Goal: Information Seeking & Learning: Learn about a topic

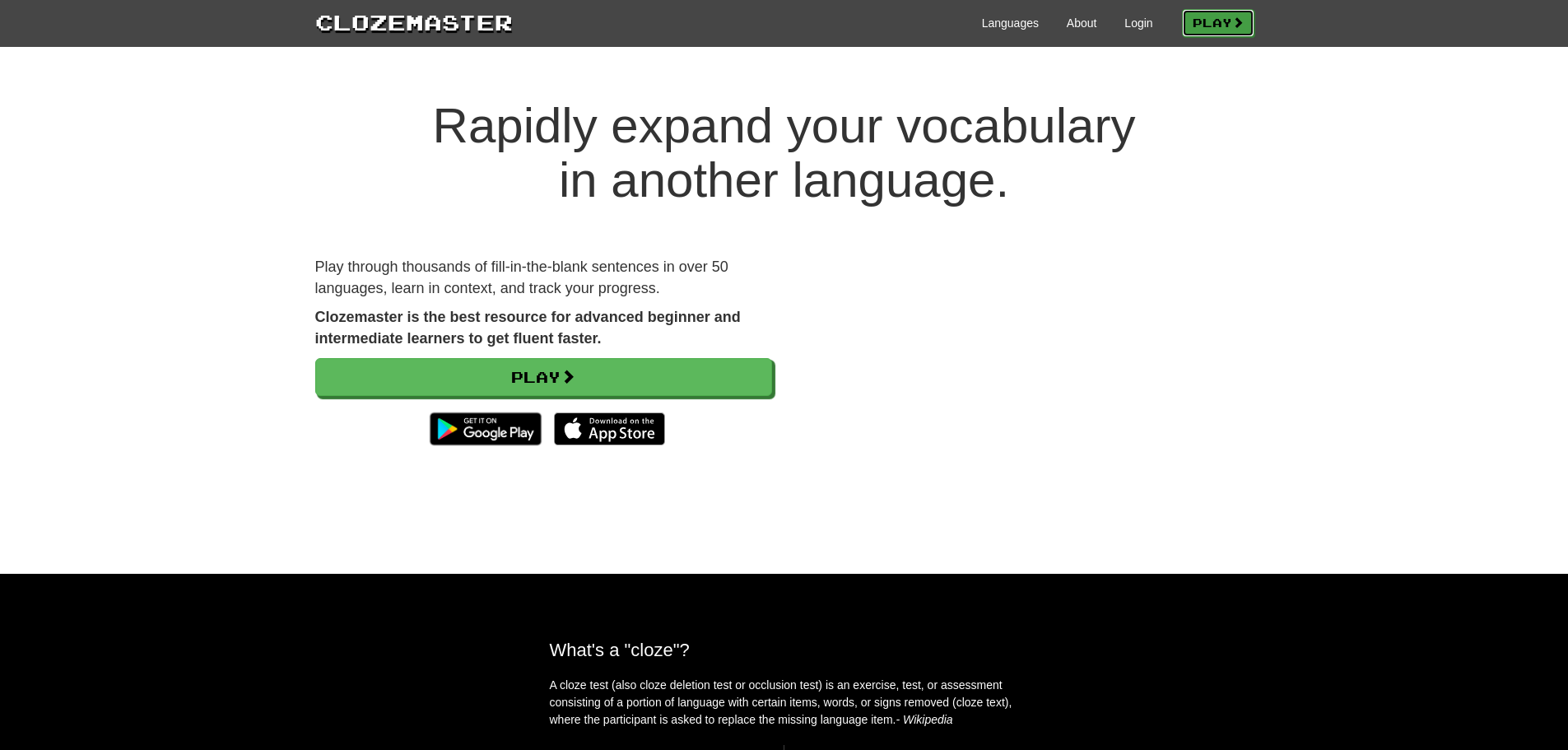
click at [1228, 22] on link "Play" at bounding box center [1218, 22] width 73 height 28
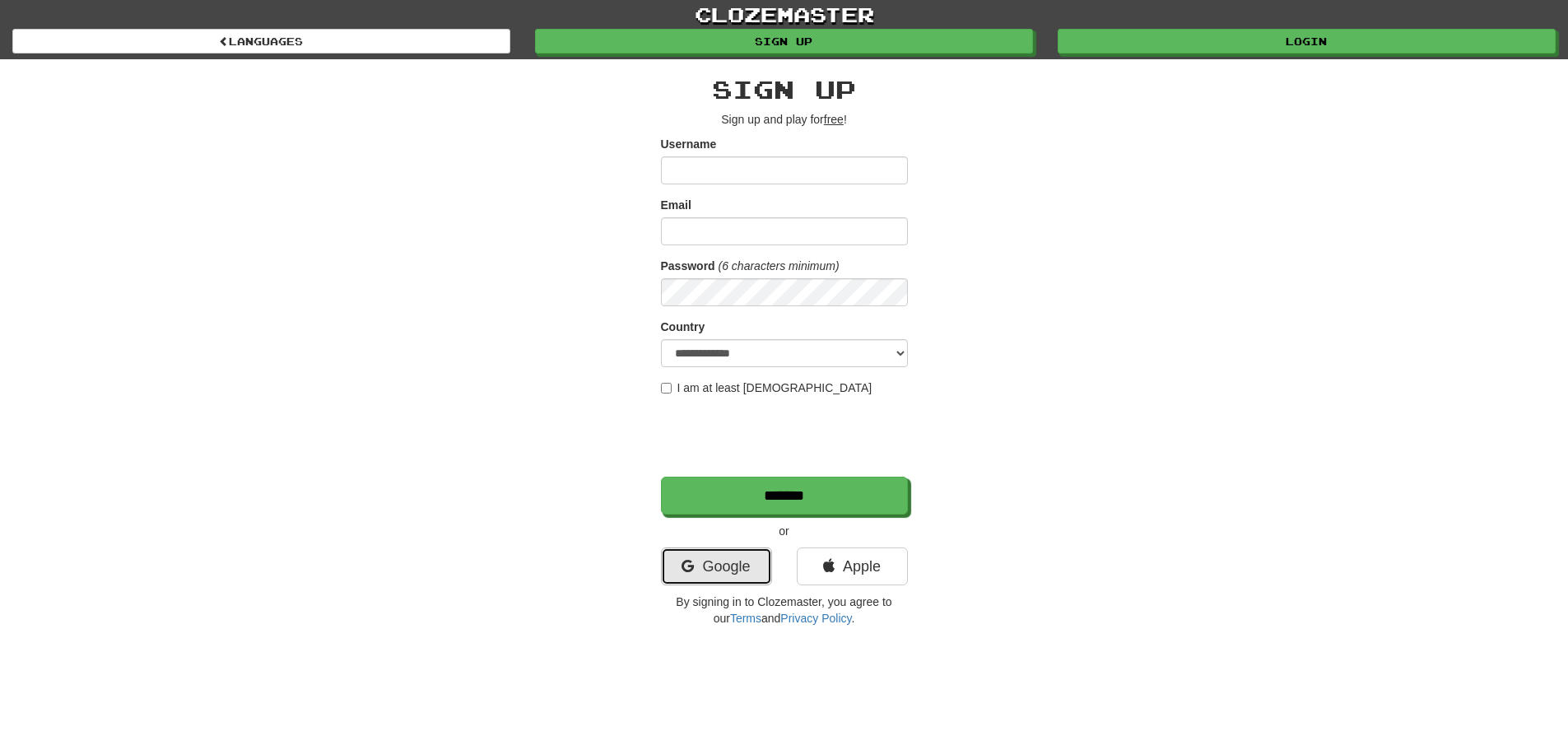
click at [688, 576] on link "Google" at bounding box center [717, 567] width 112 height 38
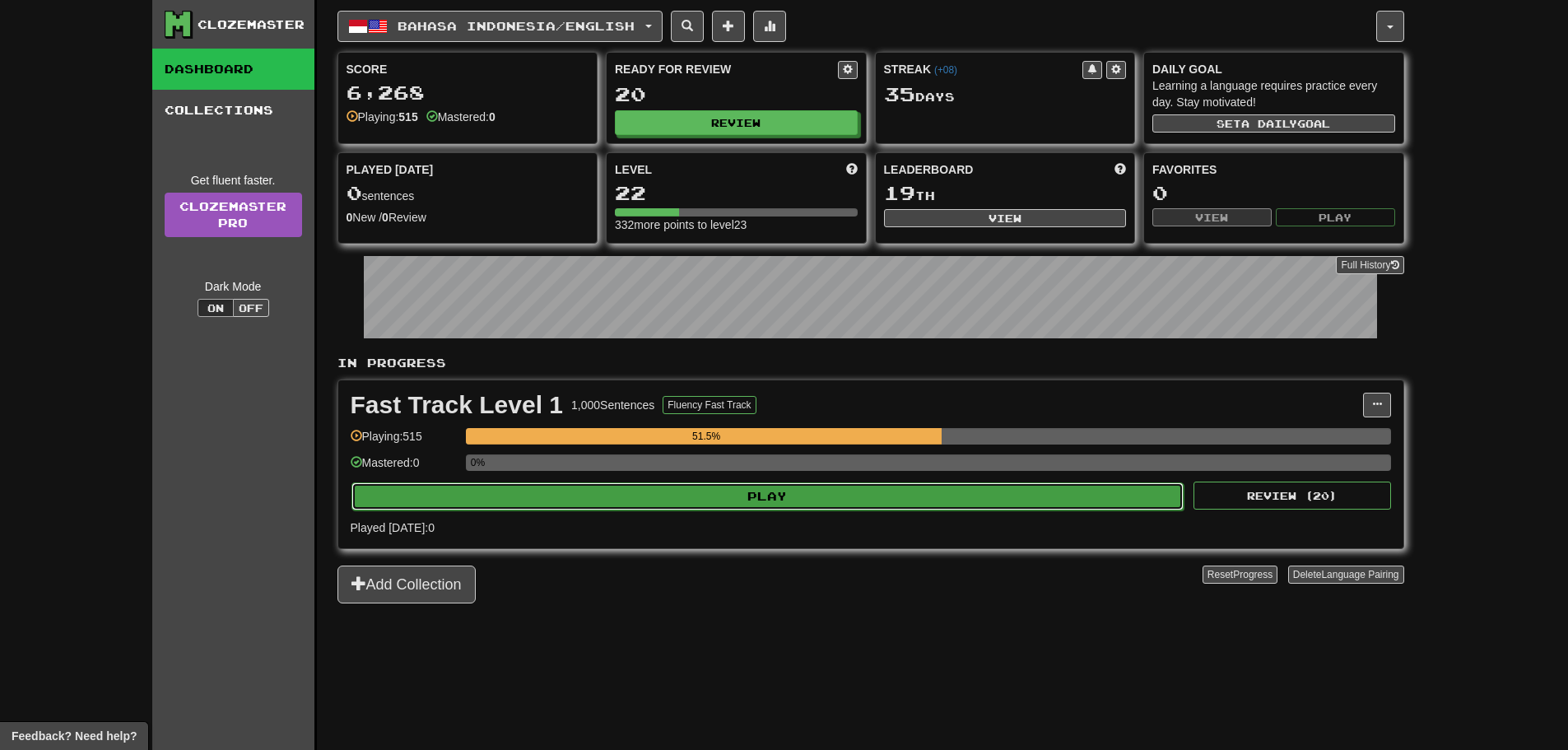
drag, startPoint x: 515, startPoint y: 487, endPoint x: 515, endPoint y: 496, distance: 9.0
click at [515, 496] on button "Play" at bounding box center [768, 496] width 833 height 28
select select "**"
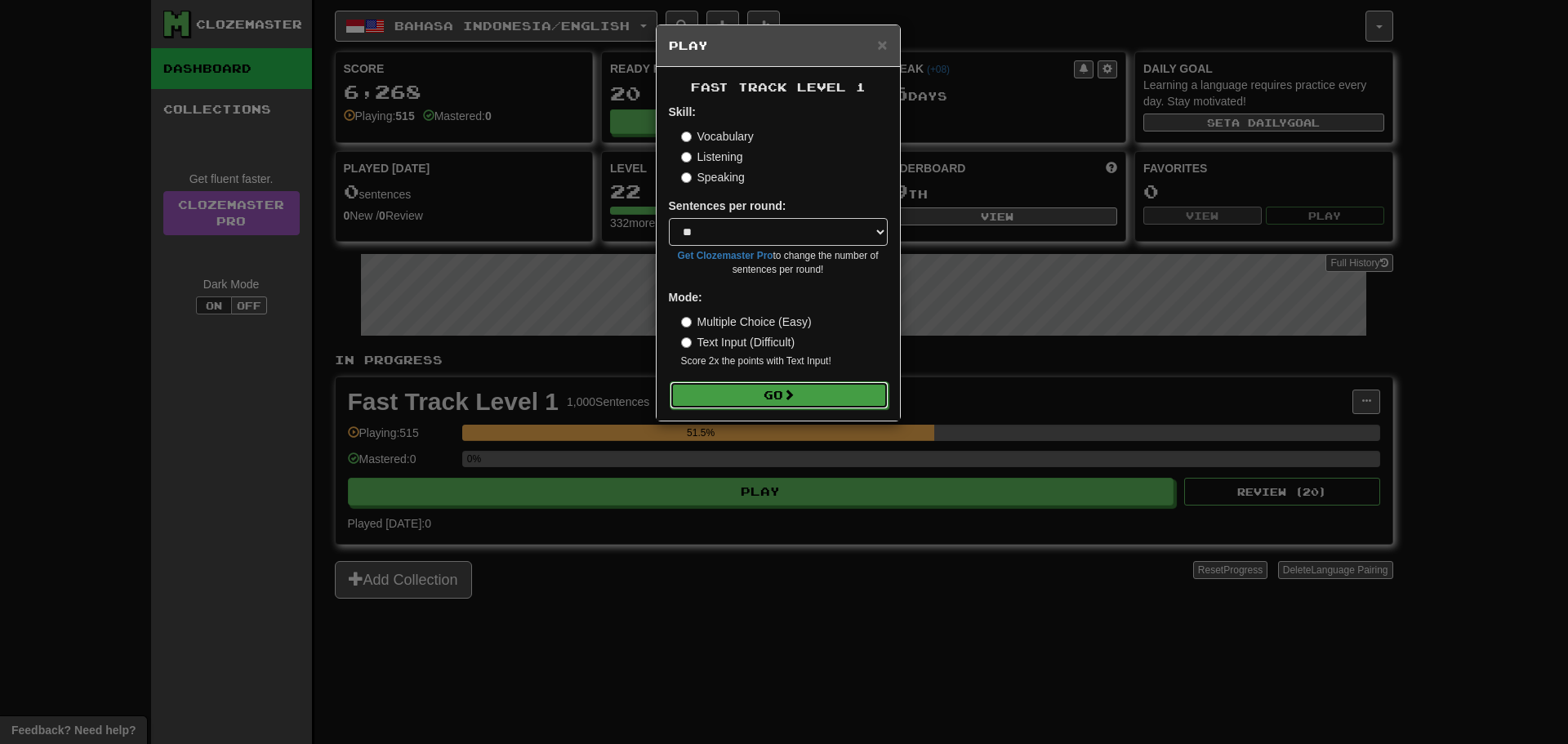
click at [724, 393] on button "Go" at bounding box center [778, 394] width 219 height 28
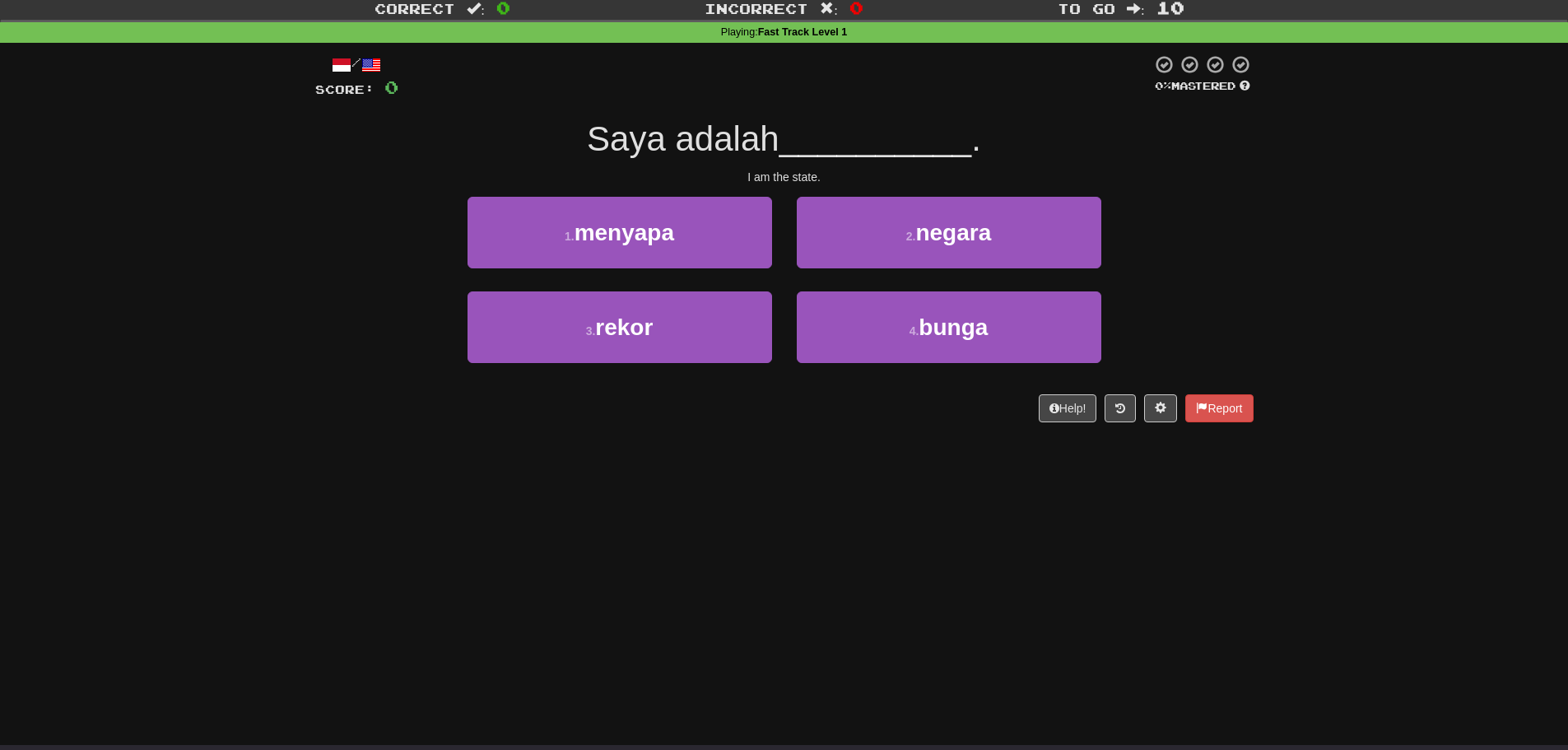
scroll to position [83, 0]
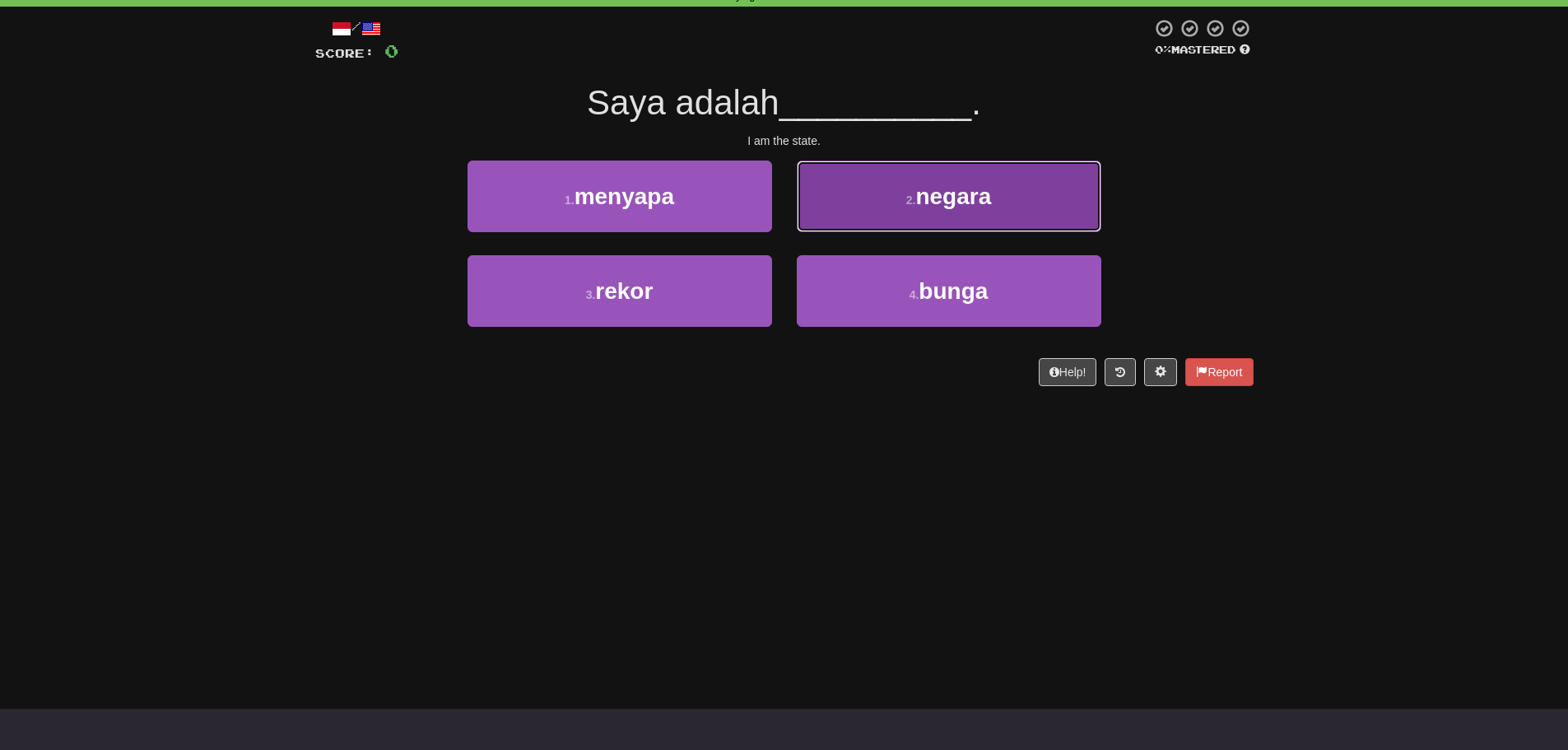
click at [1003, 196] on button "2 . negara" at bounding box center [949, 196] width 305 height 72
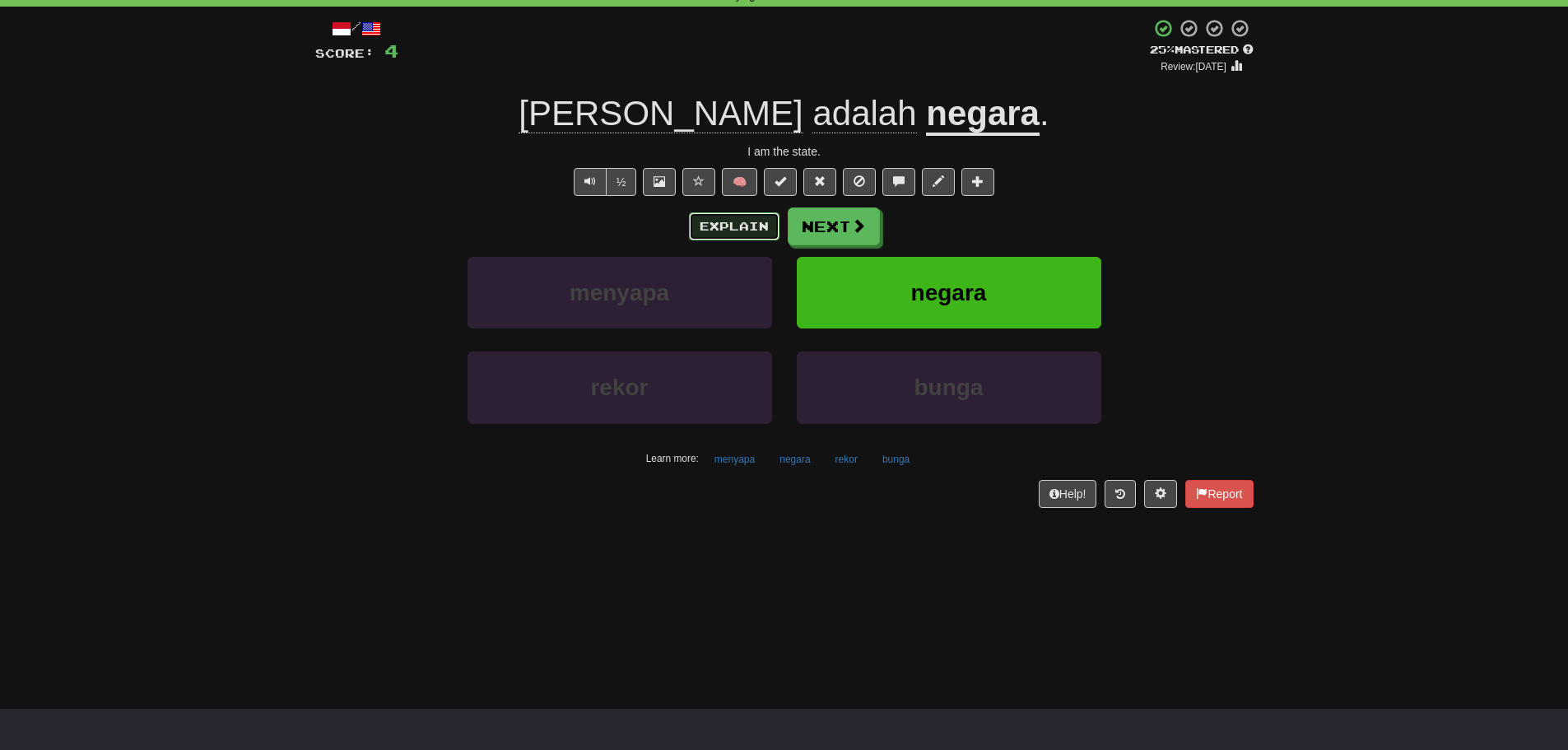
click at [733, 222] on button "Explain" at bounding box center [734, 226] width 91 height 28
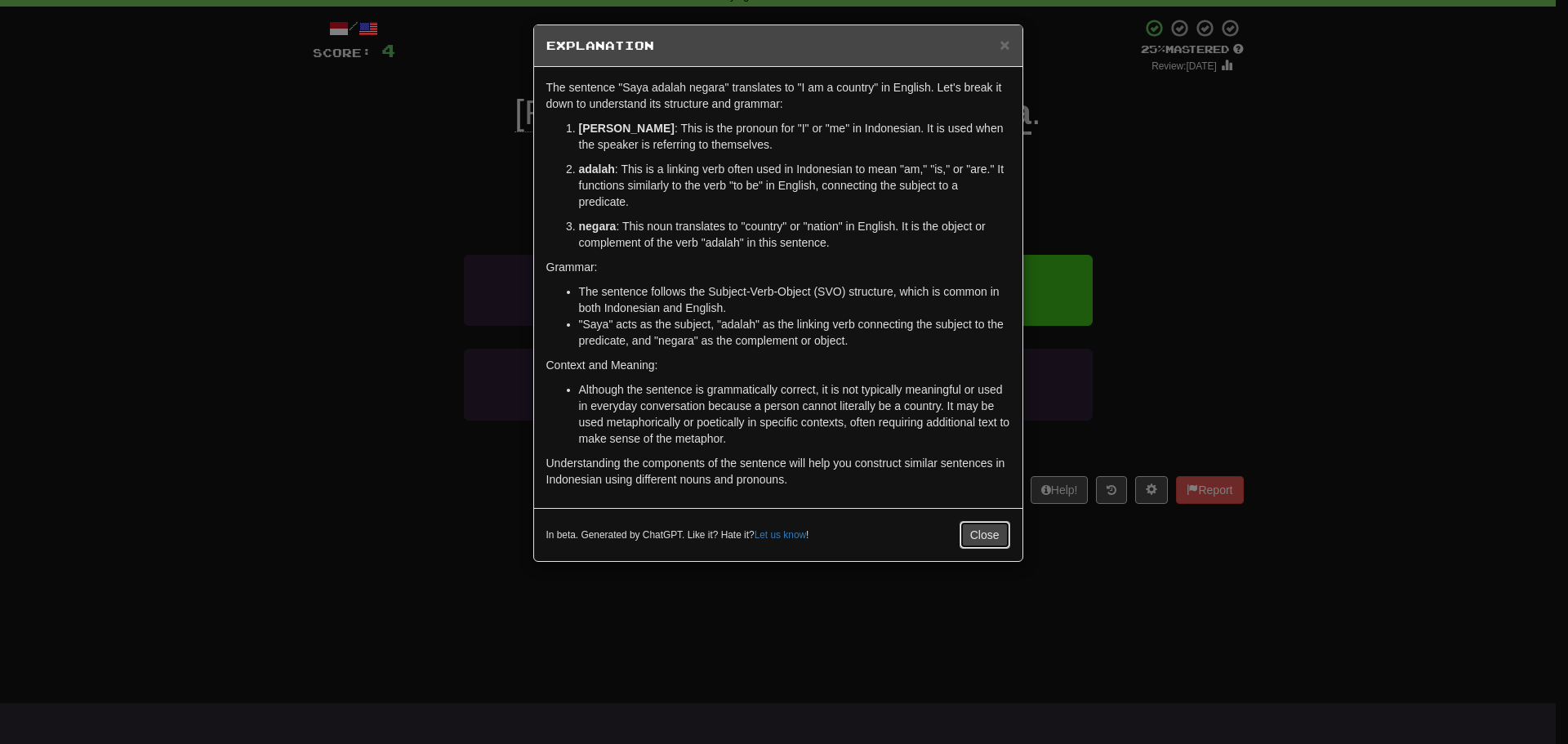
click at [983, 536] on button "Close" at bounding box center [984, 534] width 51 height 28
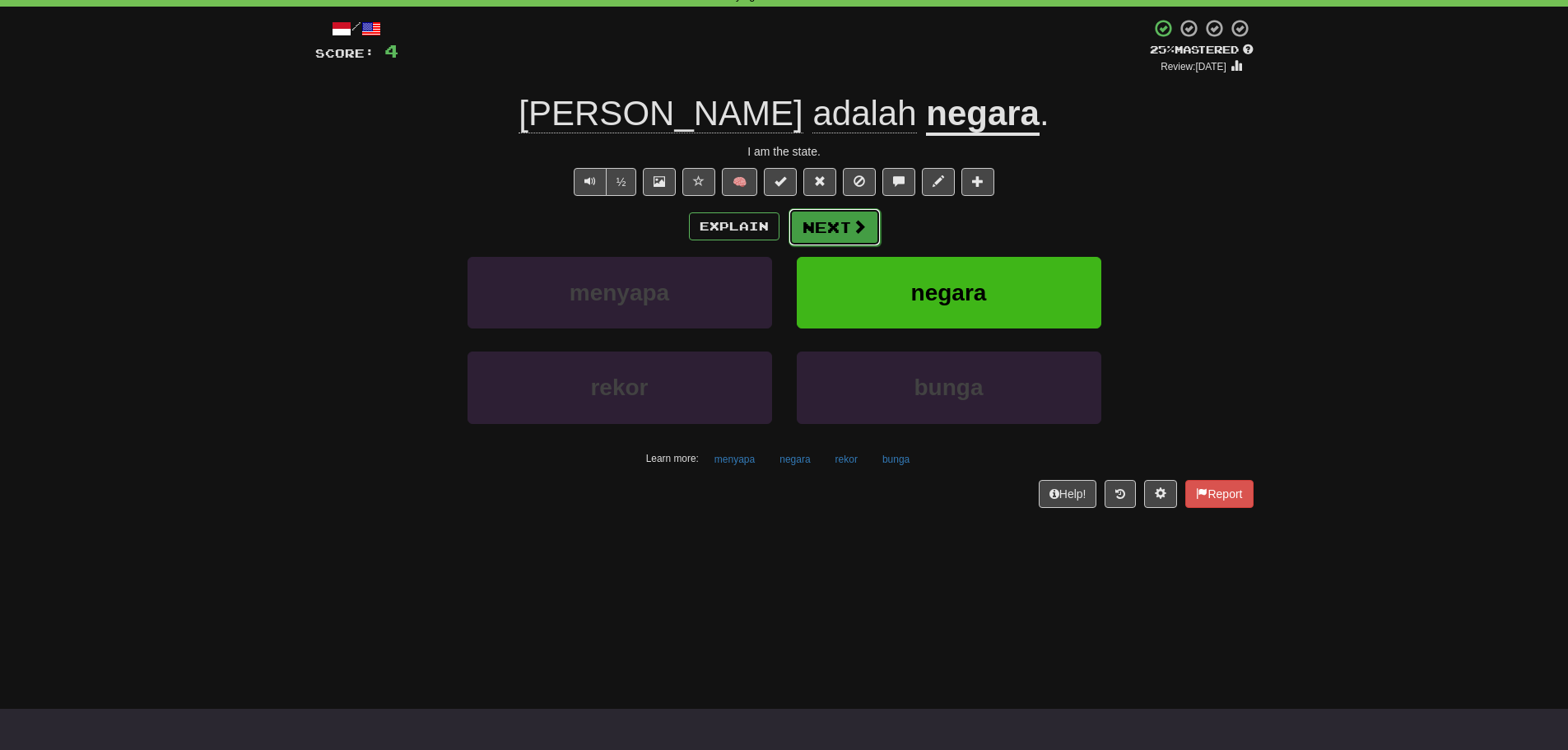
click at [866, 237] on button "Next" at bounding box center [835, 228] width 92 height 38
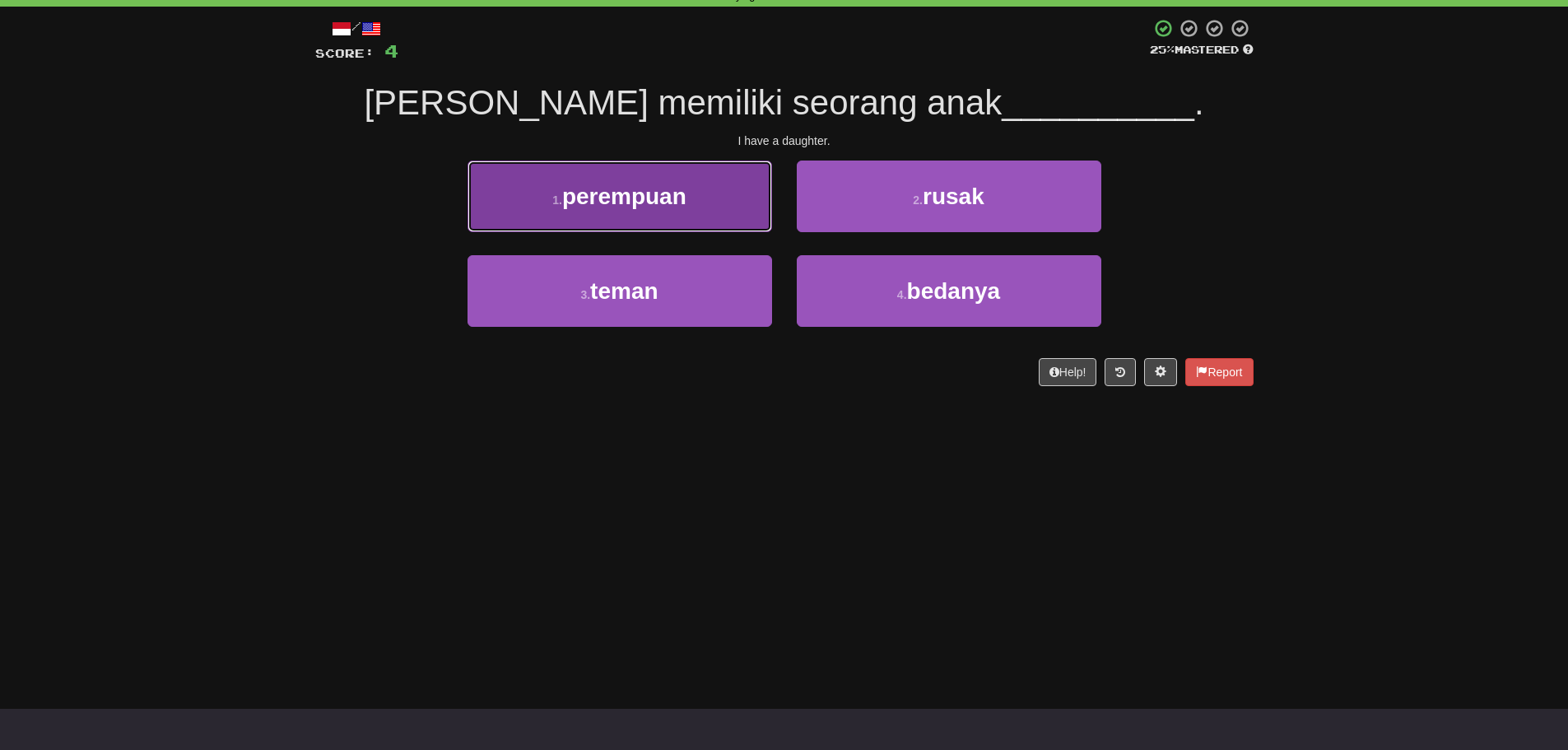
click at [642, 216] on button "1 . perempuan" at bounding box center [620, 196] width 305 height 72
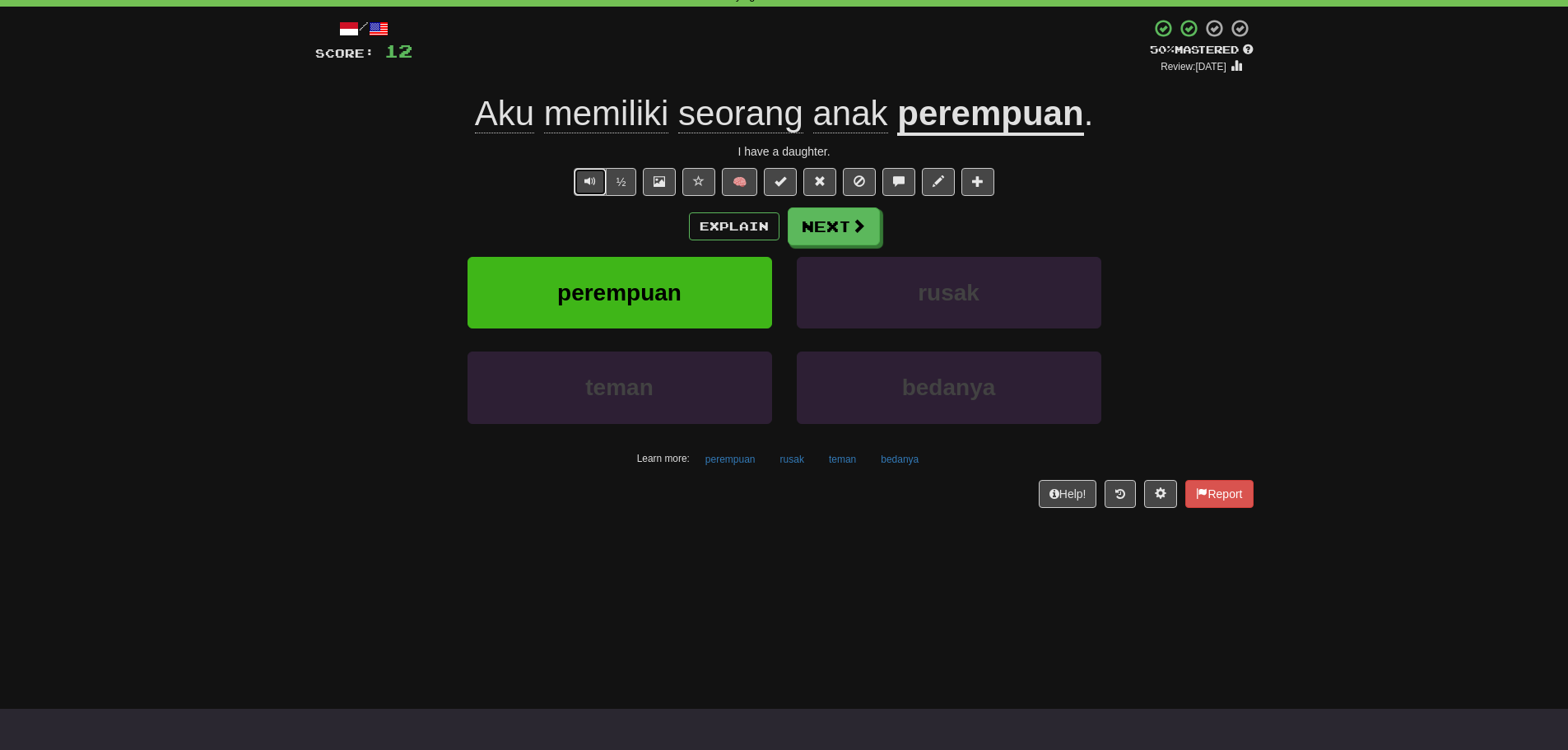
click at [580, 183] on button "Text-to-speech controls" at bounding box center [590, 182] width 33 height 28
click at [832, 228] on button "Next" at bounding box center [835, 228] width 92 height 38
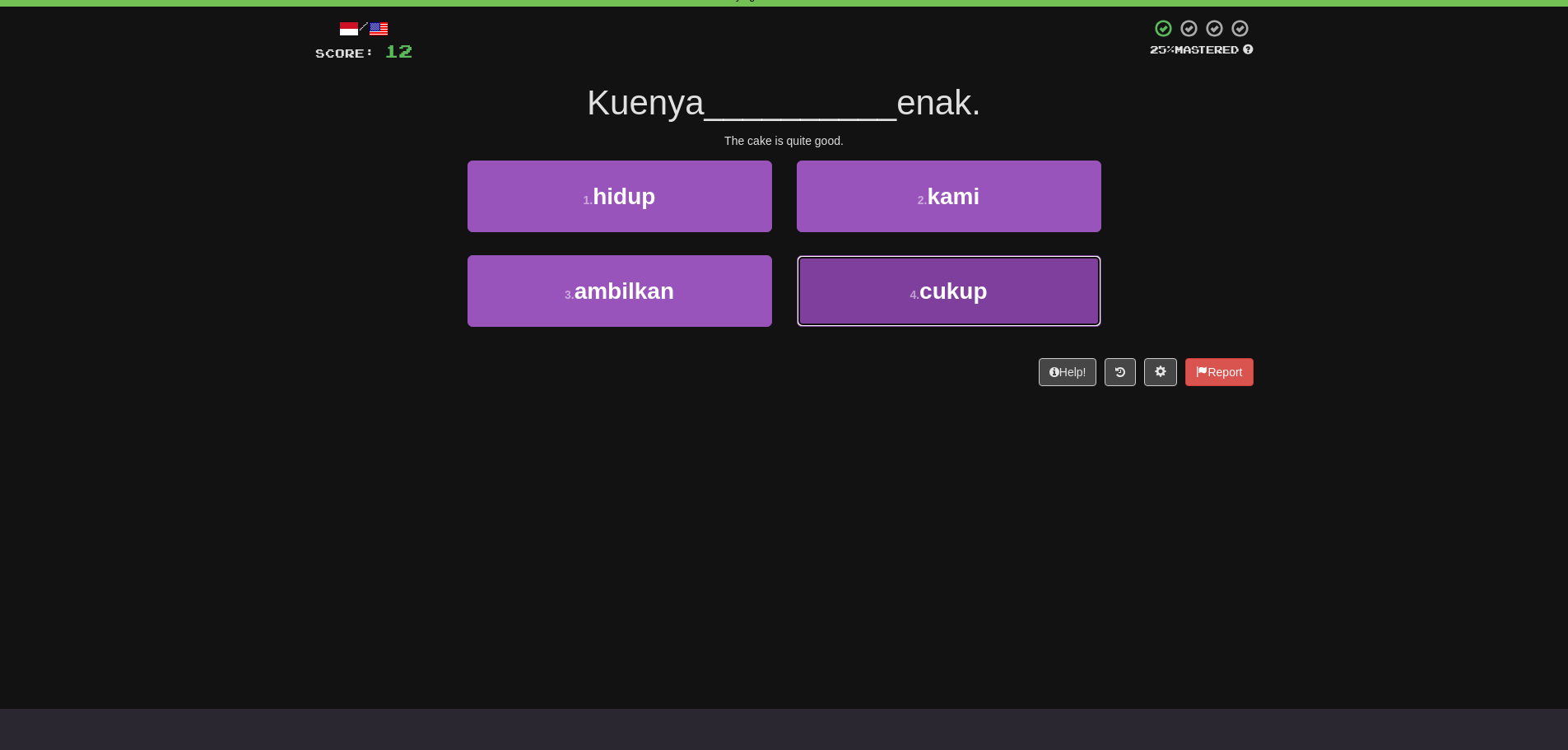
click at [861, 290] on button "4 . cukup" at bounding box center [949, 291] width 305 height 72
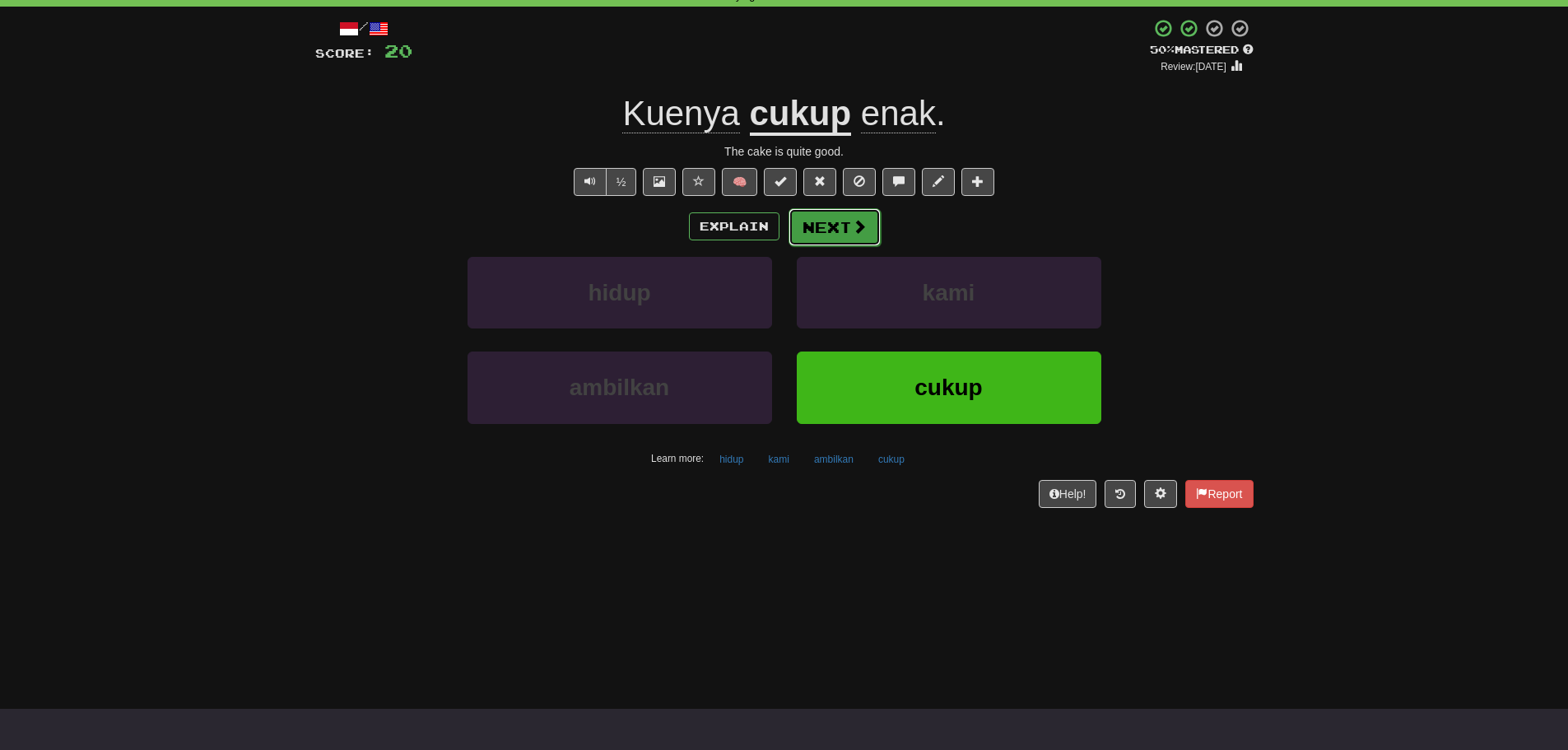
click at [868, 225] on button "Next" at bounding box center [835, 228] width 92 height 38
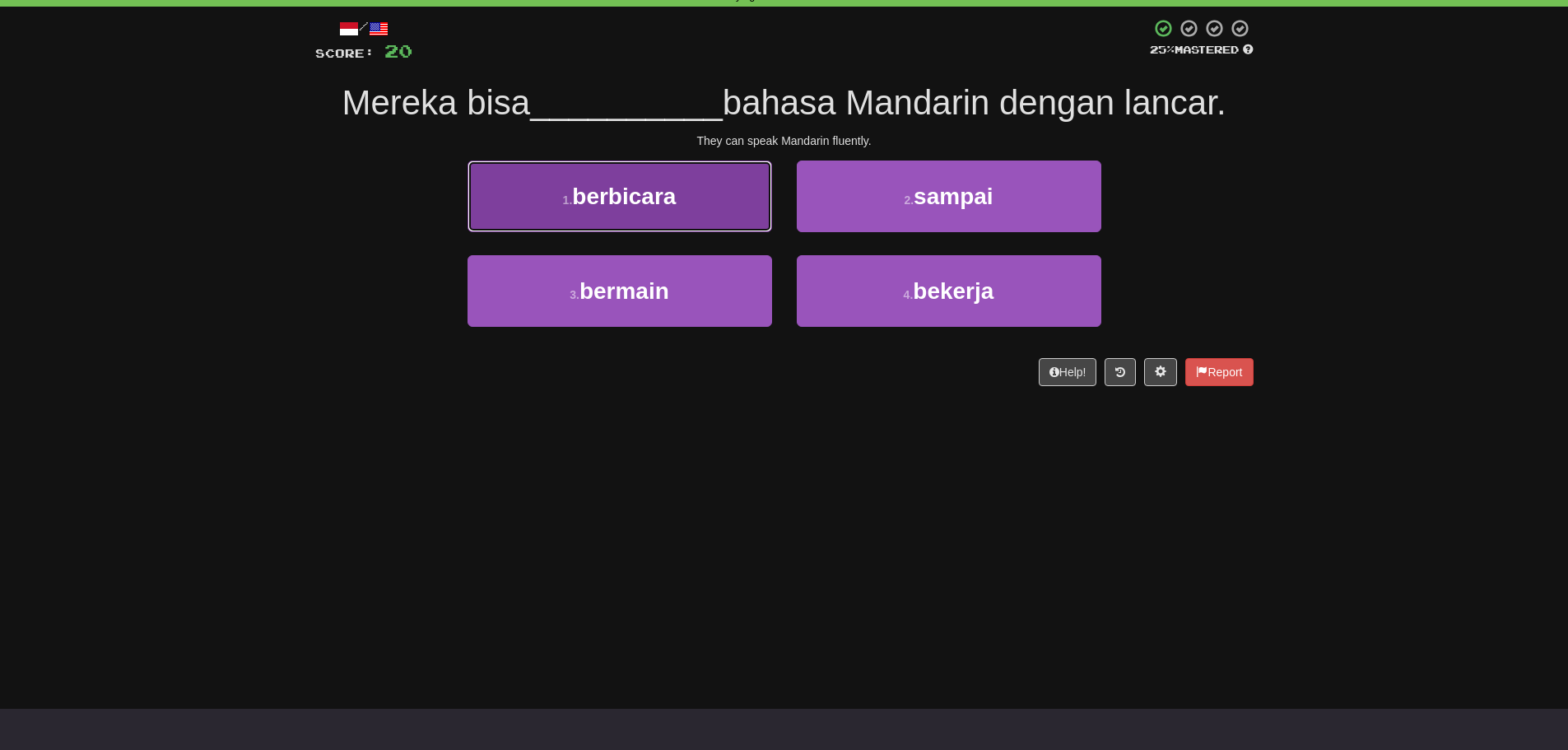
click at [635, 215] on button "1 . berbicara" at bounding box center [620, 196] width 305 height 72
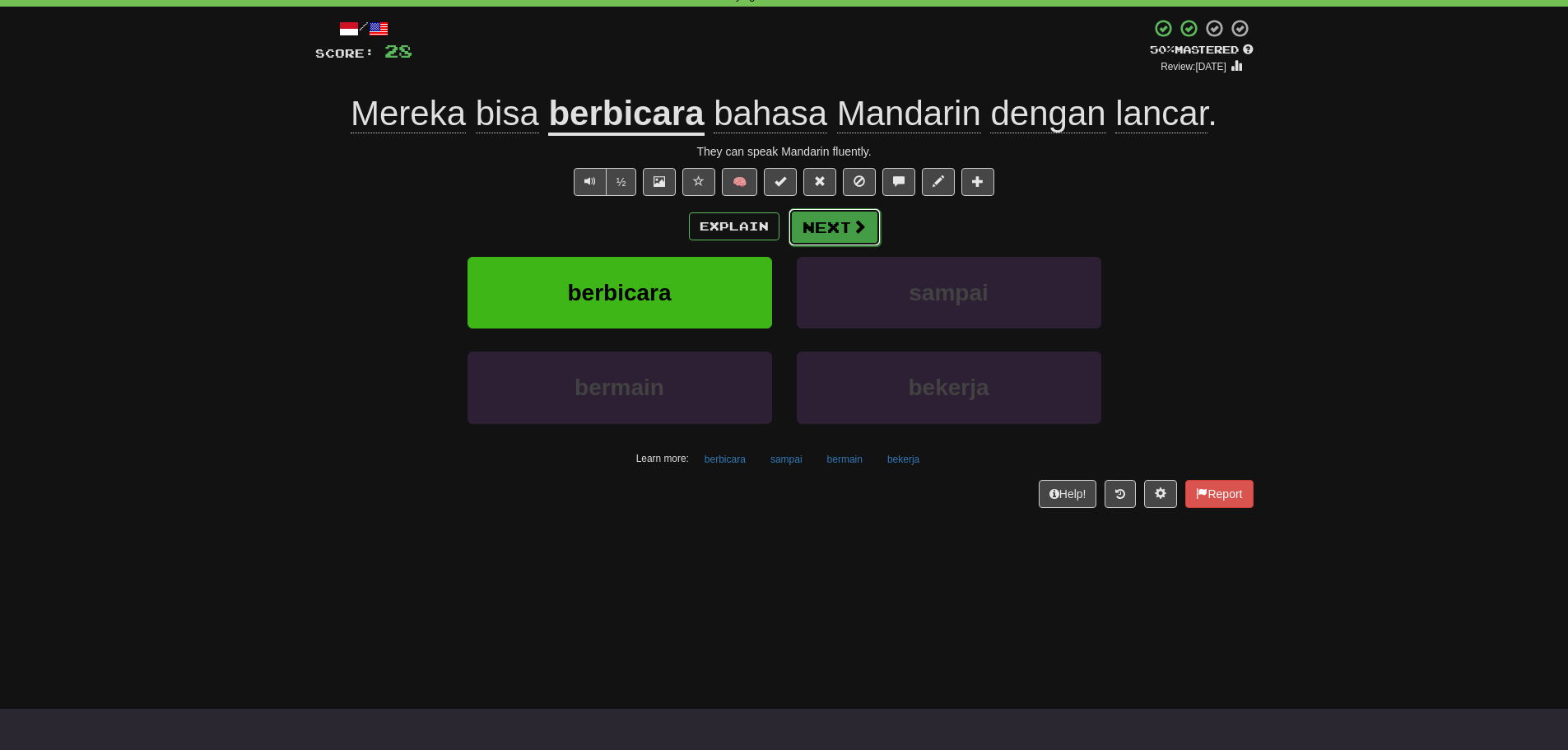
click at [815, 232] on button "Next" at bounding box center [835, 228] width 92 height 38
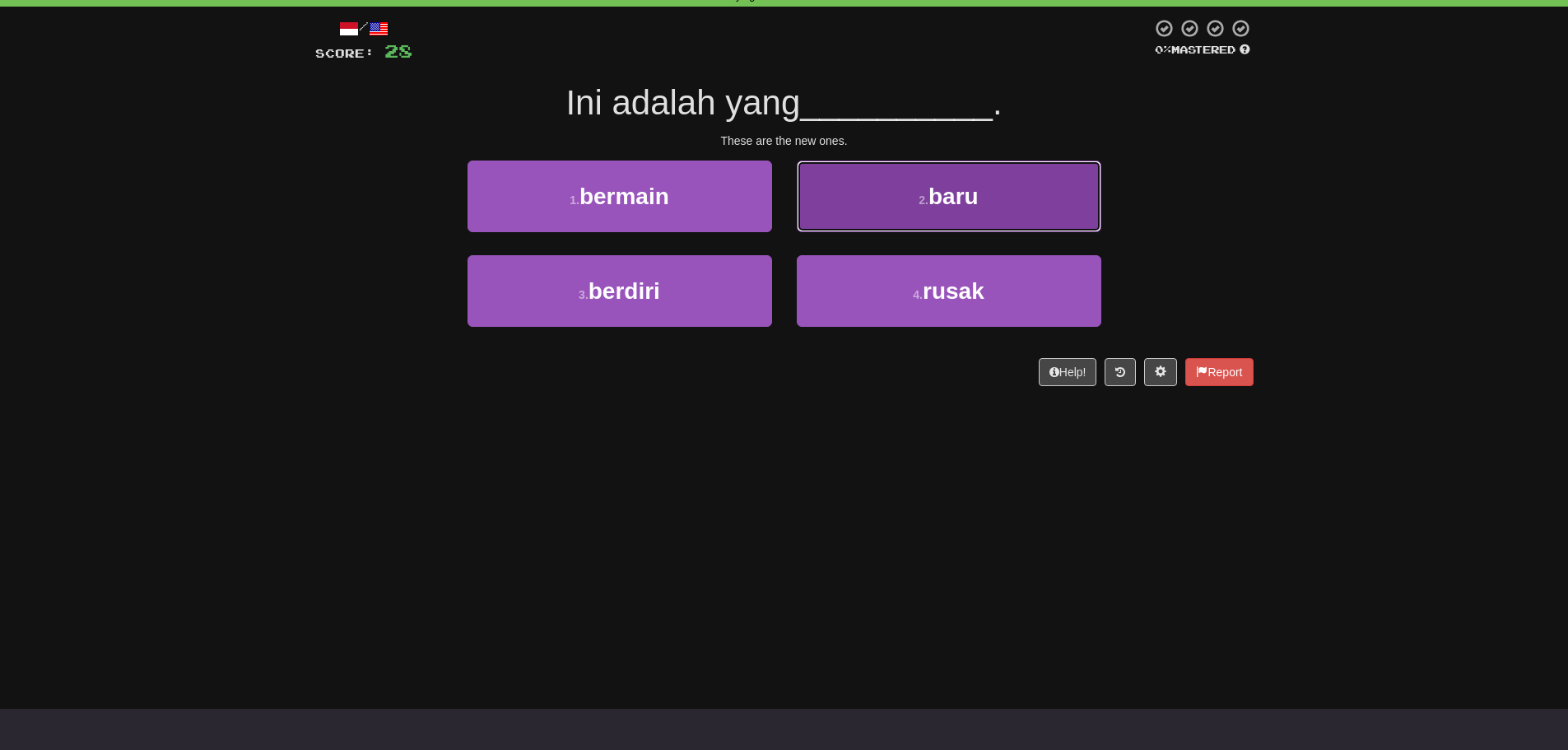
click at [884, 201] on button "2 . baru" at bounding box center [949, 196] width 305 height 72
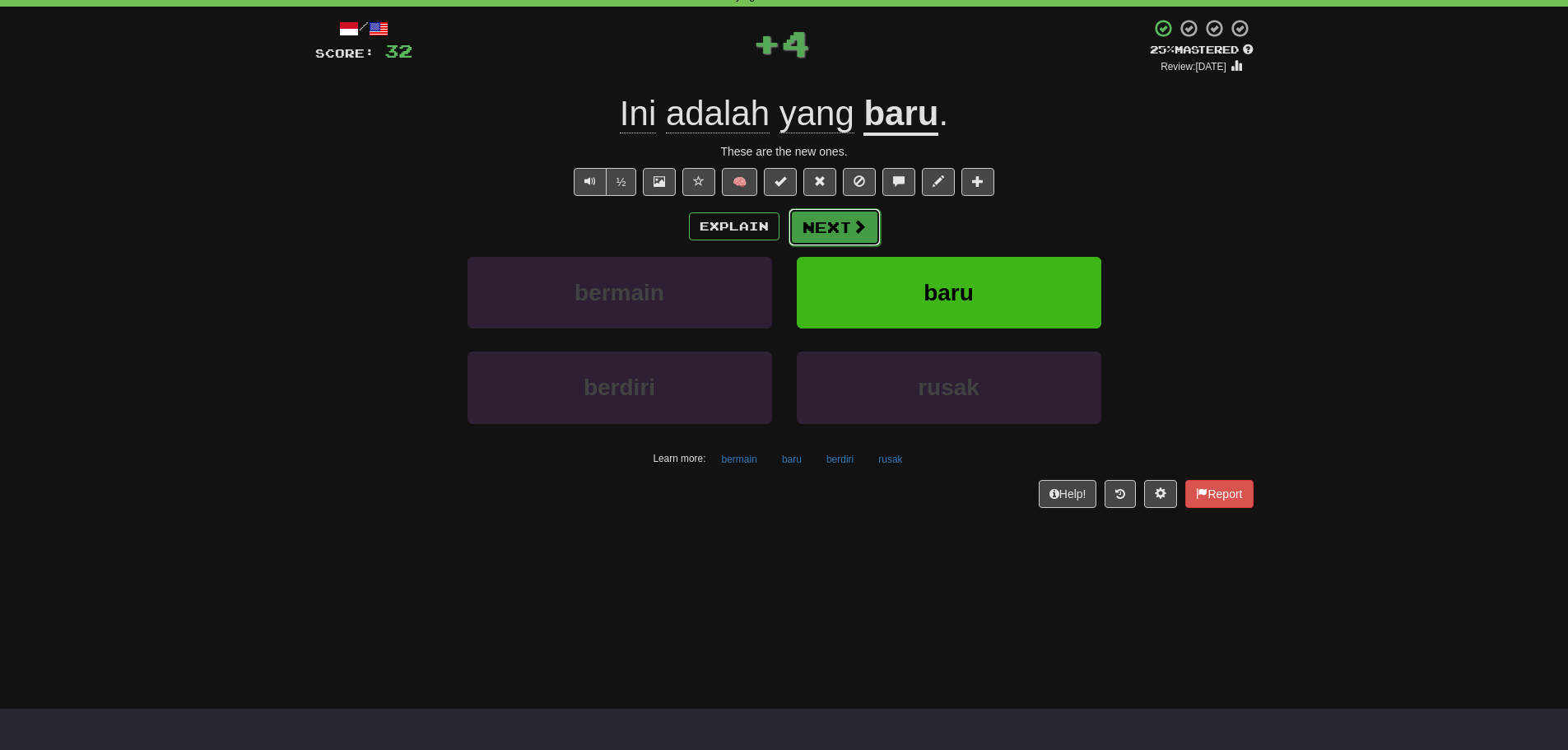
click at [816, 228] on button "Next" at bounding box center [835, 228] width 92 height 38
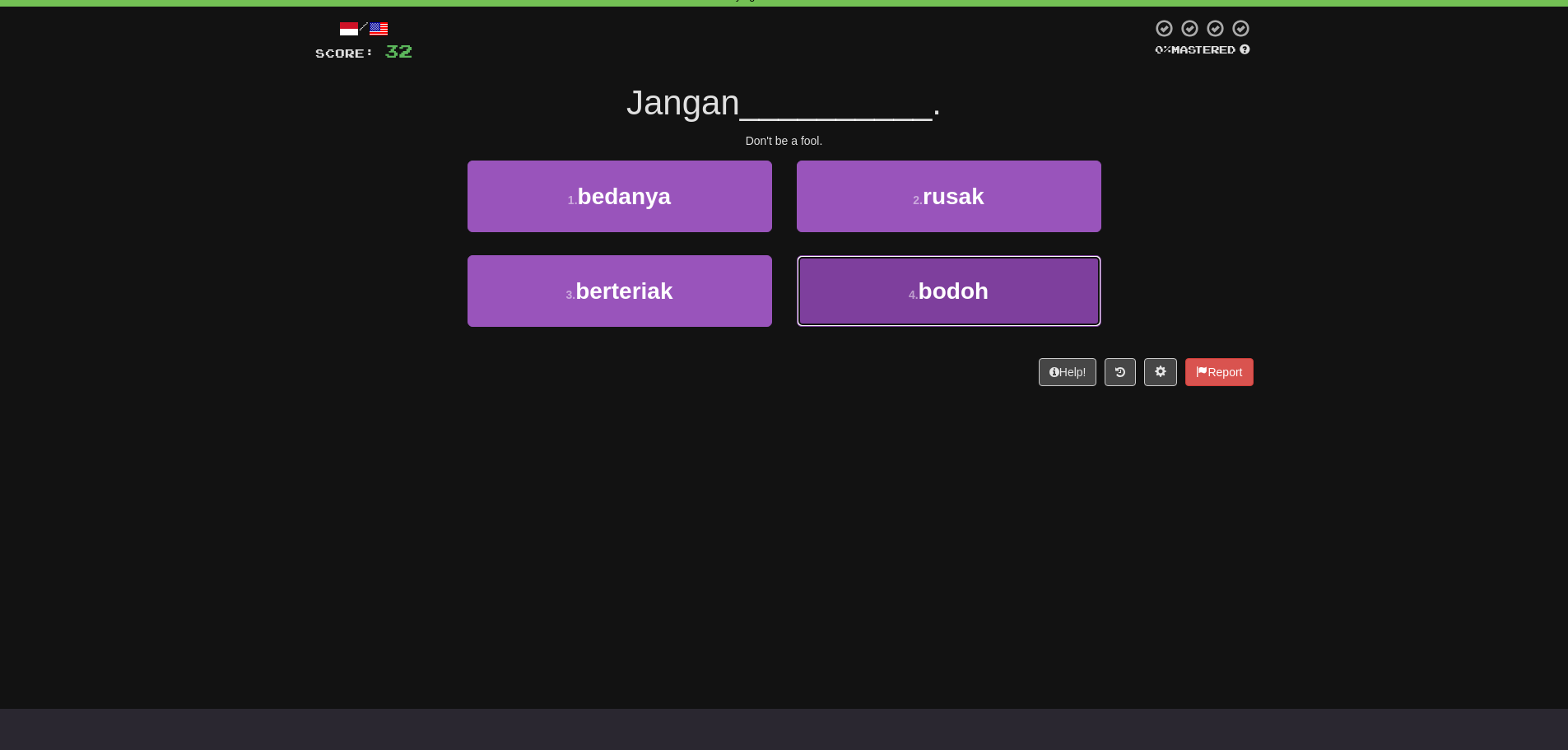
click at [936, 292] on span "bodoh" at bounding box center [954, 290] width 71 height 25
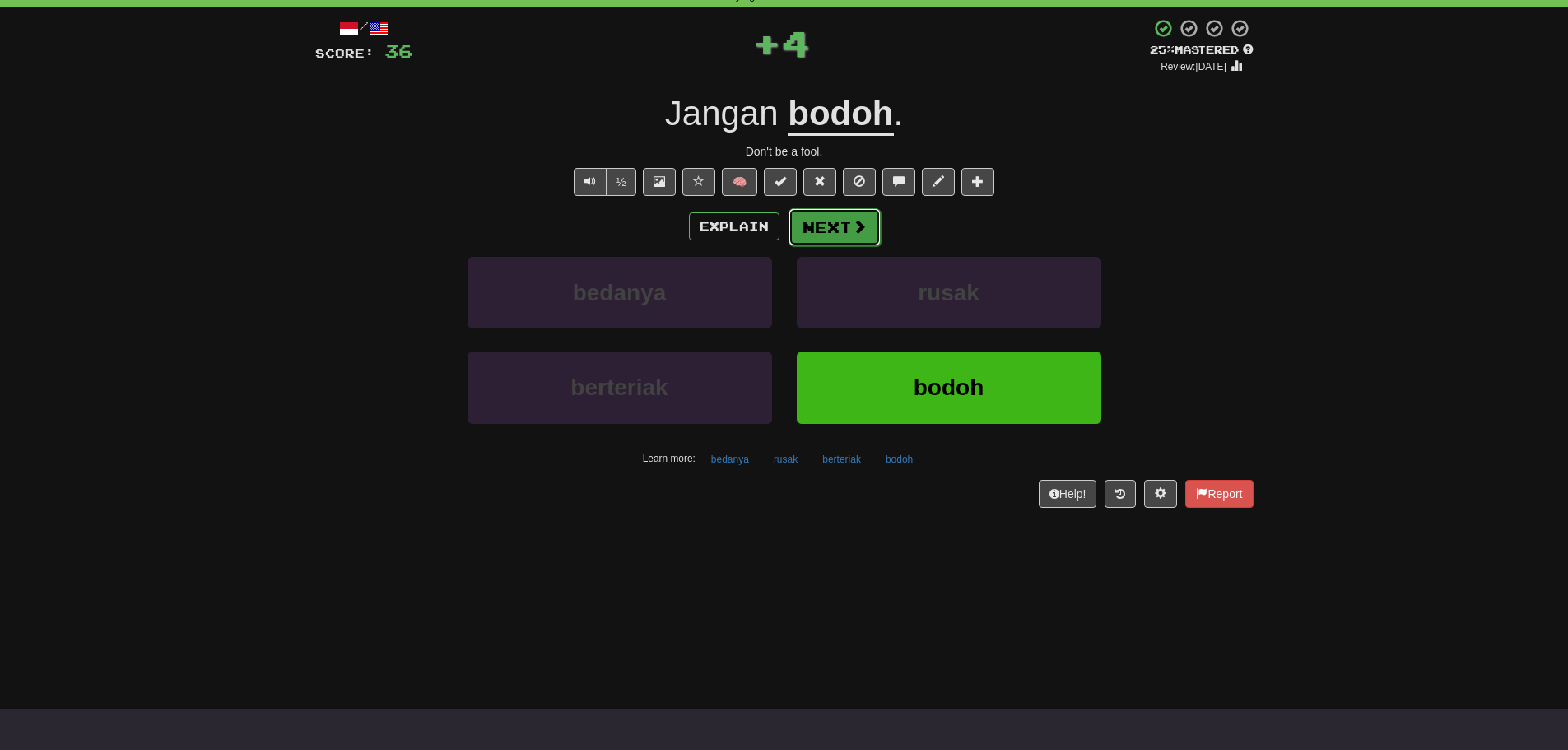
click at [820, 226] on button "Next" at bounding box center [835, 228] width 92 height 38
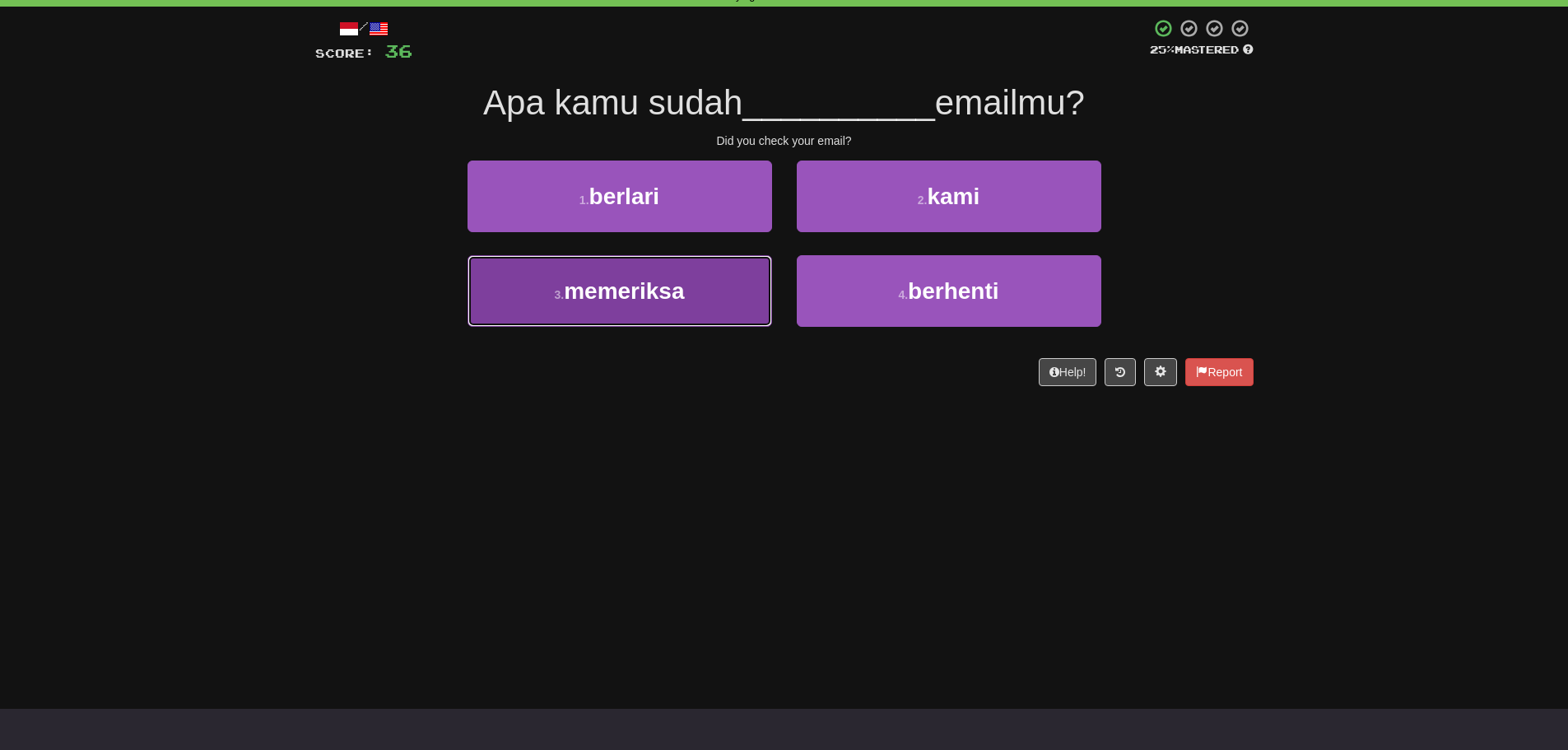
click at [617, 301] on span "memeriksa" at bounding box center [624, 290] width 121 height 25
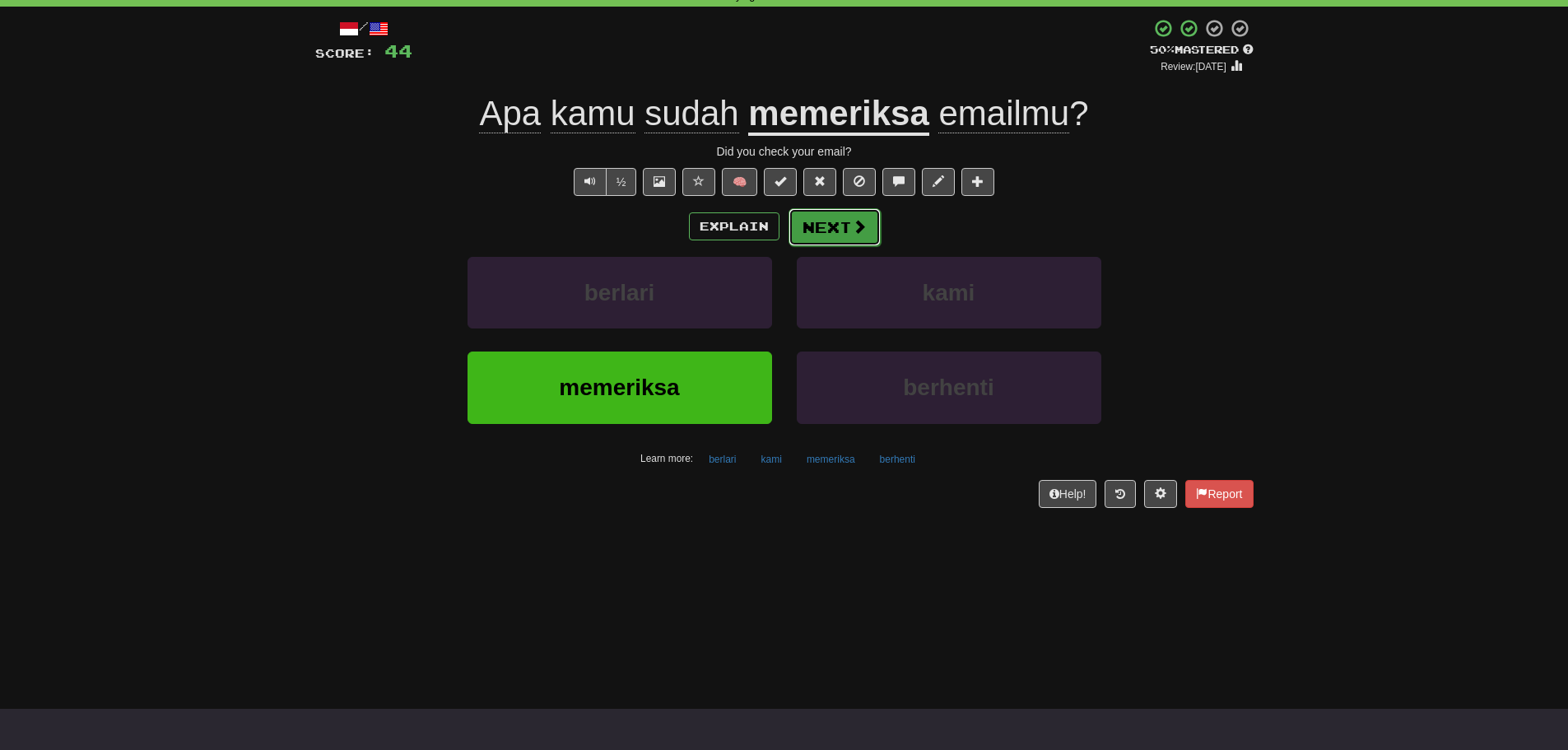
click at [856, 228] on span at bounding box center [859, 226] width 14 height 14
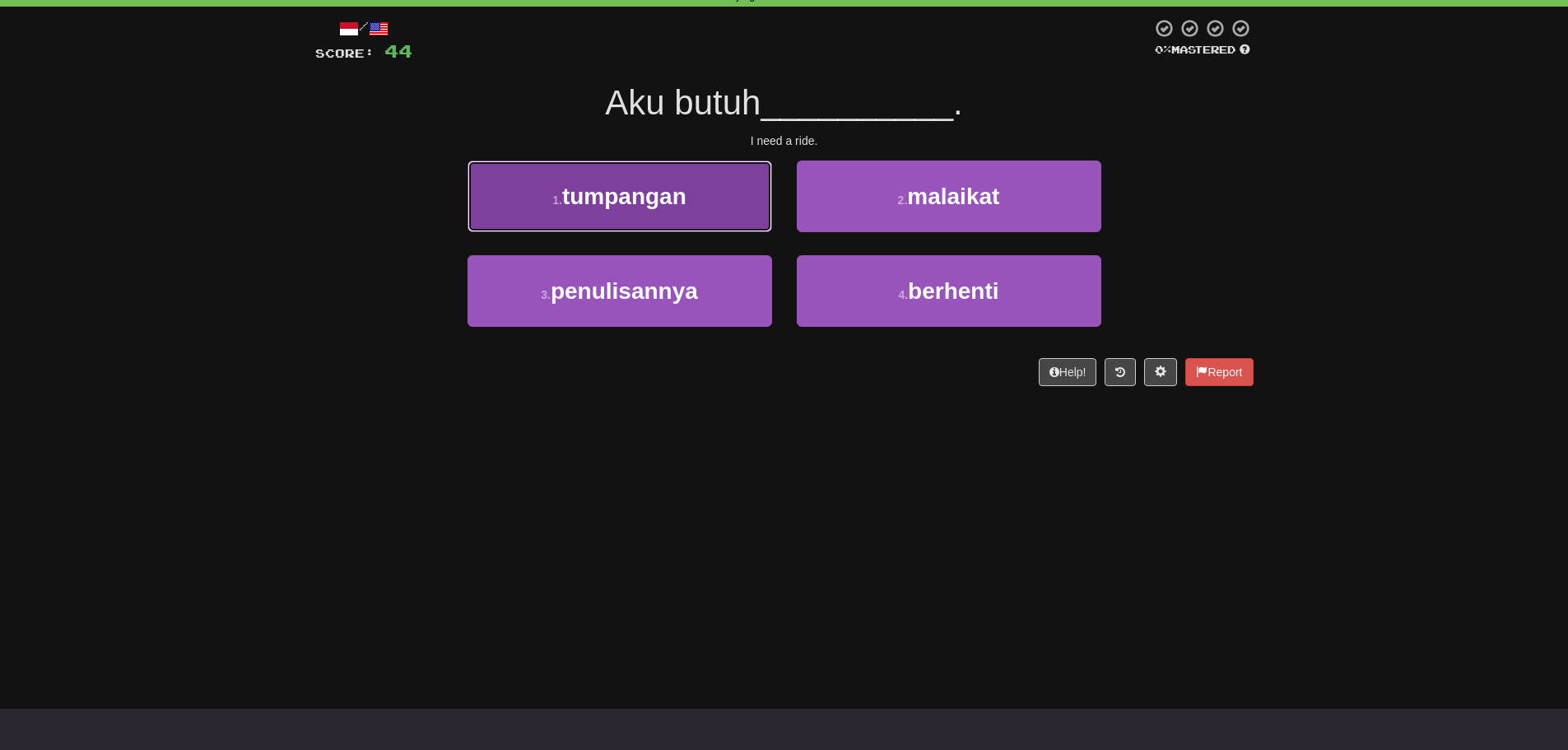
click at [615, 228] on button "1 . tumpangan" at bounding box center [620, 196] width 305 height 72
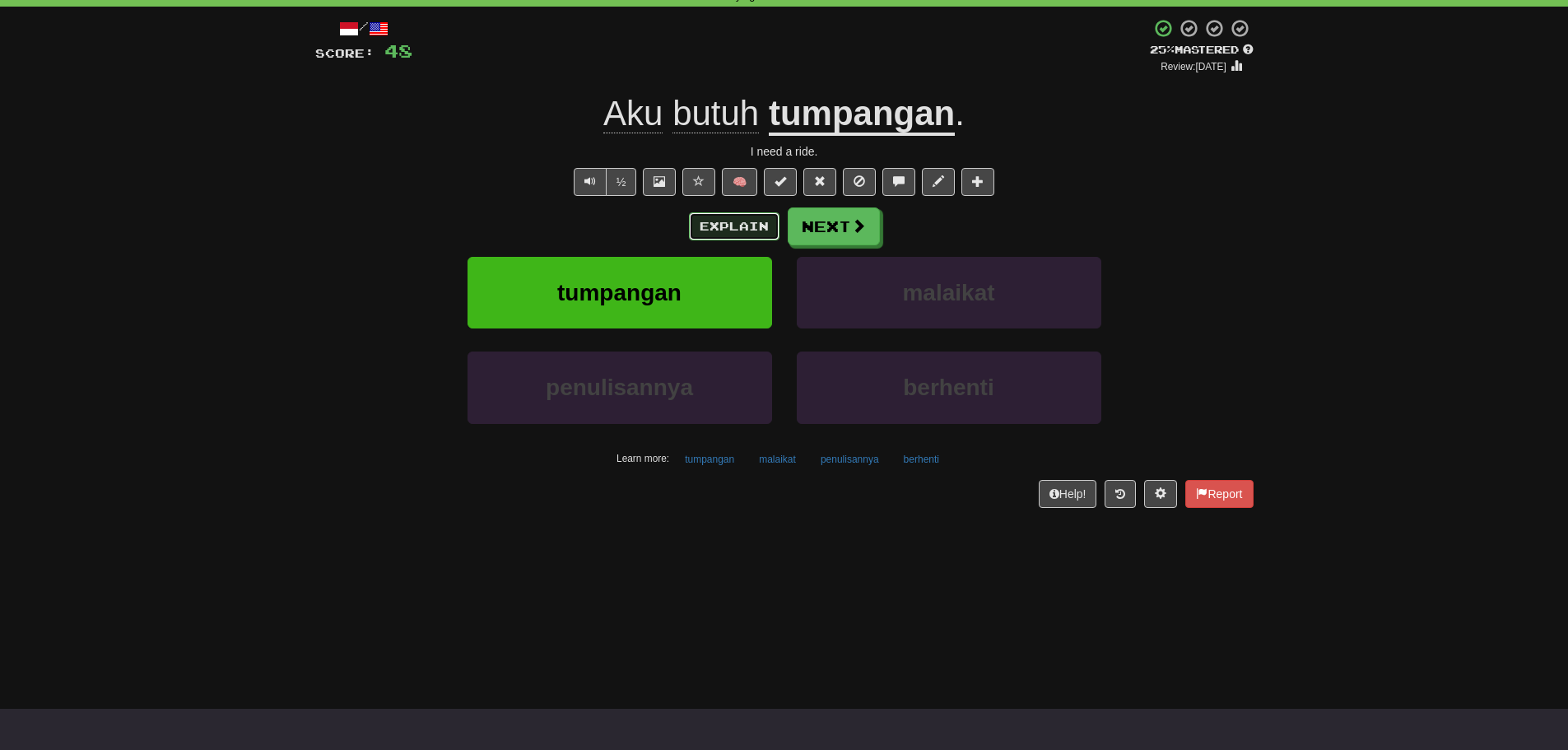
click at [747, 223] on button "Explain" at bounding box center [734, 226] width 91 height 28
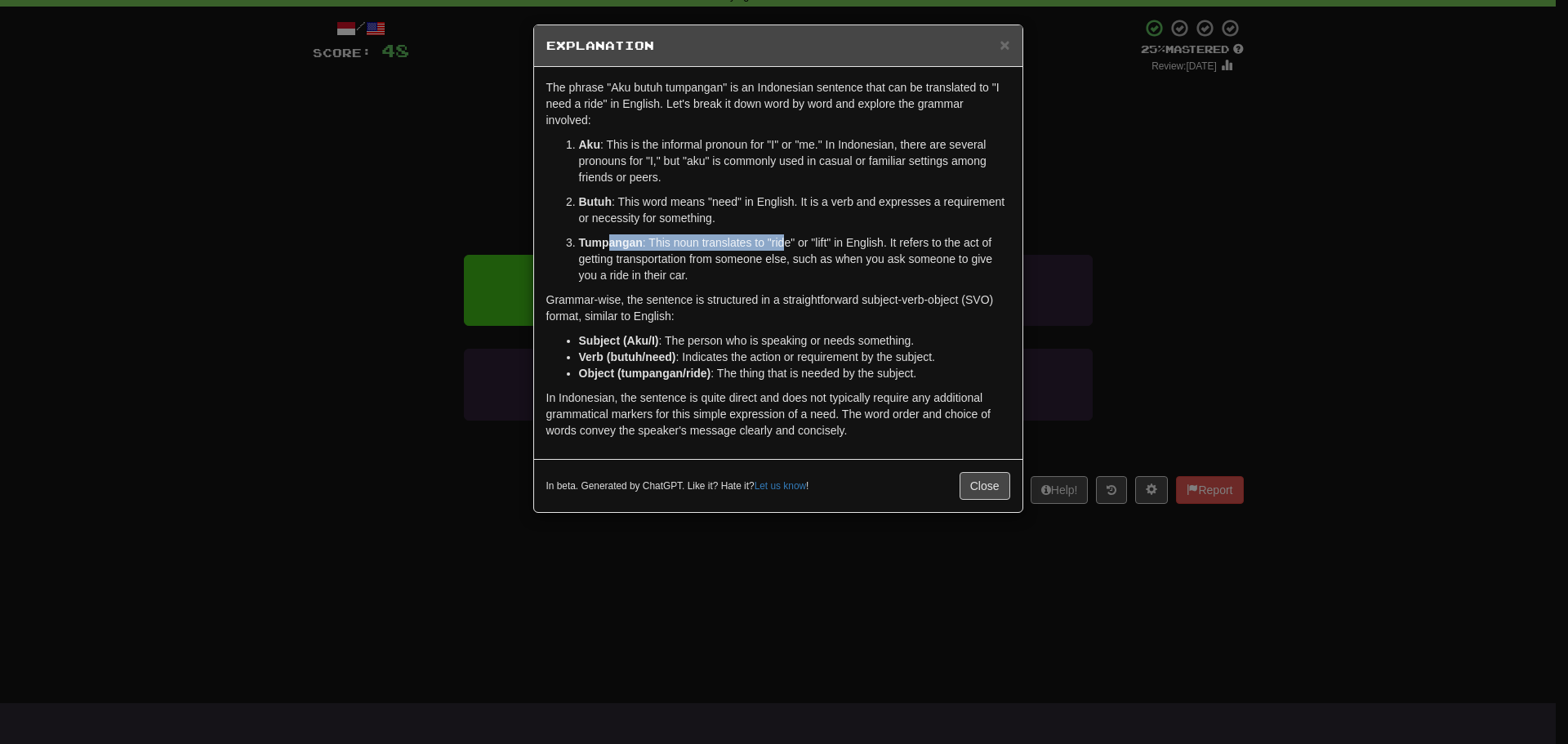
drag, startPoint x: 608, startPoint y: 245, endPoint x: 782, endPoint y: 244, distance: 174.0
click at [782, 244] on p "Tumpangan : This noun translates to "ride" or "lift" in English. It refers to t…" at bounding box center [794, 259] width 431 height 49
click at [983, 485] on button "Close" at bounding box center [984, 485] width 51 height 28
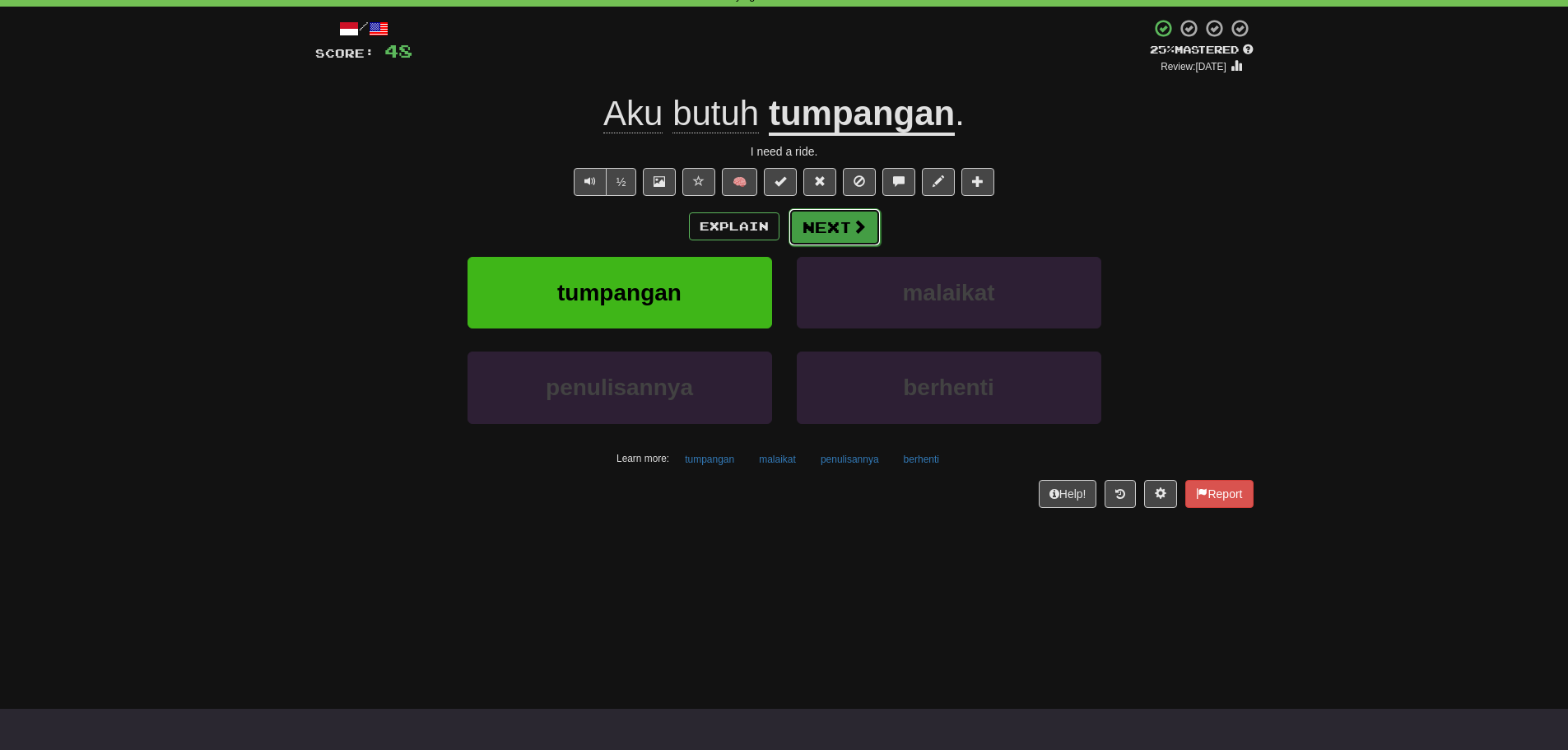
click at [840, 235] on button "Next" at bounding box center [835, 228] width 92 height 38
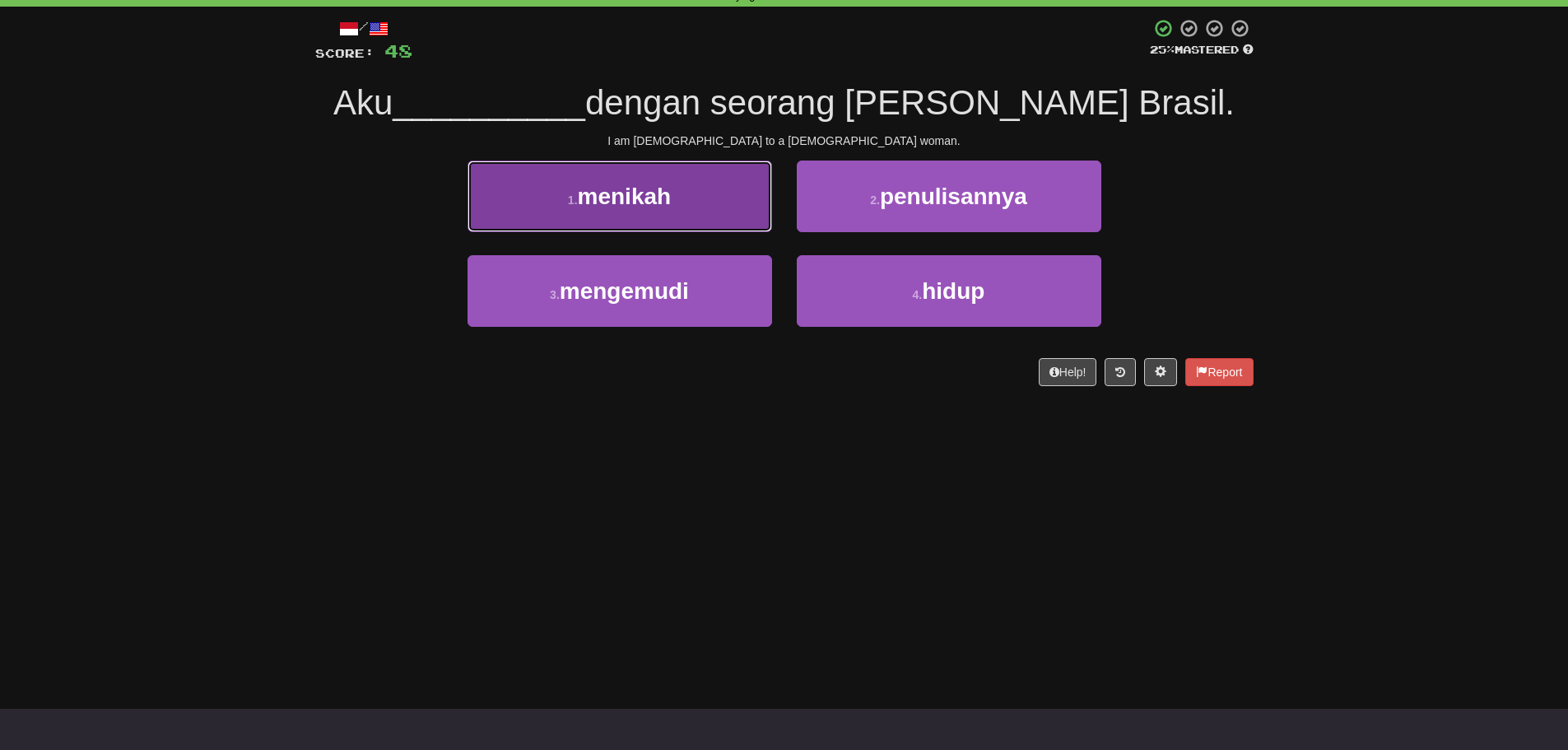
click at [534, 219] on button "1 . menikah" at bounding box center [620, 196] width 305 height 72
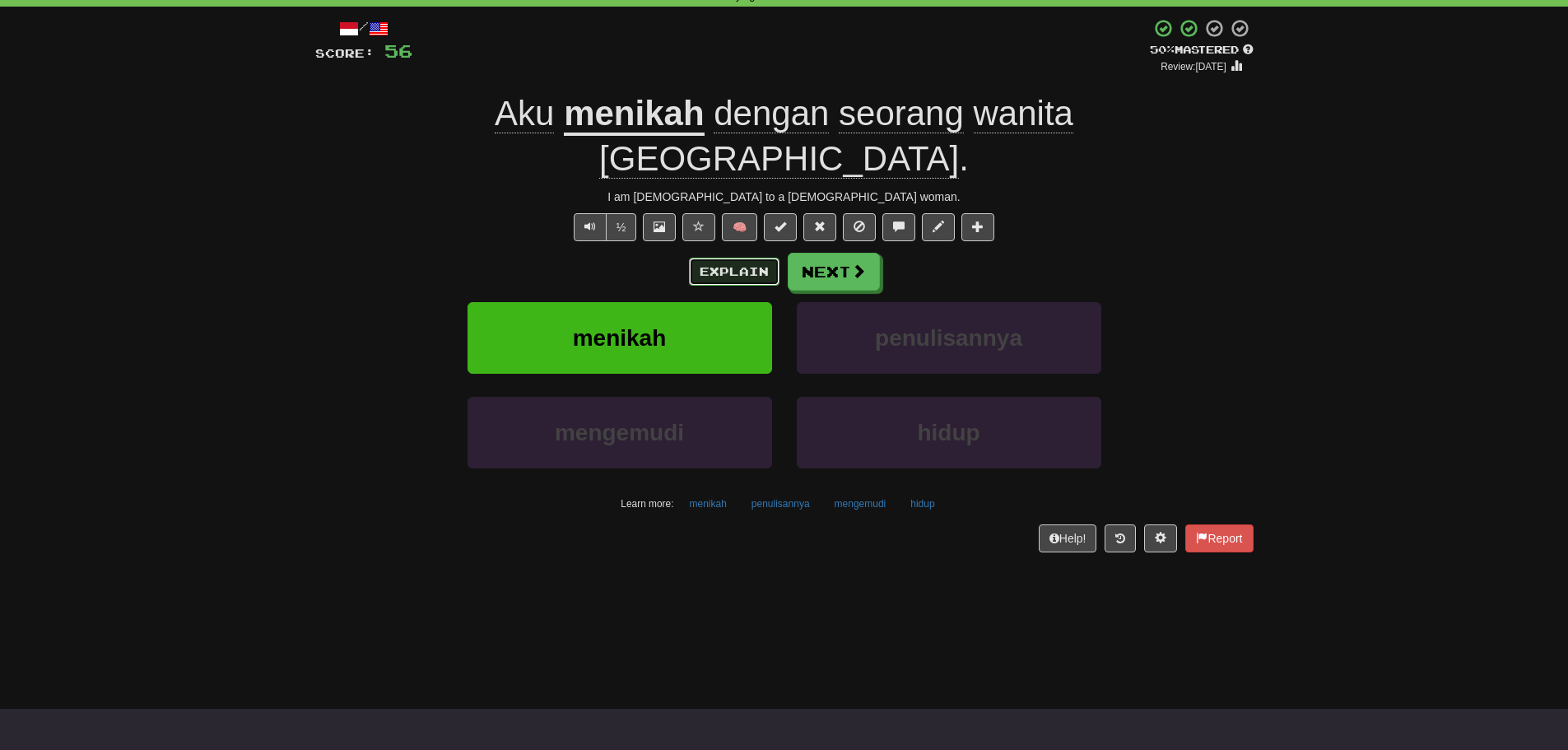
click at [713, 257] on button "Explain" at bounding box center [734, 271] width 91 height 28
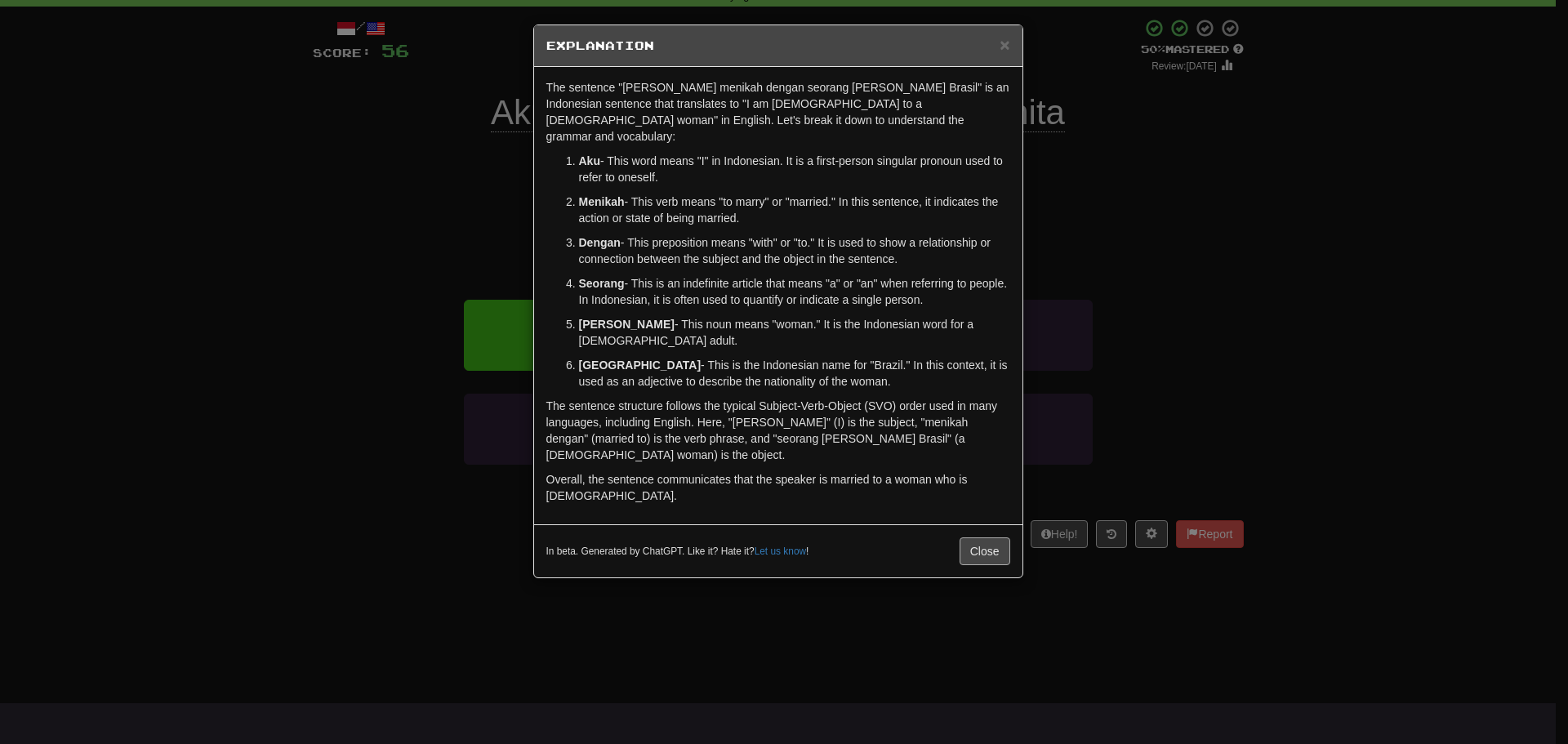
drag, startPoint x: 957, startPoint y: 507, endPoint x: 971, endPoint y: 497, distance: 17.2
click at [970, 537] on div "In beta. Generated by ChatGPT. Like it? Hate it? Let us know ! Close" at bounding box center [778, 550] width 464 height 28
click at [971, 537] on button "Close" at bounding box center [984, 550] width 51 height 28
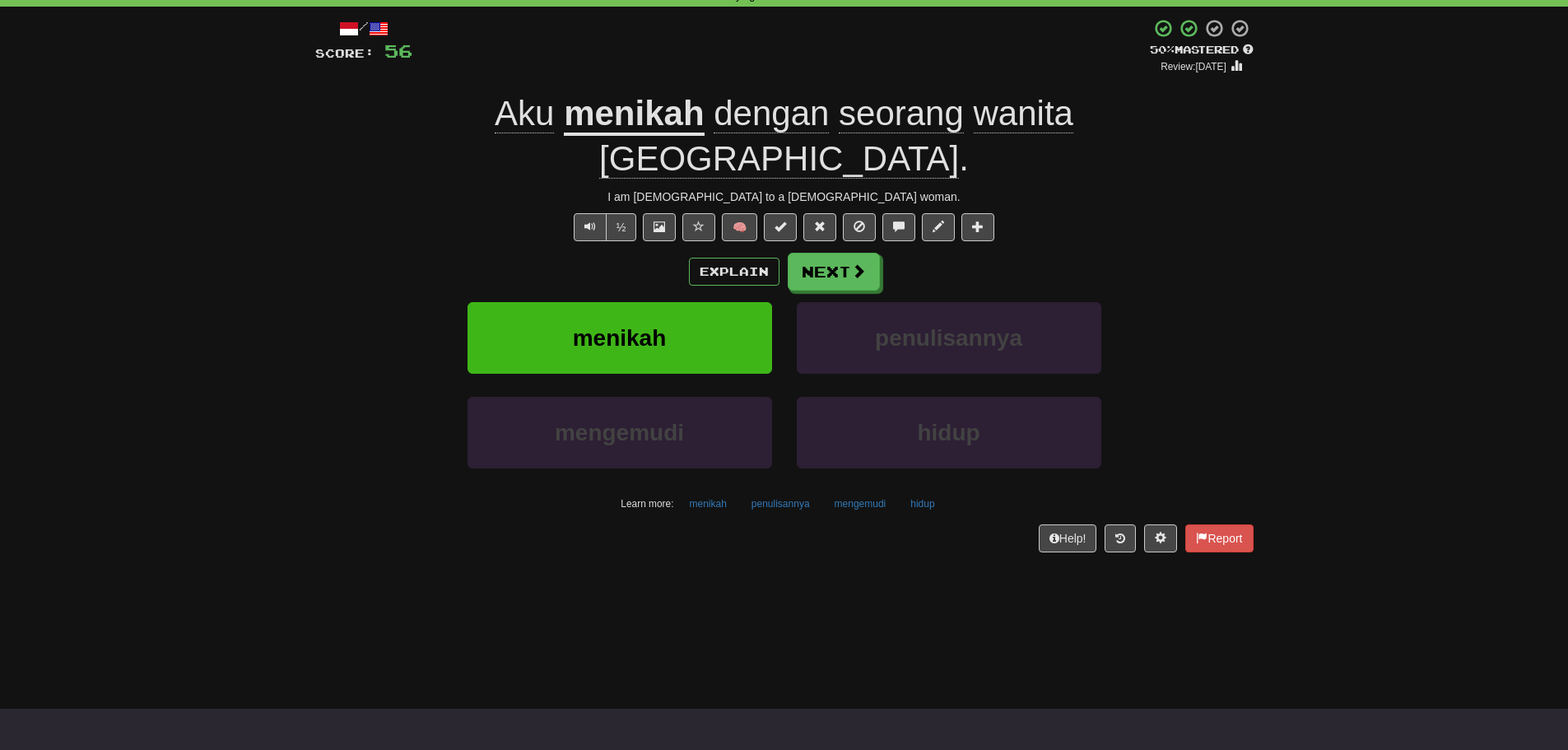
click at [881, 253] on div "Explain Next" at bounding box center [784, 272] width 938 height 38
click at [869, 254] on button "Next" at bounding box center [835, 272] width 92 height 38
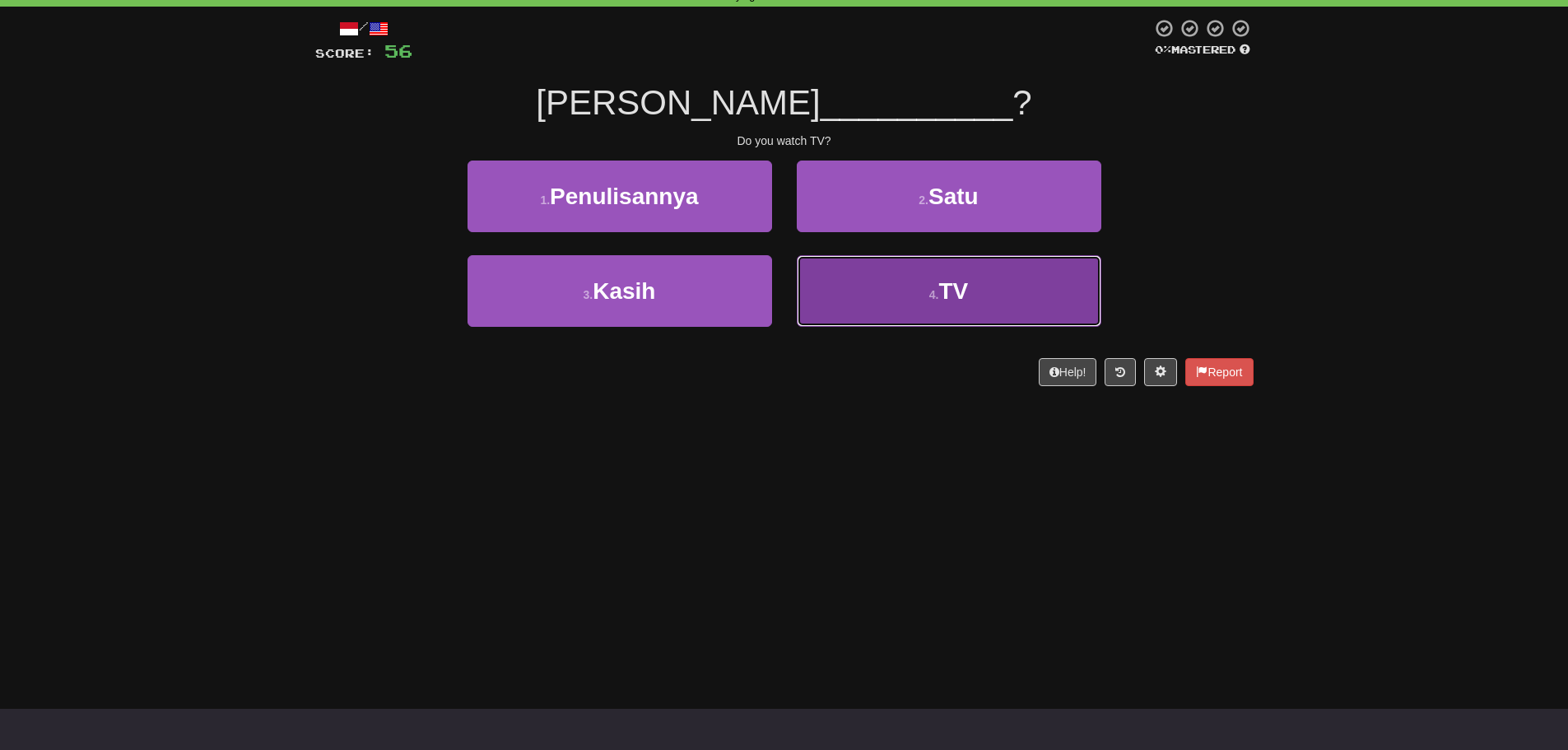
click at [910, 287] on button "4 . TV" at bounding box center [949, 291] width 305 height 72
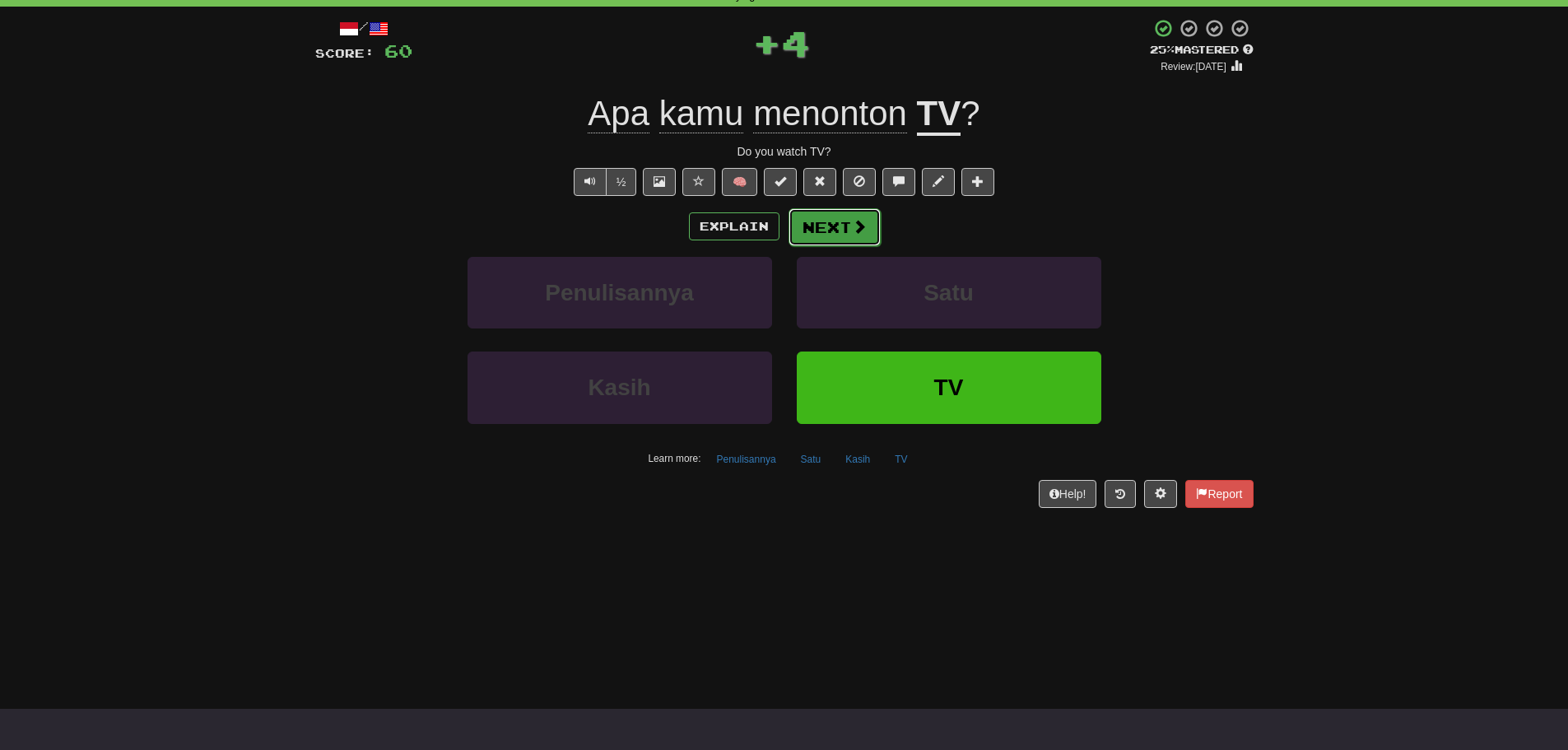
click at [864, 229] on span at bounding box center [859, 226] width 14 height 14
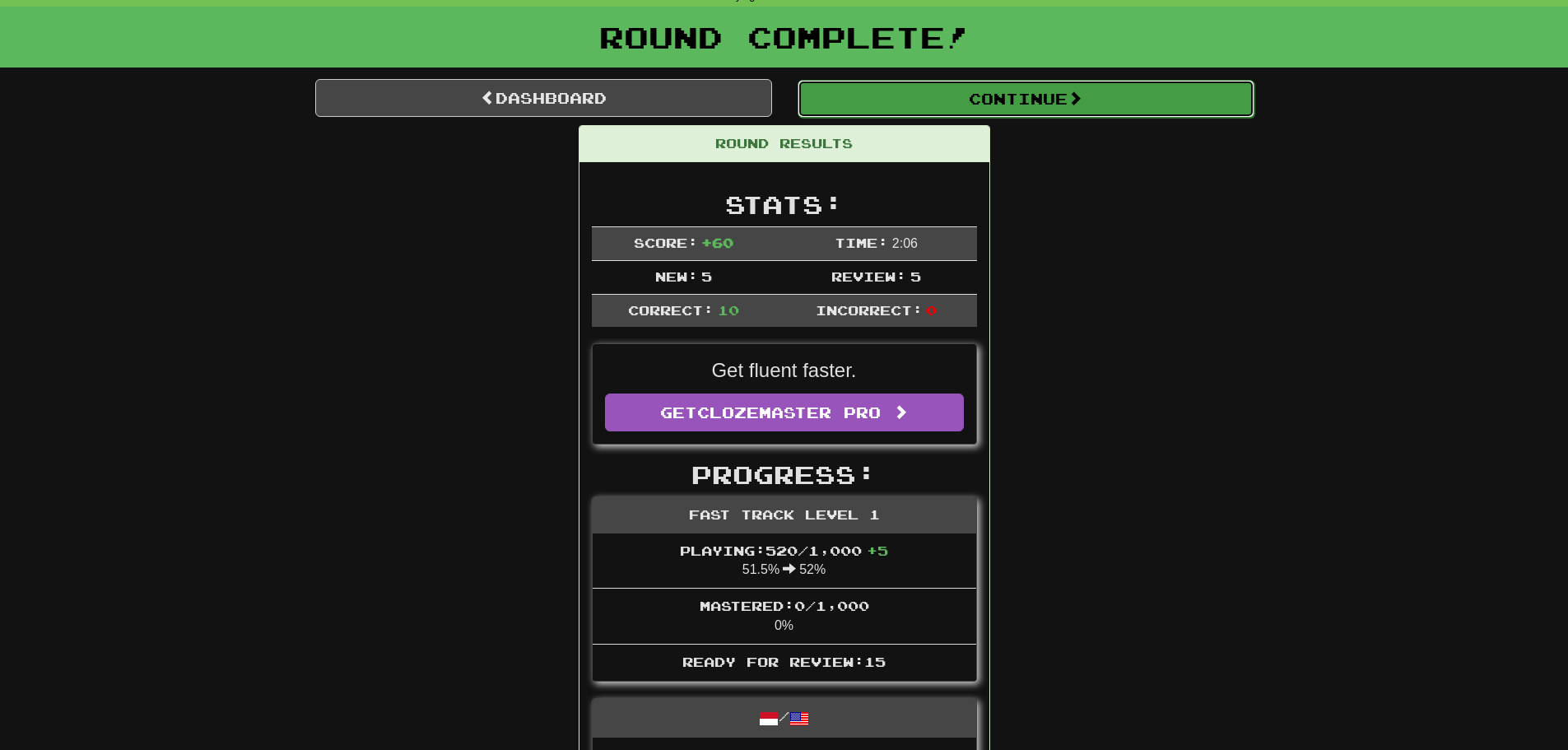
click at [954, 113] on button "Continue" at bounding box center [1026, 99] width 457 height 38
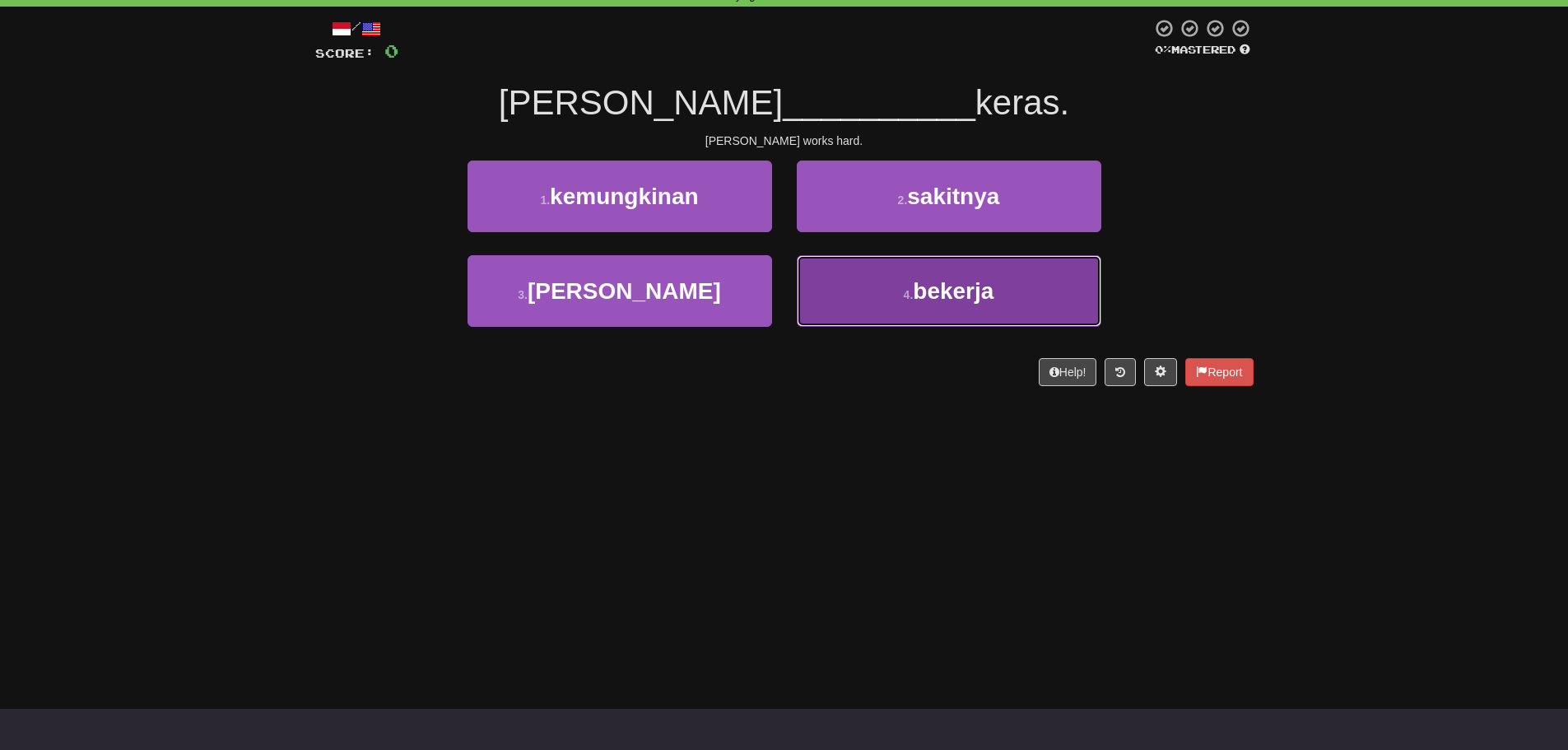
click at [839, 299] on button "4 . bekerja" at bounding box center [949, 291] width 305 height 72
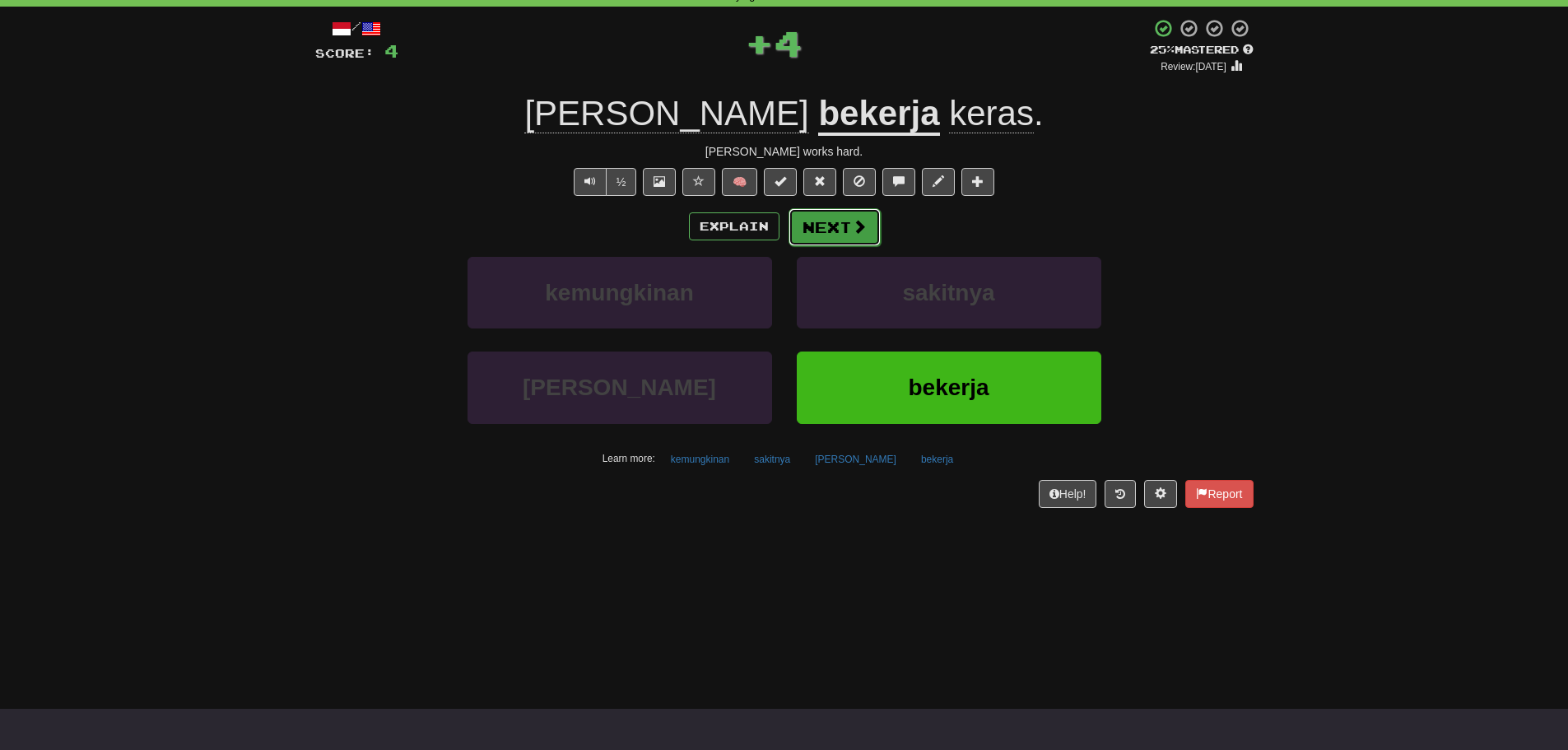
click at [839, 222] on button "Next" at bounding box center [835, 228] width 92 height 38
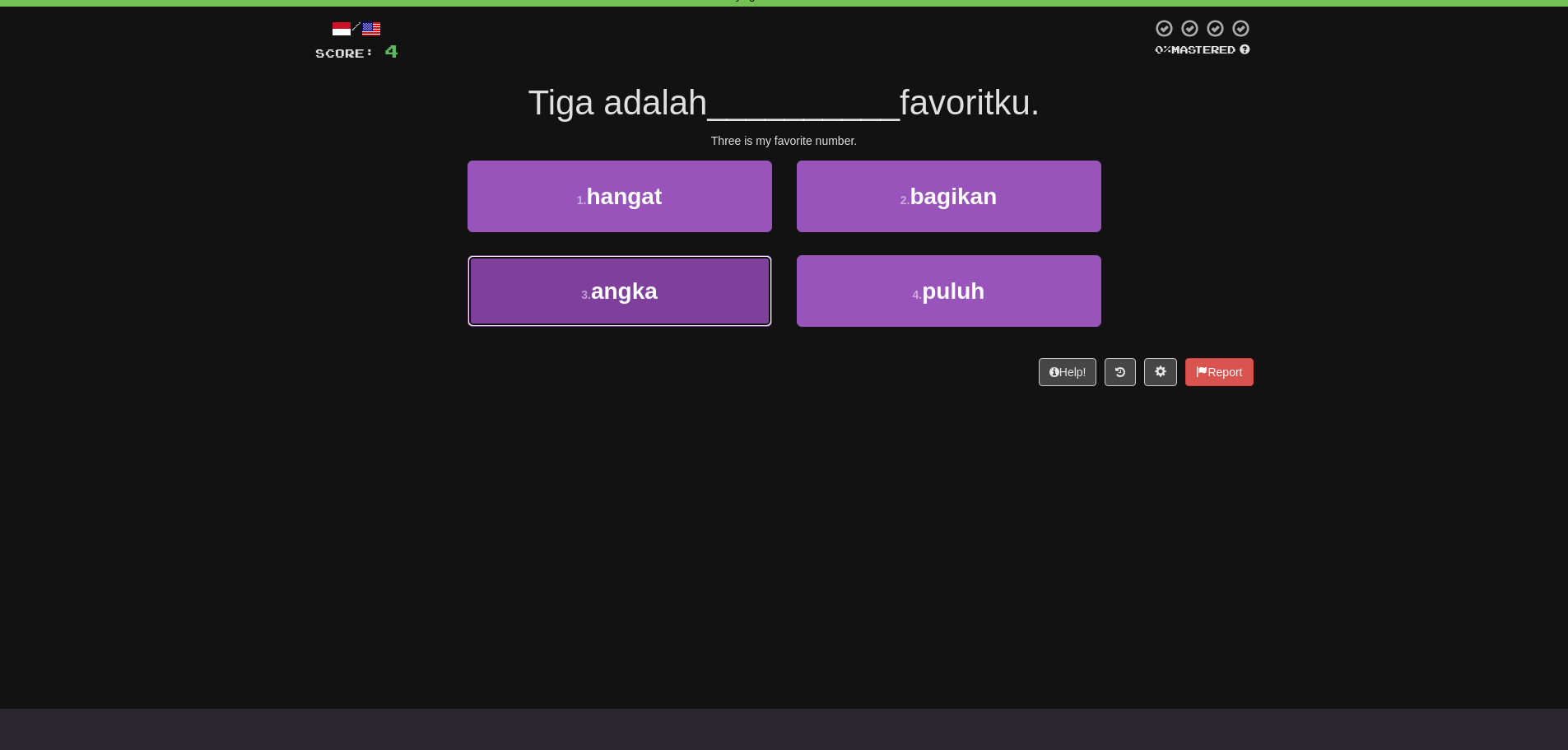
click at [663, 282] on button "3 . angka" at bounding box center [620, 291] width 305 height 72
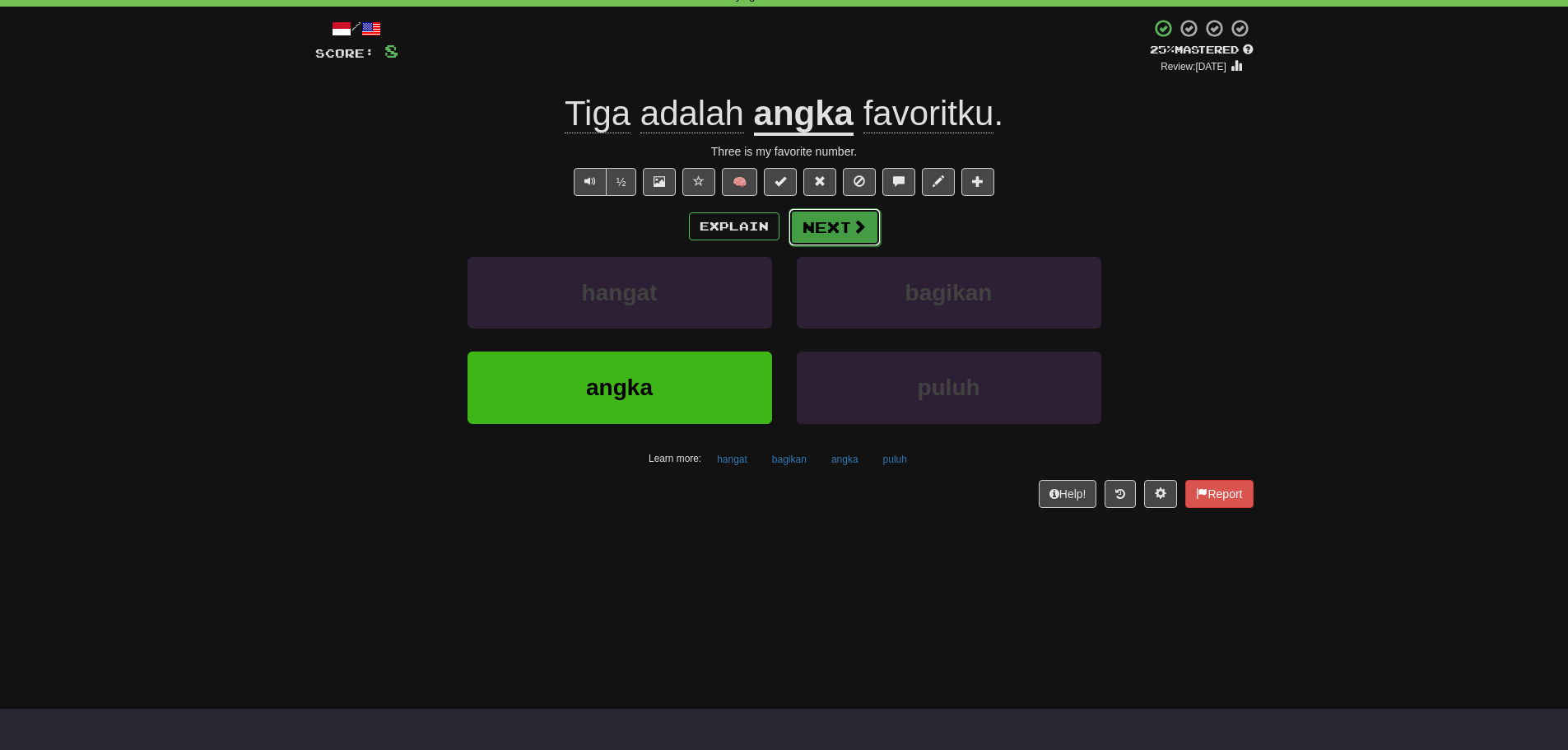
click at [836, 220] on button "Next" at bounding box center [835, 228] width 92 height 38
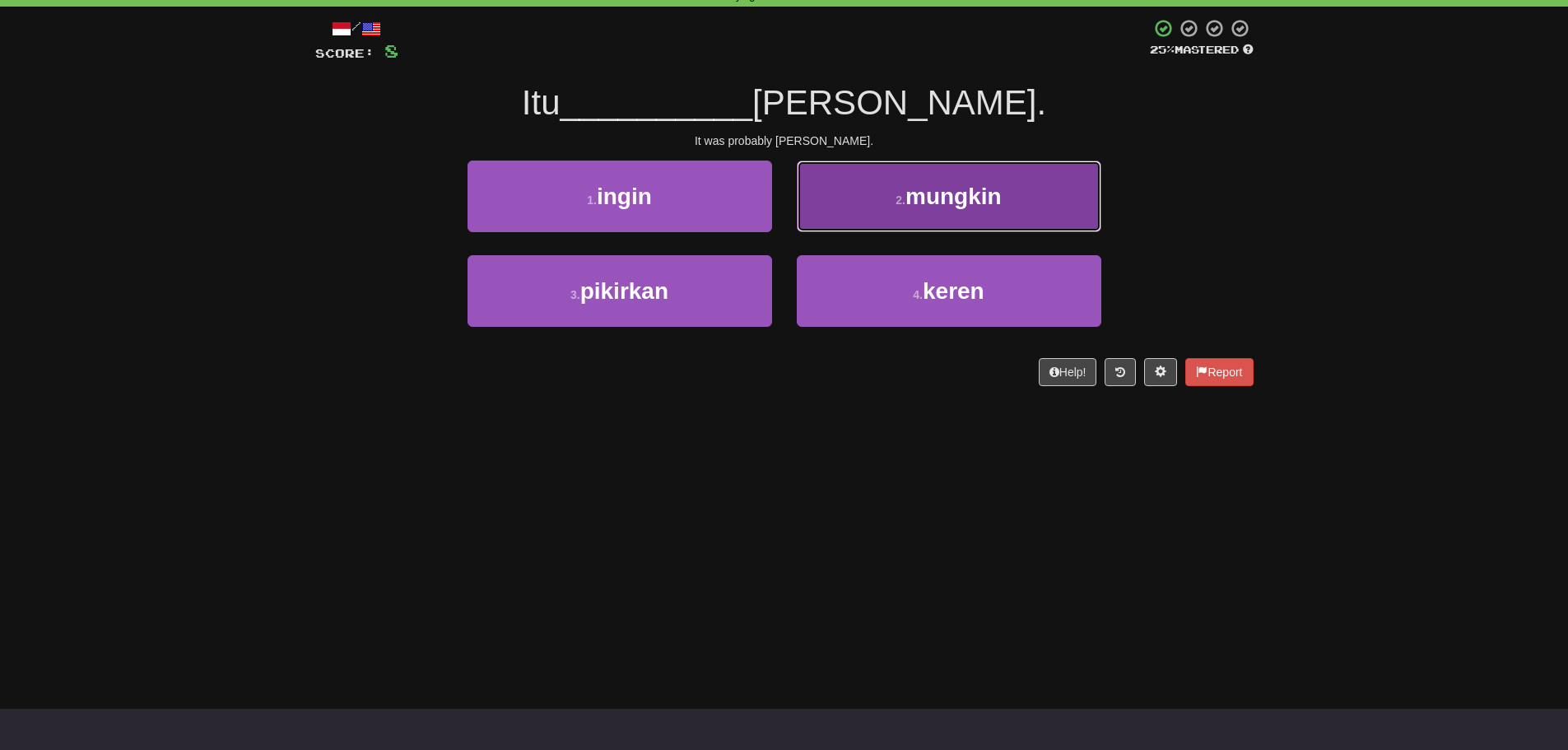
click at [872, 200] on button "2 . mungkin" at bounding box center [949, 196] width 305 height 72
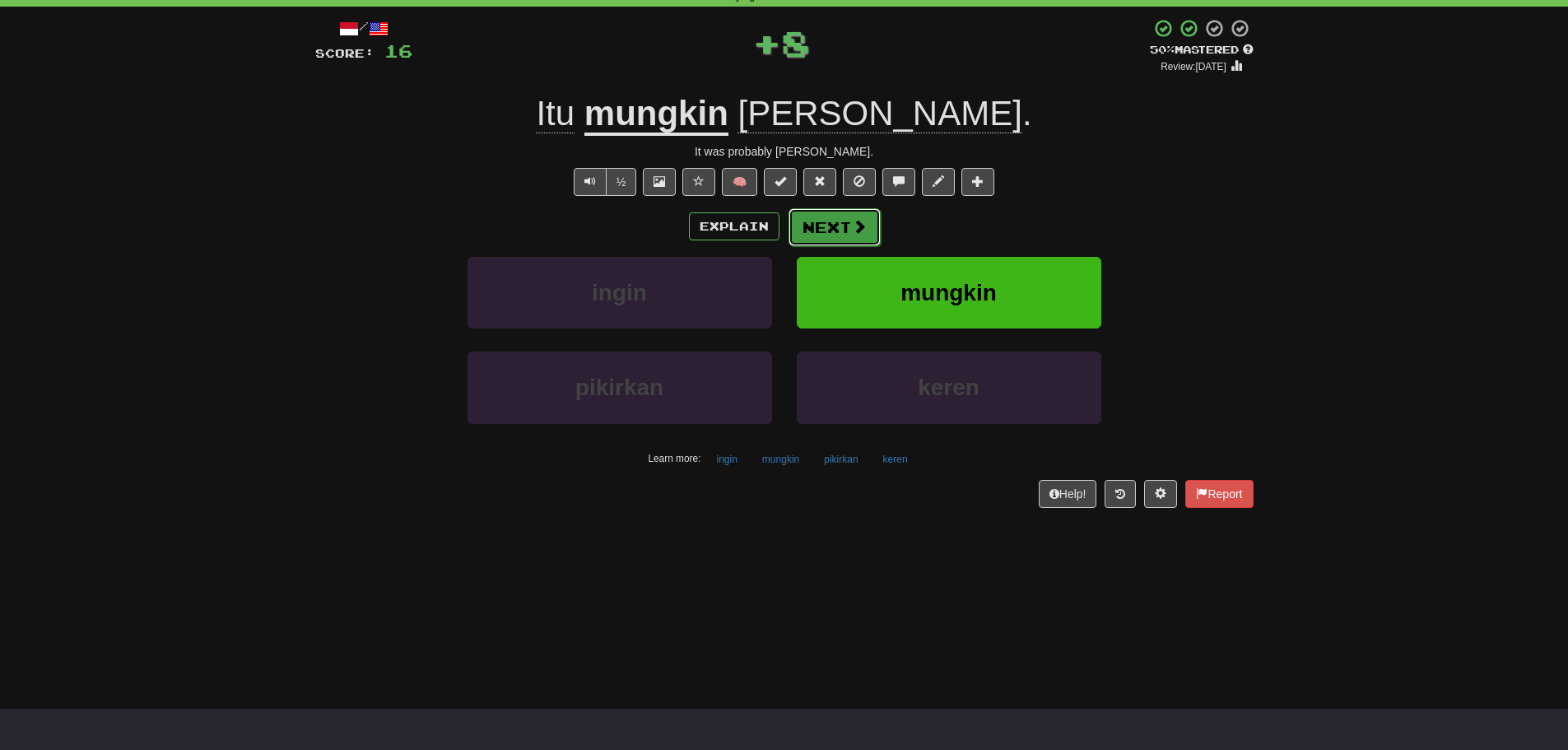
click at [834, 236] on button "Next" at bounding box center [835, 228] width 92 height 38
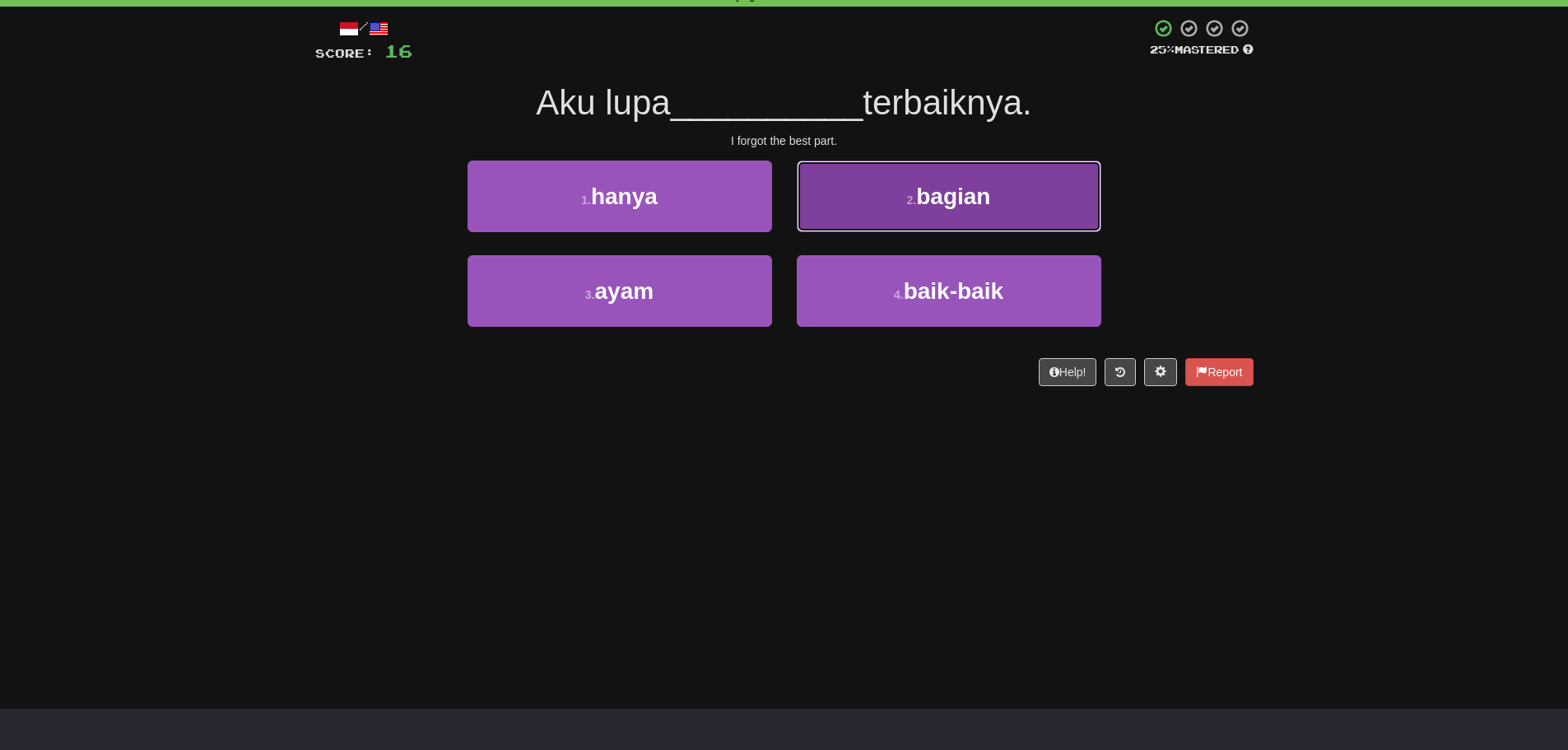
click at [958, 188] on span "bagian" at bounding box center [953, 196] width 74 height 25
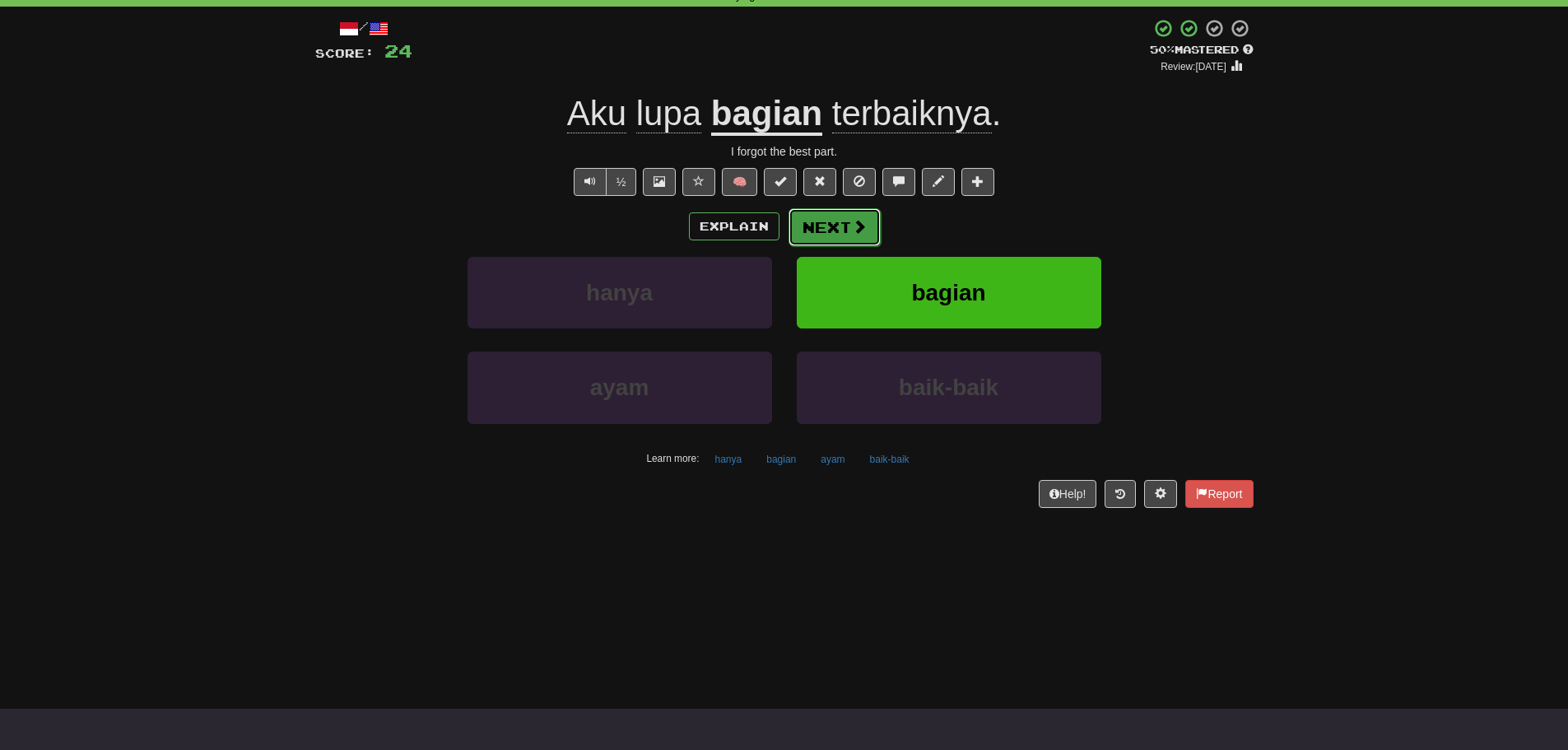
click at [845, 226] on button "Next" at bounding box center [835, 228] width 92 height 38
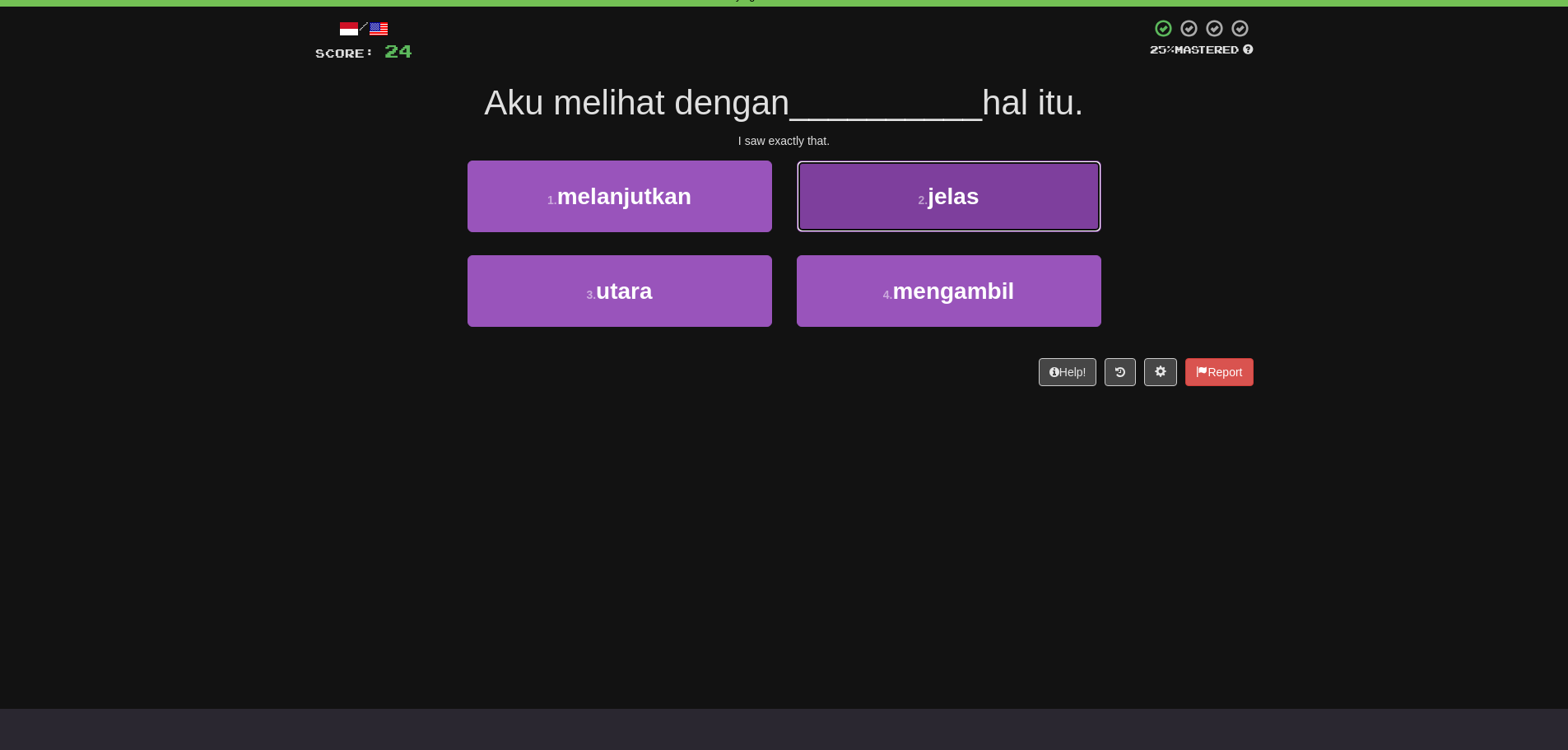
click at [948, 180] on button "2 . jelas" at bounding box center [949, 196] width 305 height 72
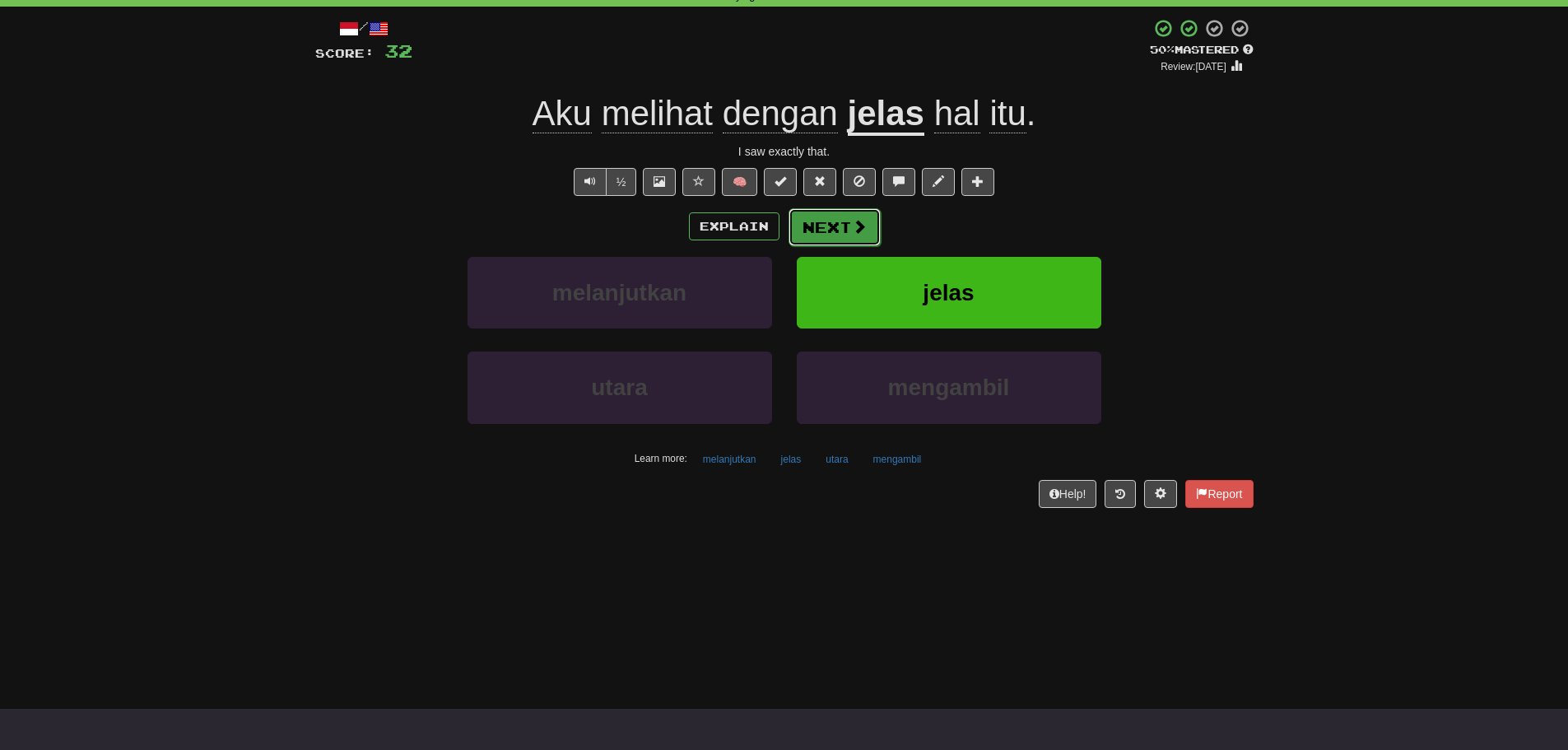
click at [823, 228] on button "Next" at bounding box center [835, 228] width 92 height 38
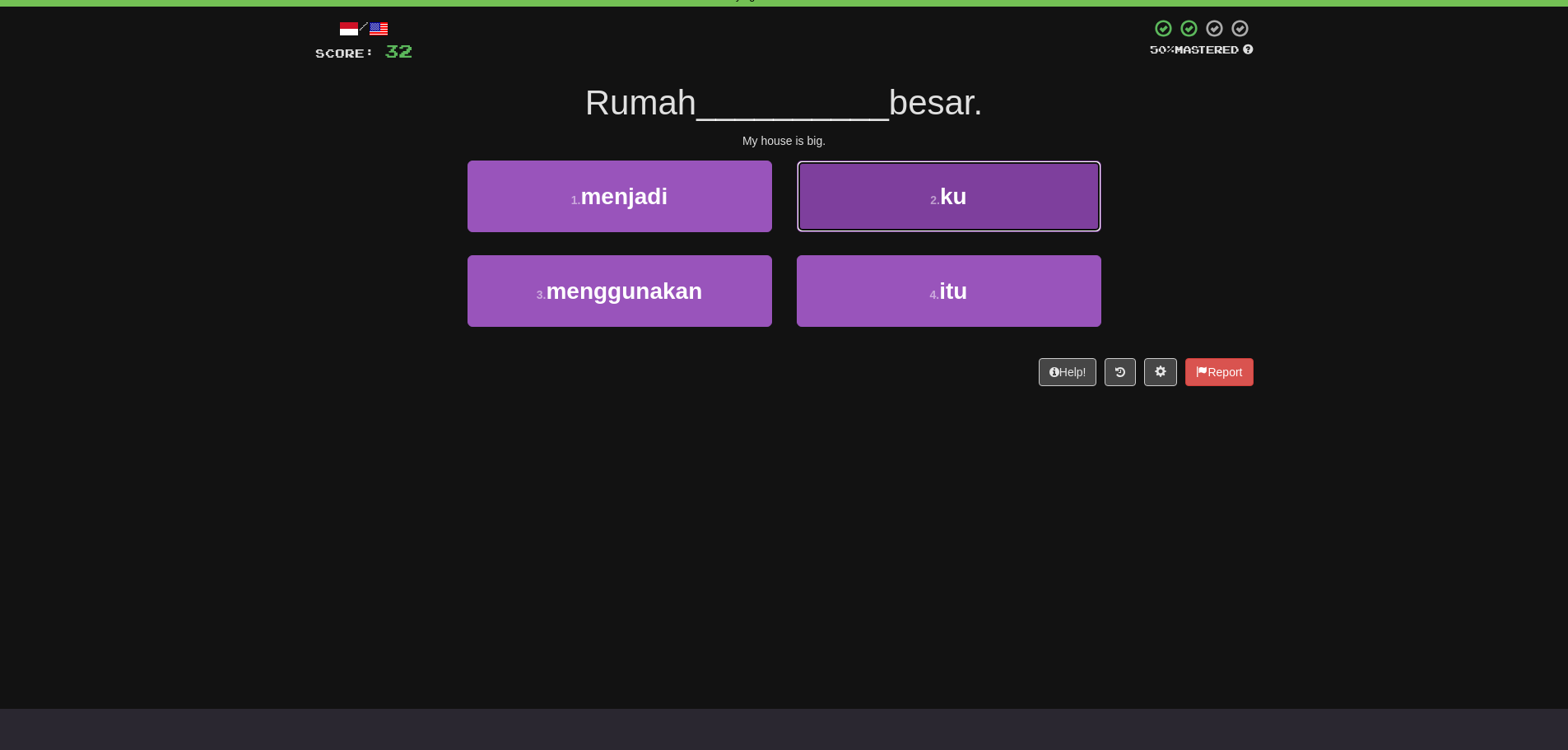
click at [844, 205] on button "2 . ku" at bounding box center [949, 196] width 305 height 72
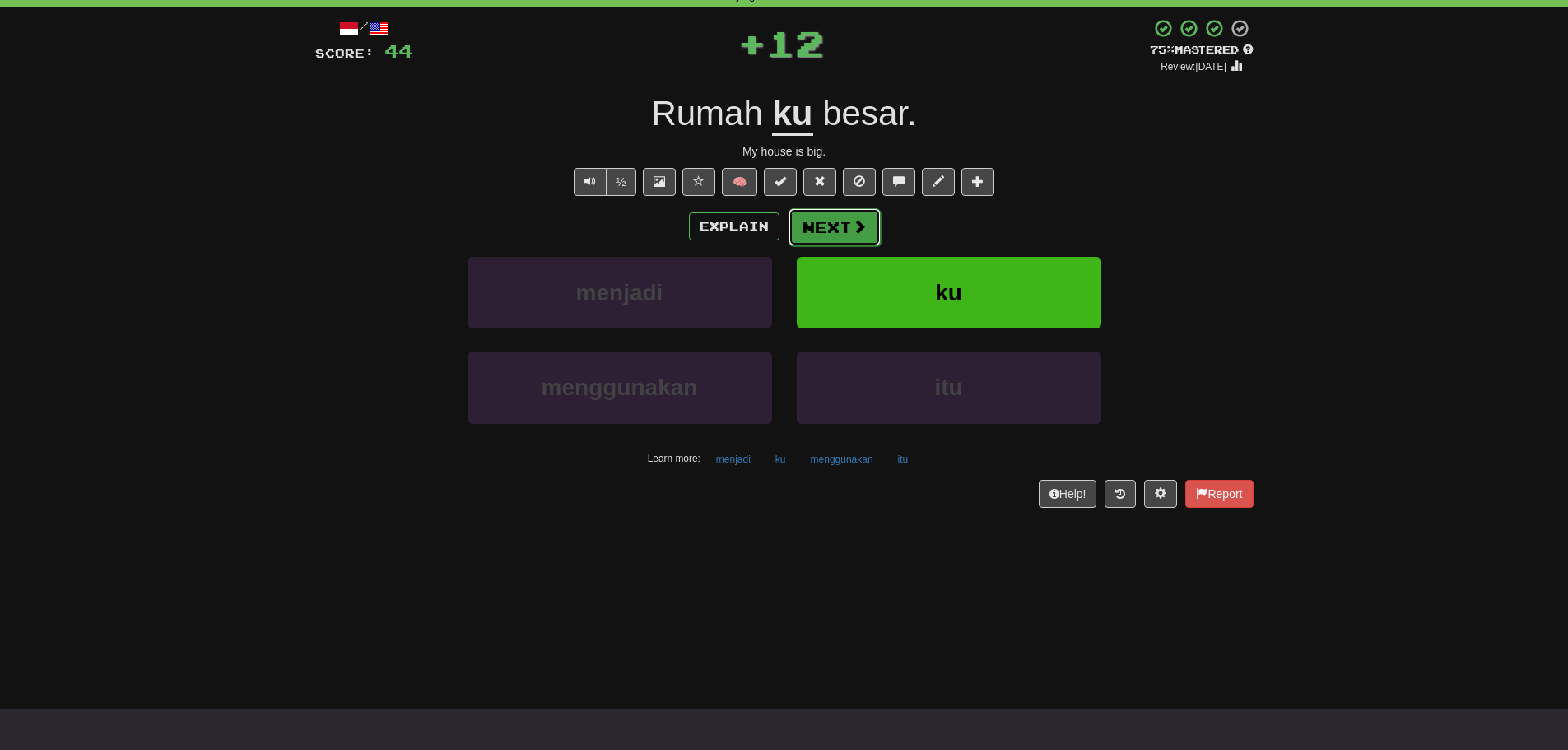
click at [838, 222] on button "Next" at bounding box center [835, 228] width 92 height 38
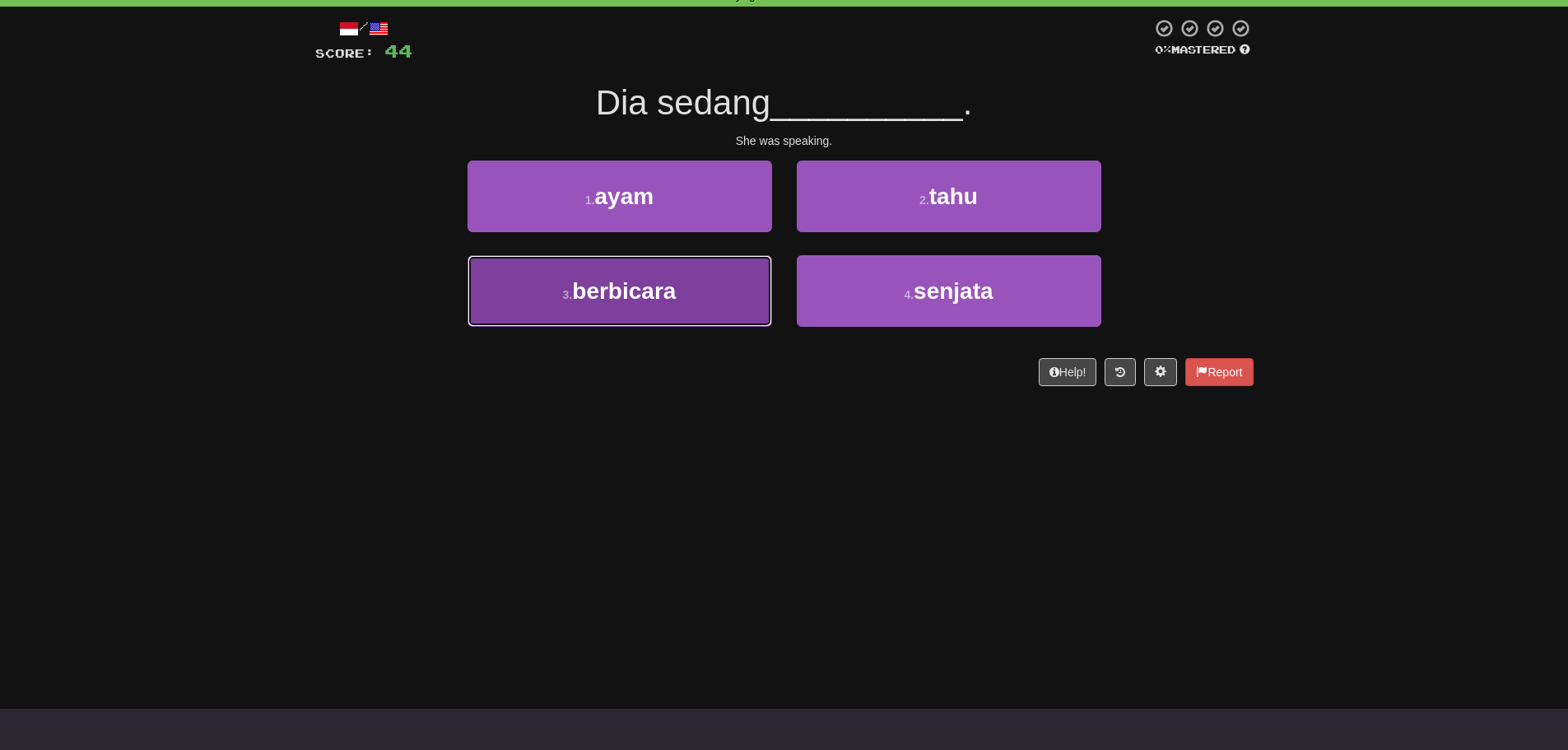
click at [709, 296] on button "3 . berbicara" at bounding box center [620, 291] width 305 height 72
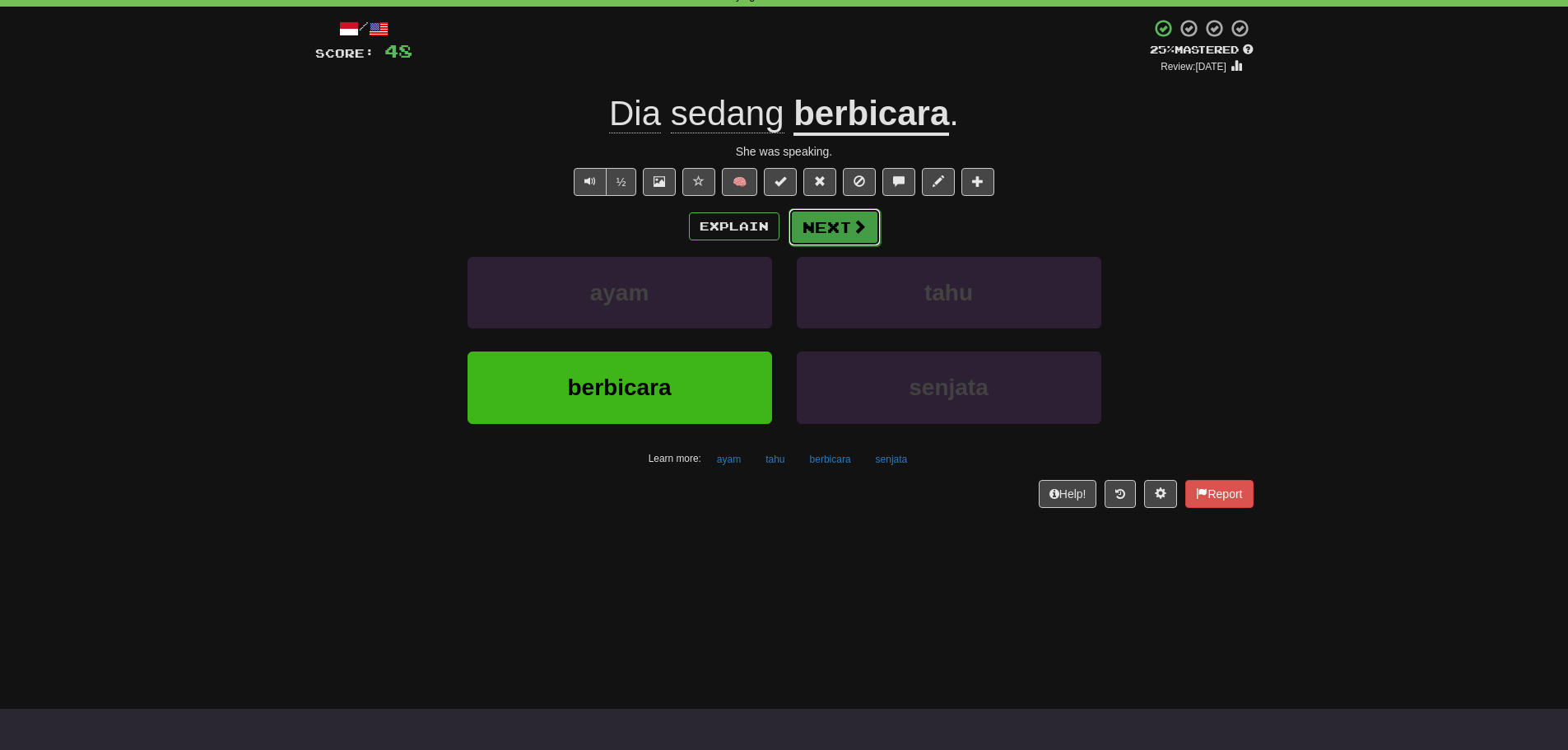
click at [844, 229] on button "Next" at bounding box center [835, 228] width 92 height 38
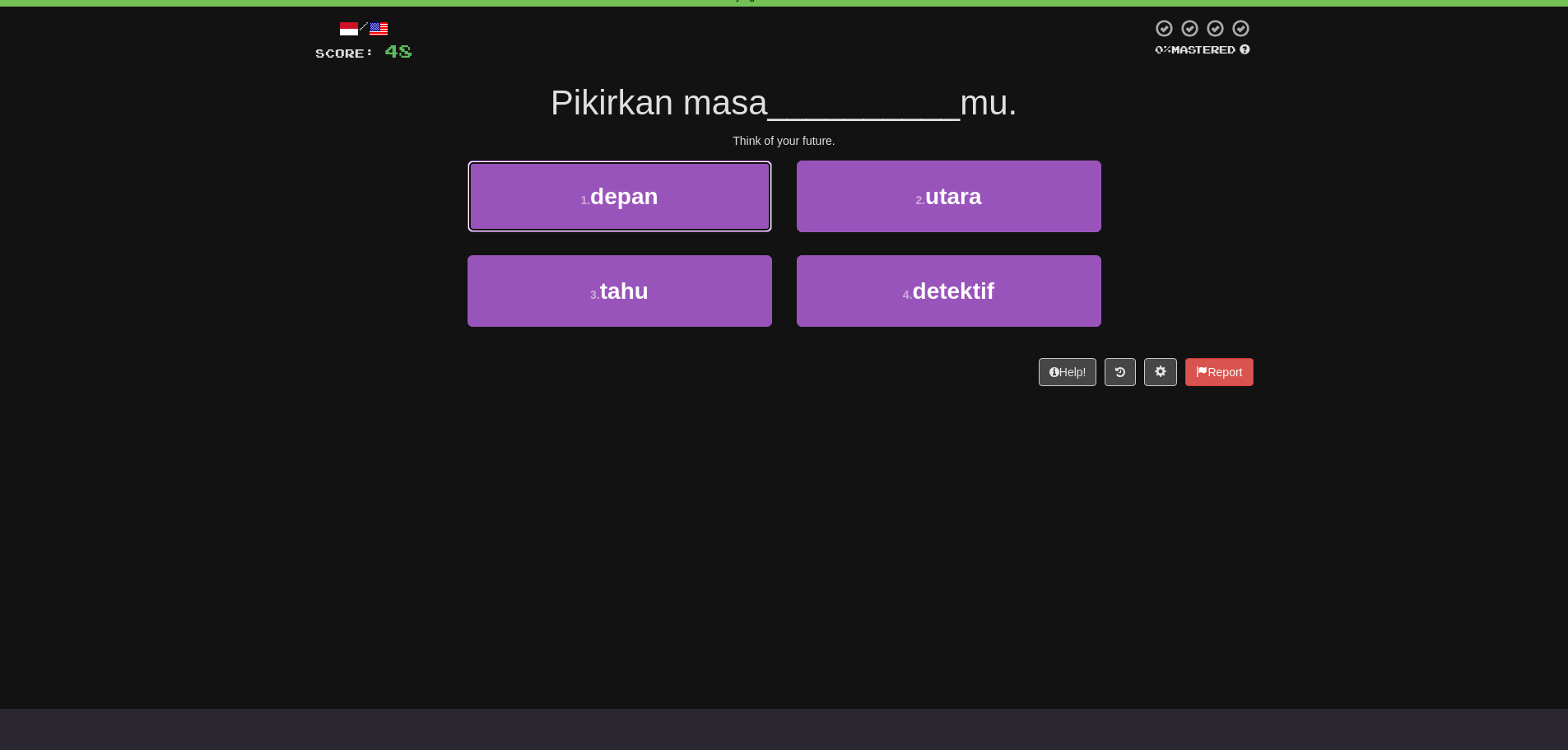
click at [596, 201] on span "depan" at bounding box center [623, 196] width 67 height 25
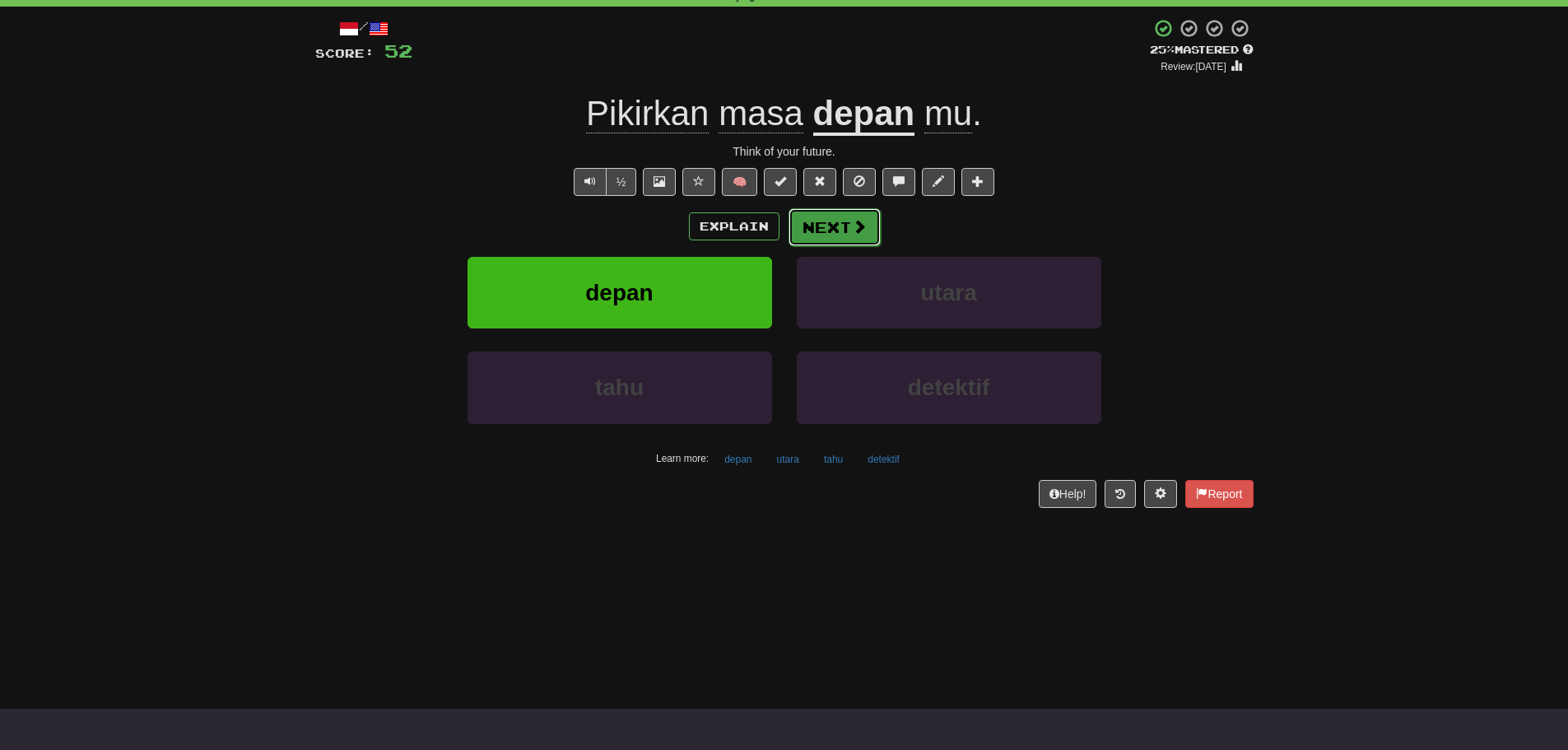
click at [839, 228] on button "Next" at bounding box center [835, 228] width 92 height 38
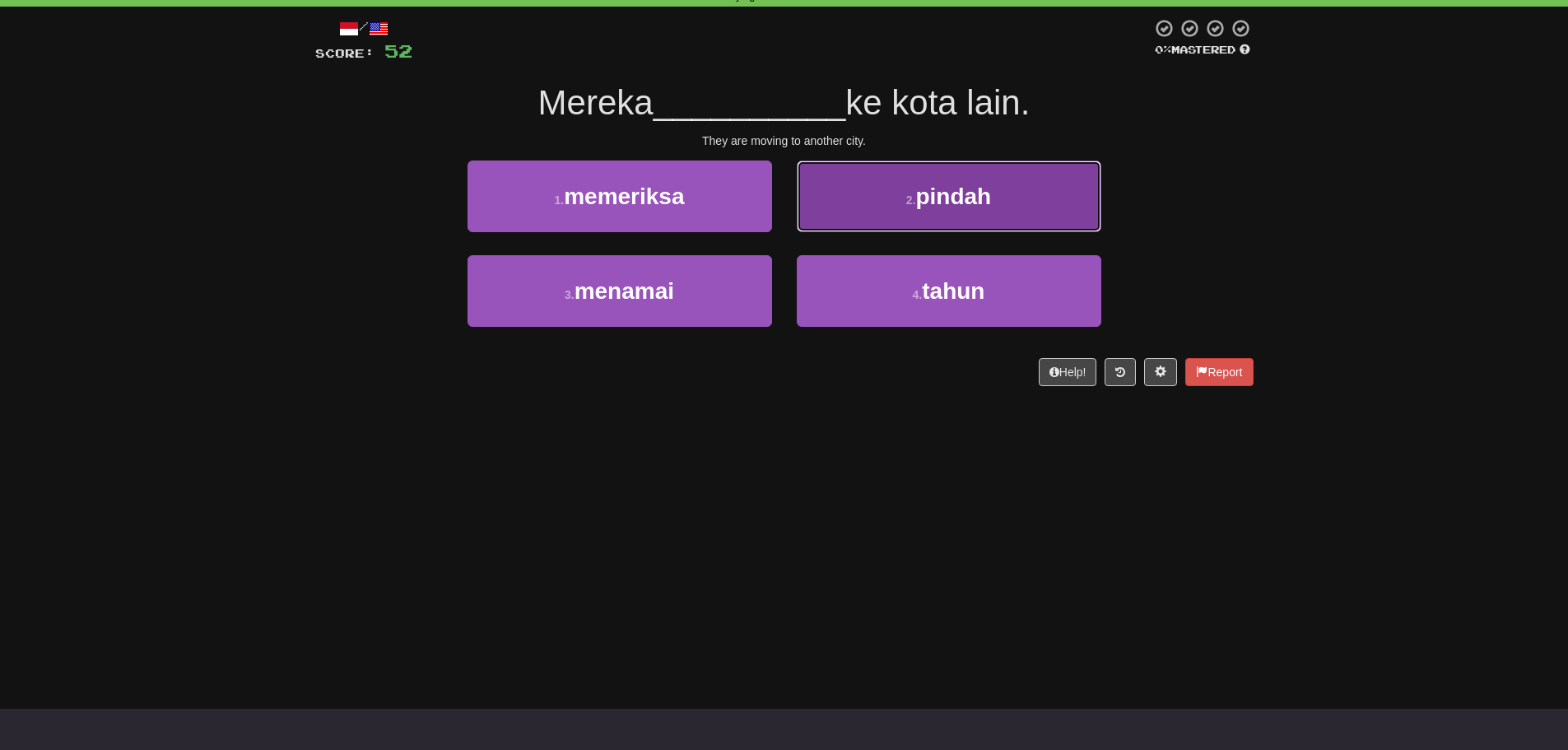
click at [824, 201] on button "2 . pindah" at bounding box center [949, 196] width 305 height 72
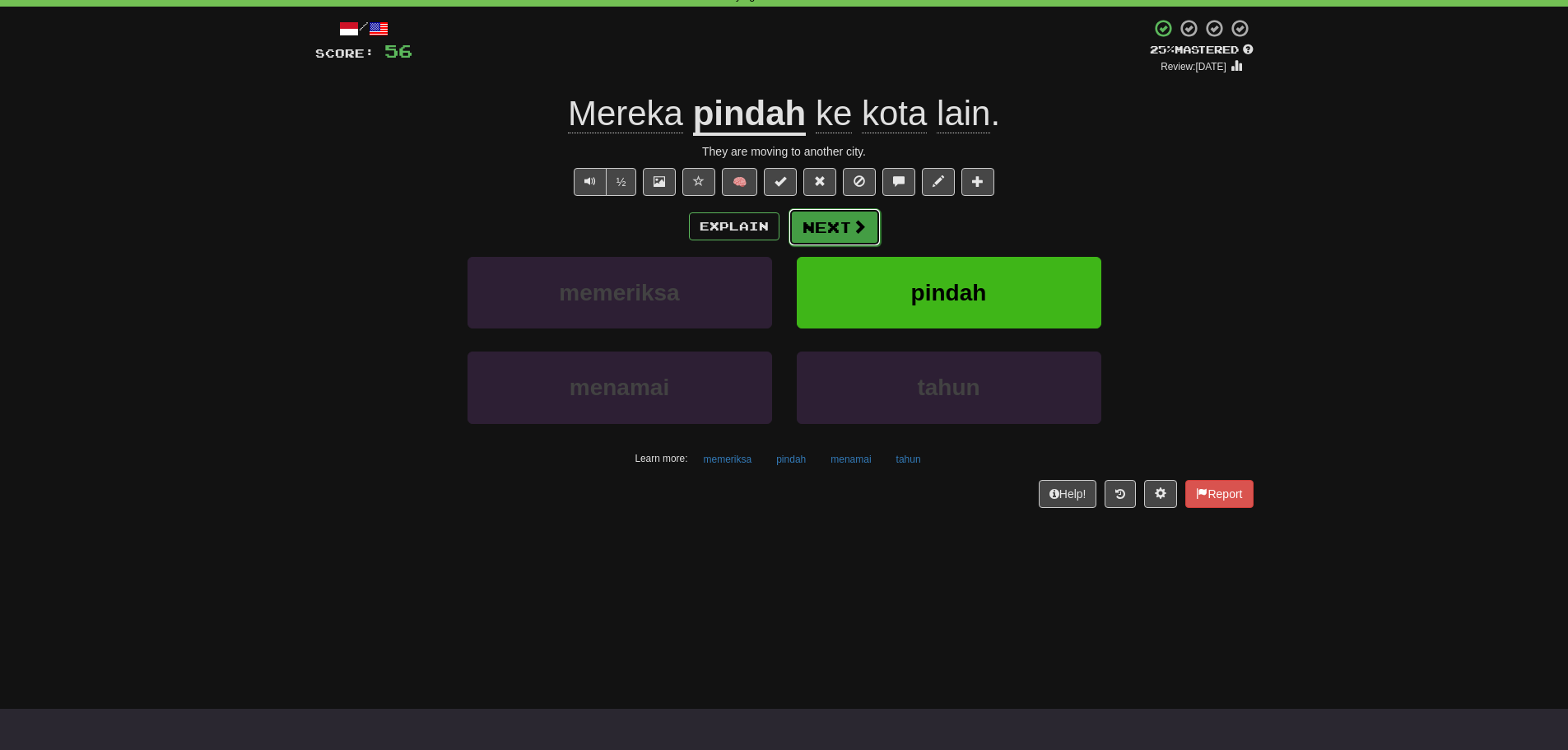
click at [864, 237] on button "Next" at bounding box center [835, 228] width 92 height 38
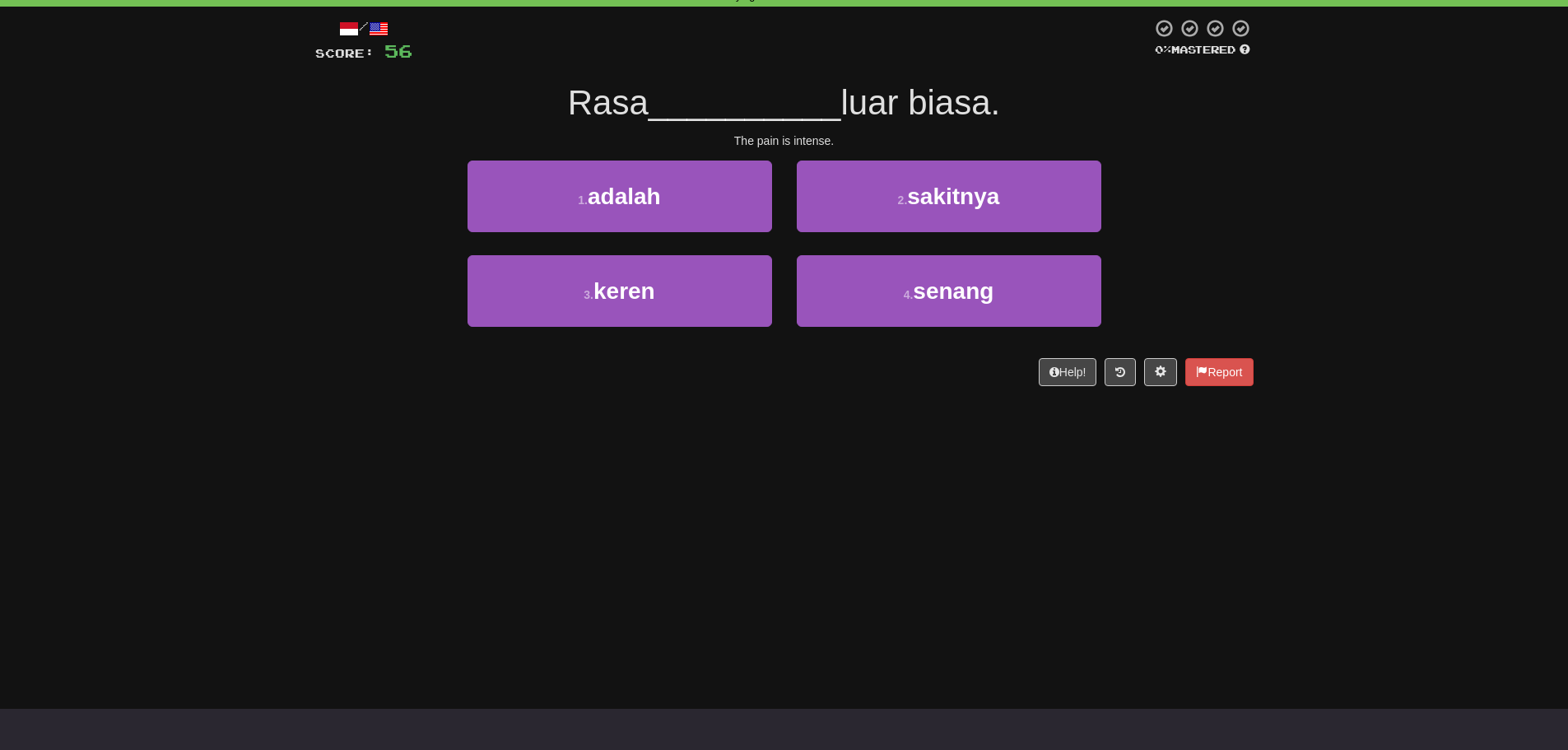
click at [343, 257] on div "3 . keren 4 . senang" at bounding box center [784, 302] width 988 height 94
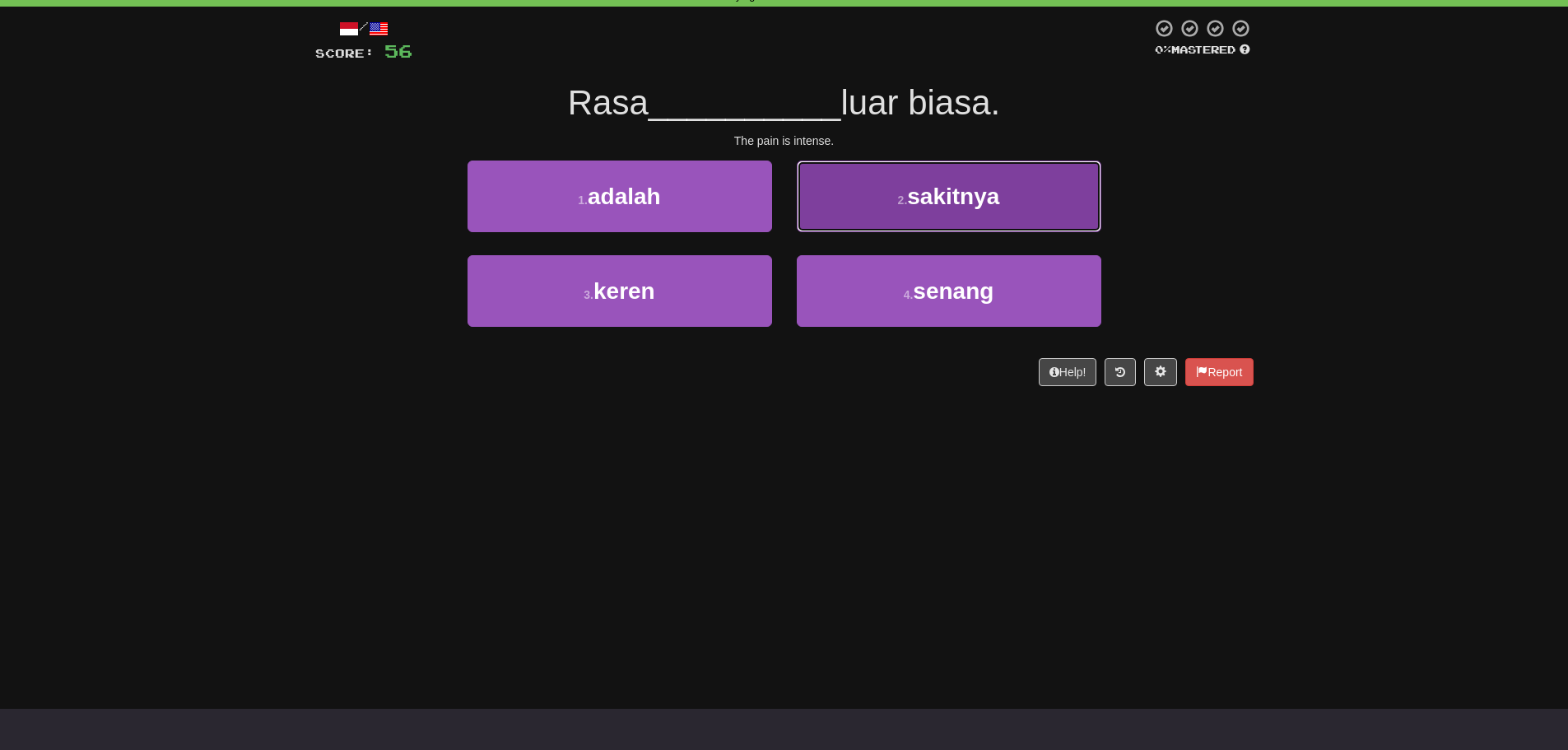
click at [1075, 199] on button "2 . sakitnya" at bounding box center [949, 196] width 305 height 72
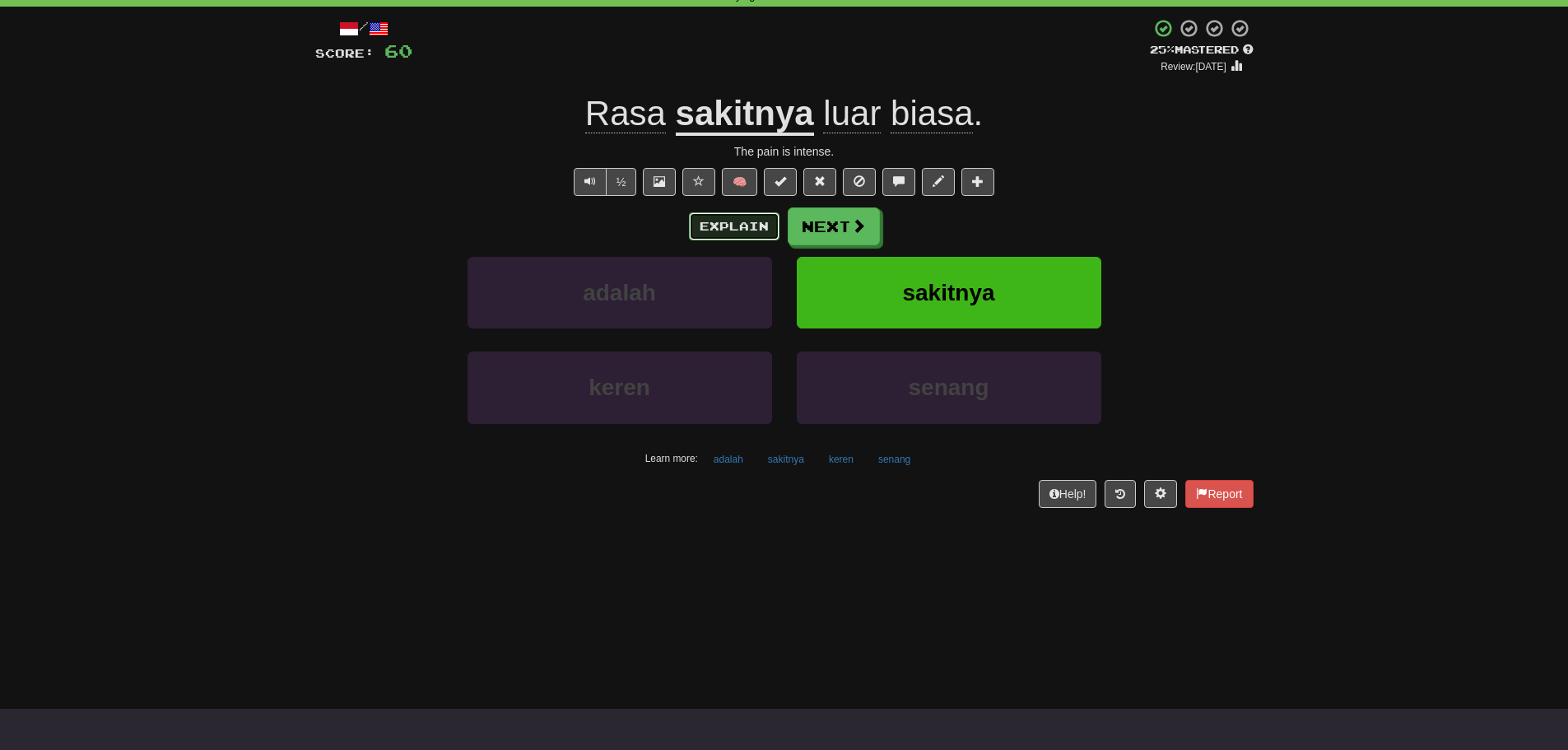
click at [703, 225] on button "Explain" at bounding box center [734, 226] width 91 height 28
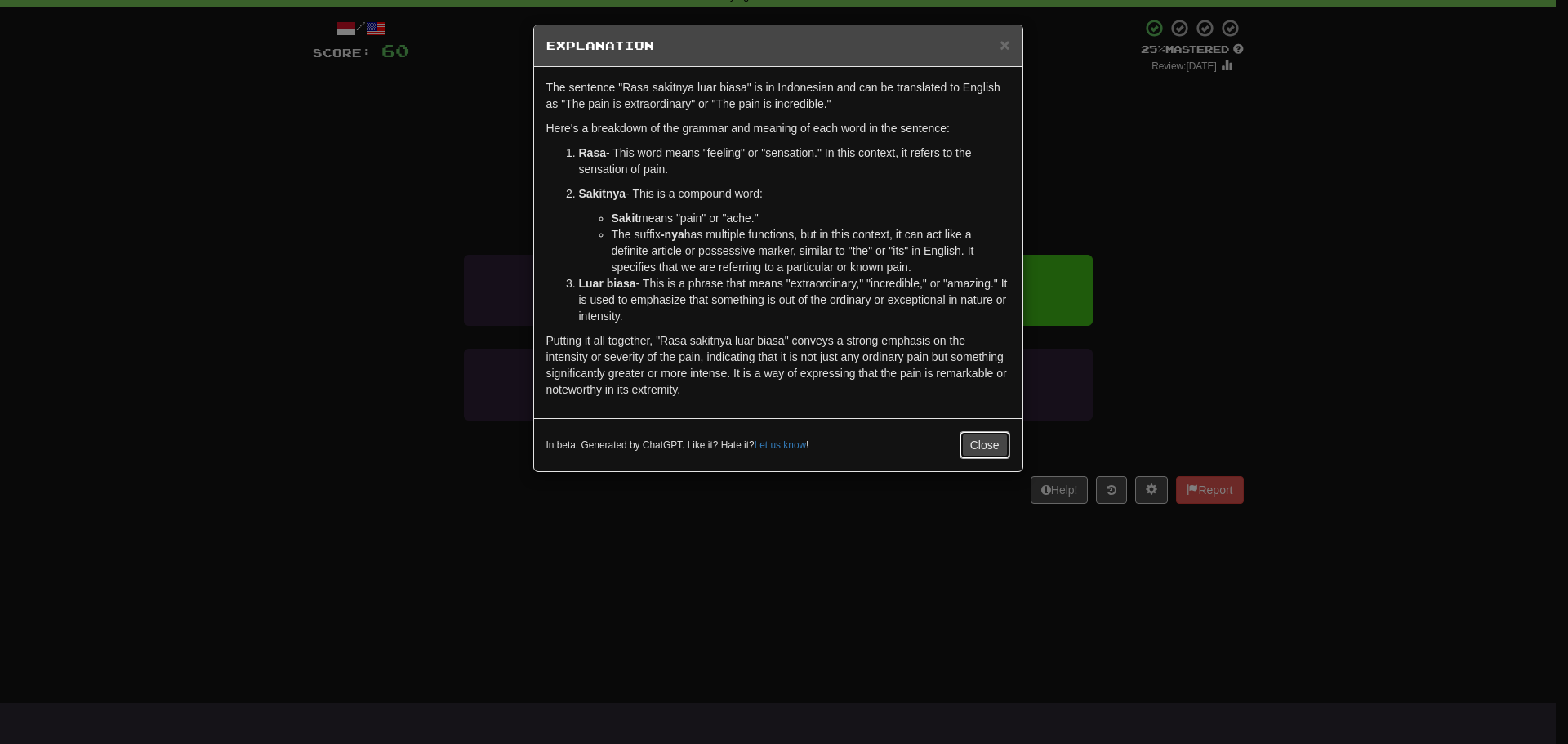
click at [995, 437] on button "Close" at bounding box center [984, 444] width 51 height 28
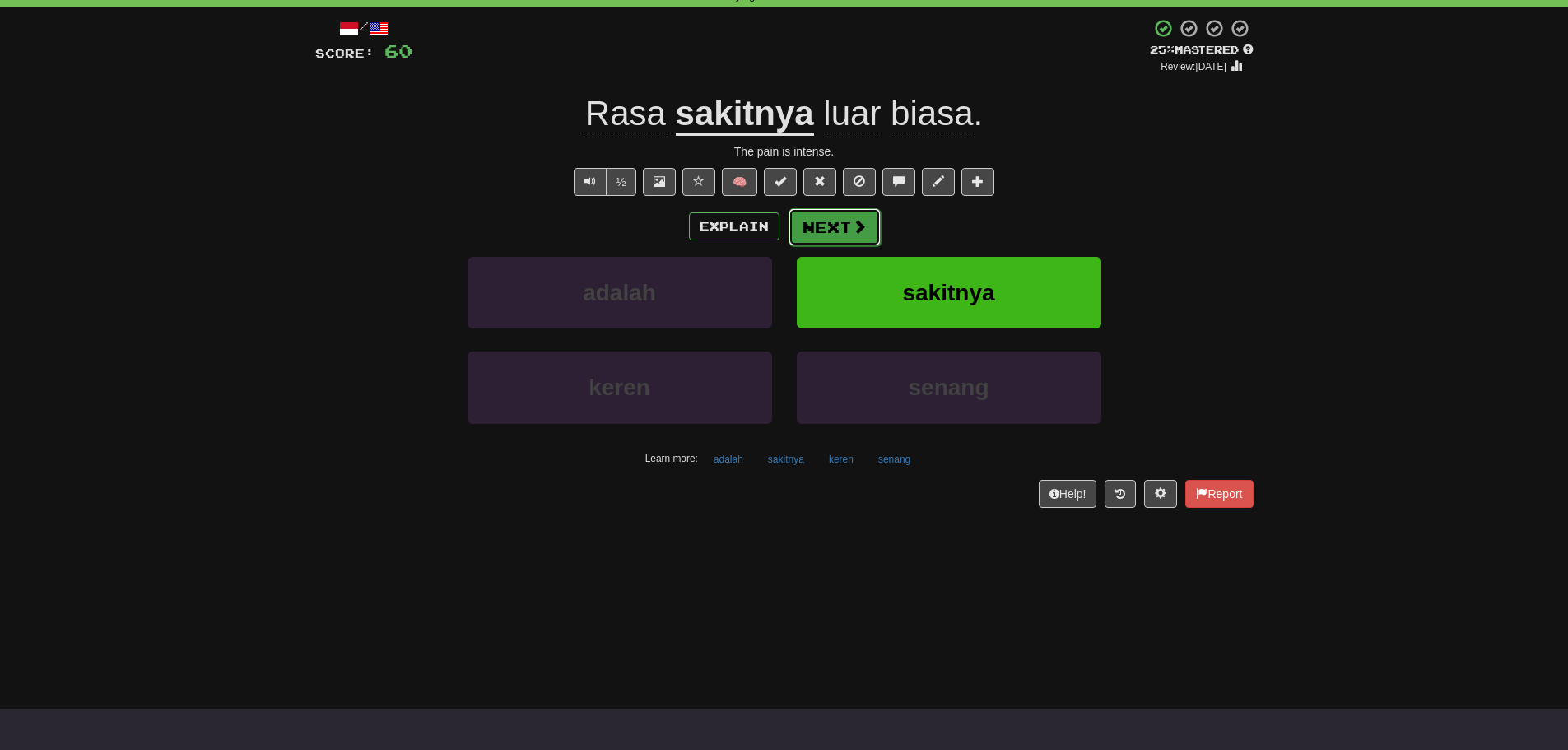
click at [839, 231] on button "Next" at bounding box center [835, 228] width 92 height 38
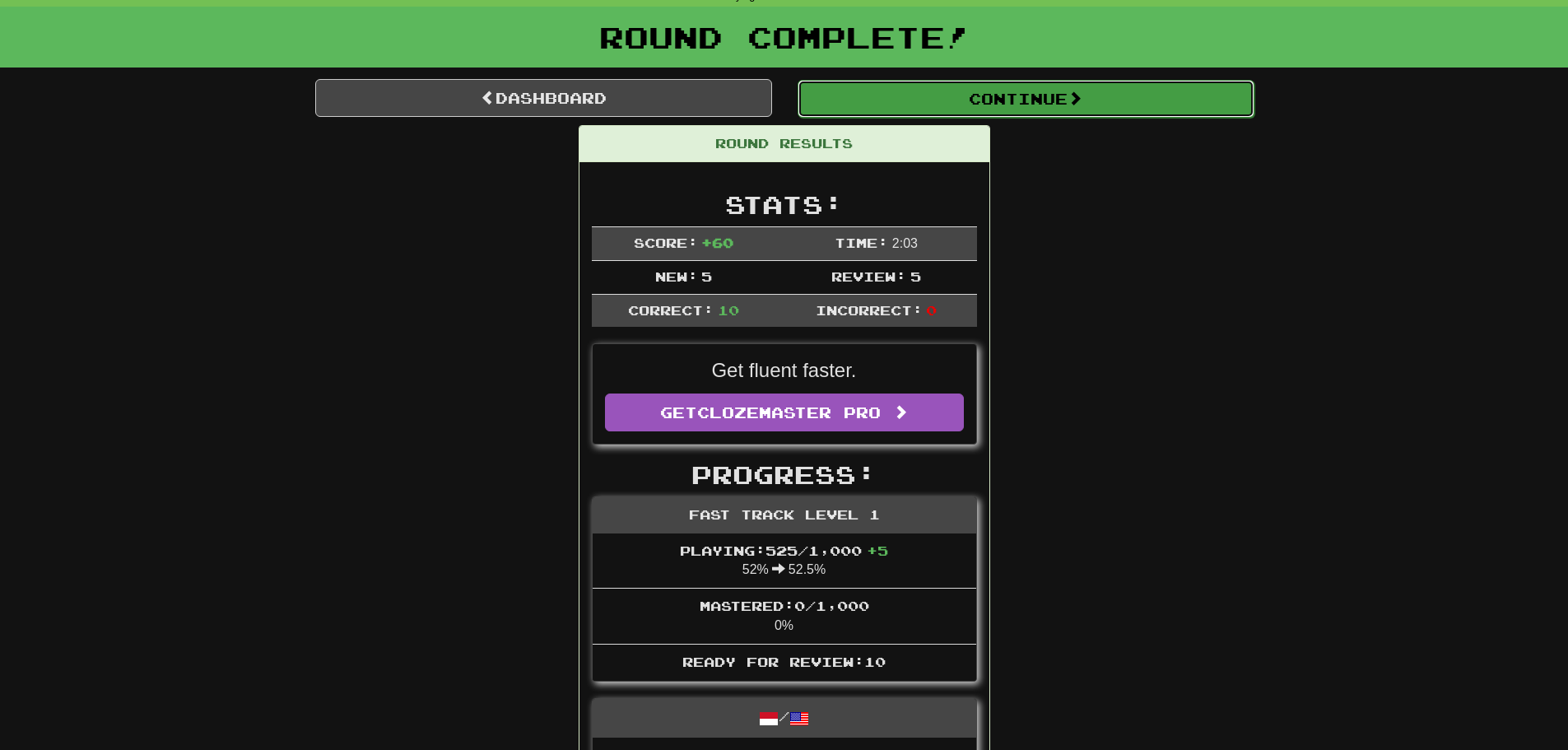
click at [983, 105] on button "Continue" at bounding box center [1026, 99] width 457 height 38
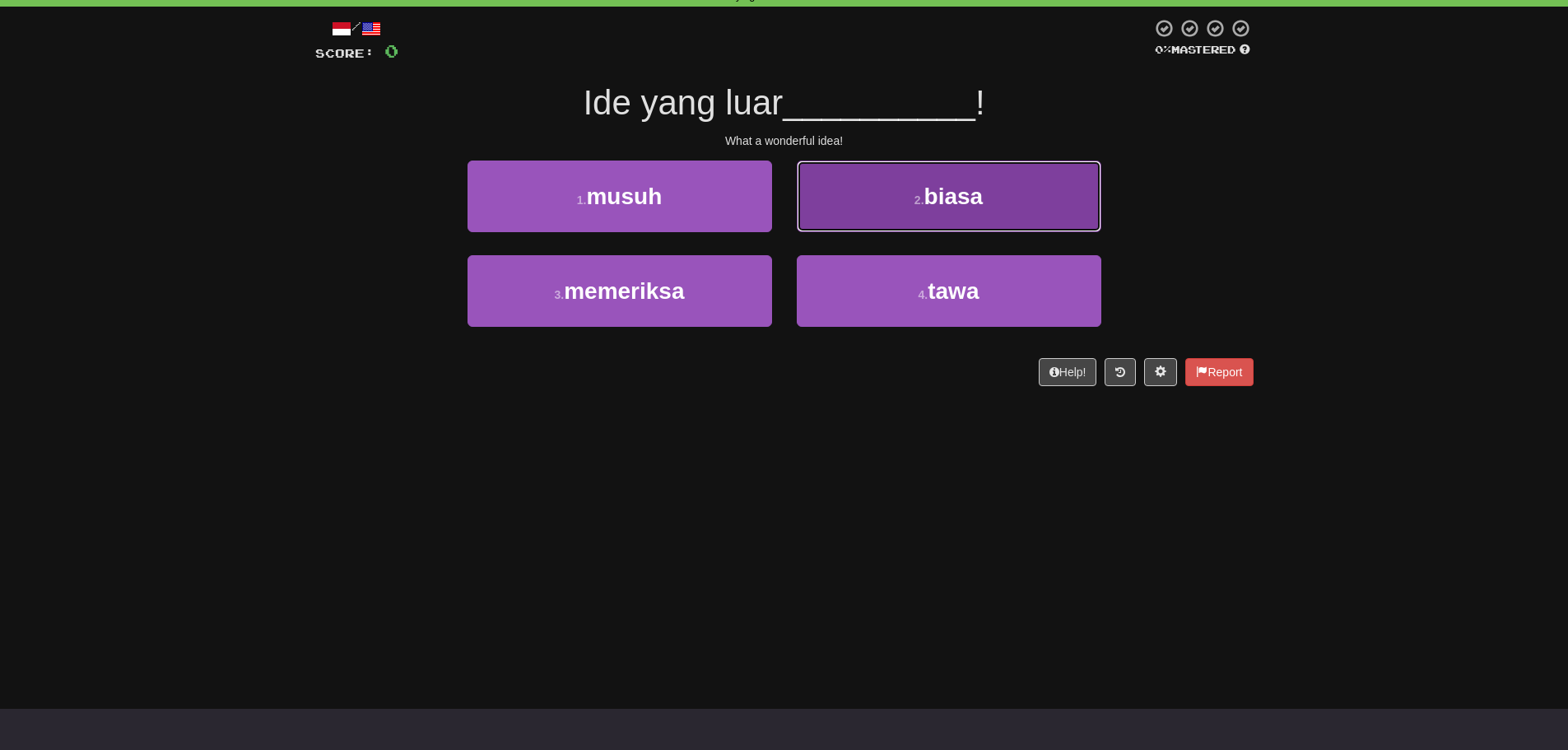
click at [979, 214] on button "2 . biasa" at bounding box center [949, 196] width 305 height 72
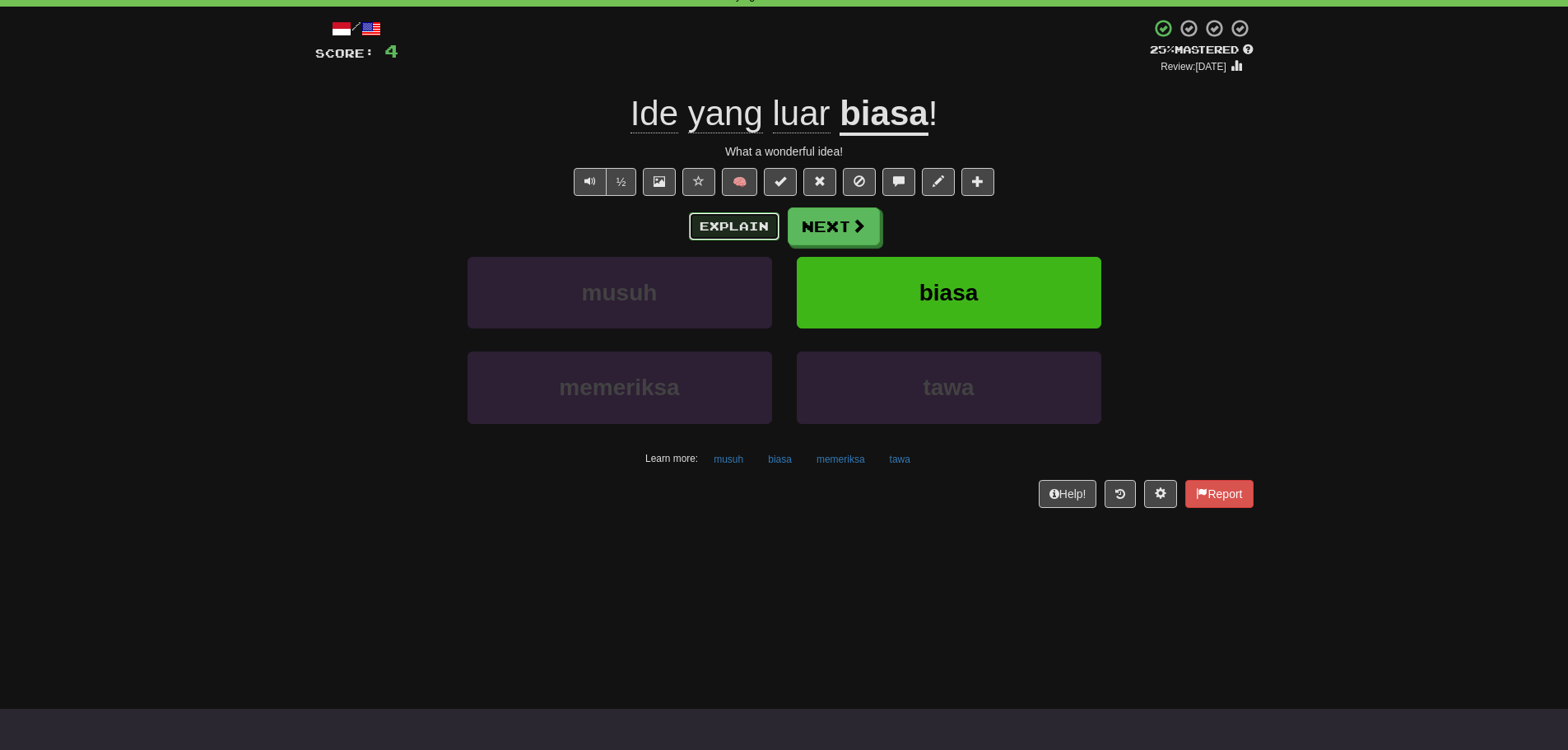
click at [741, 224] on button "Explain" at bounding box center [734, 226] width 91 height 28
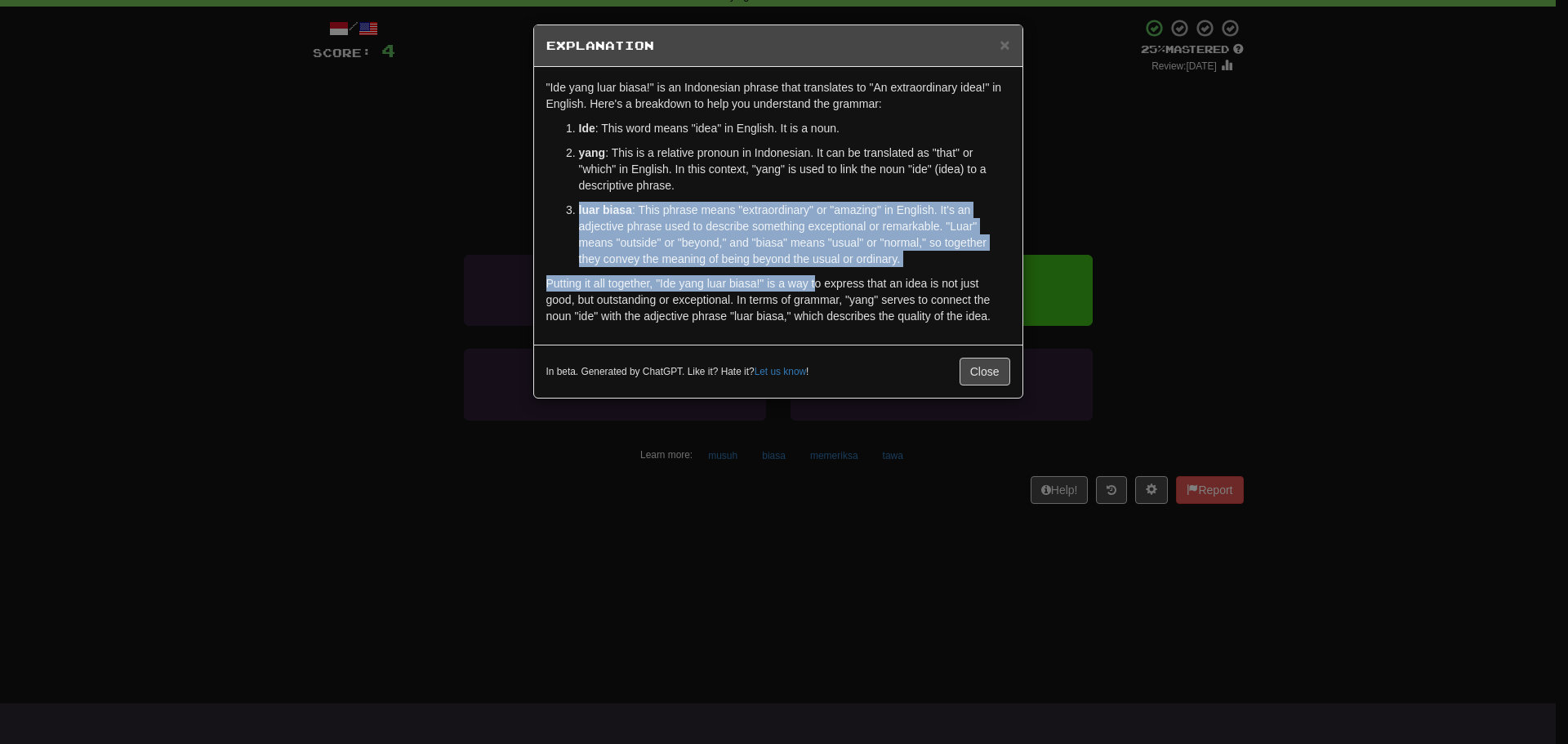
drag, startPoint x: 739, startPoint y: 192, endPoint x: 817, endPoint y: 288, distance: 123.7
click at [817, 288] on div ""Ide yang luar biasa!" is an Indonesian phrase that translates to "An extraordi…" at bounding box center [777, 205] width 488 height 277
click at [971, 372] on button "Close" at bounding box center [984, 371] width 51 height 28
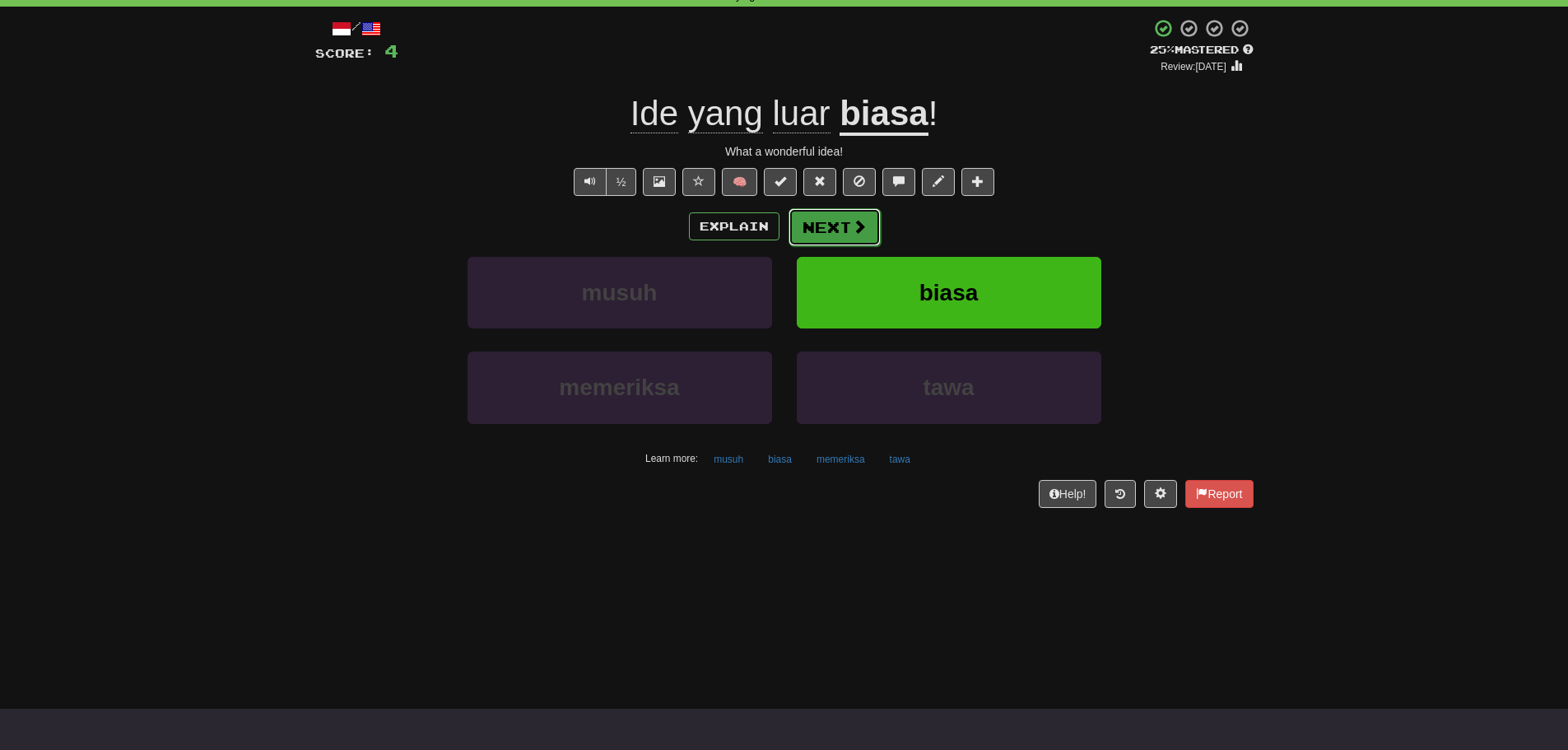
click at [848, 231] on button "Next" at bounding box center [835, 228] width 92 height 38
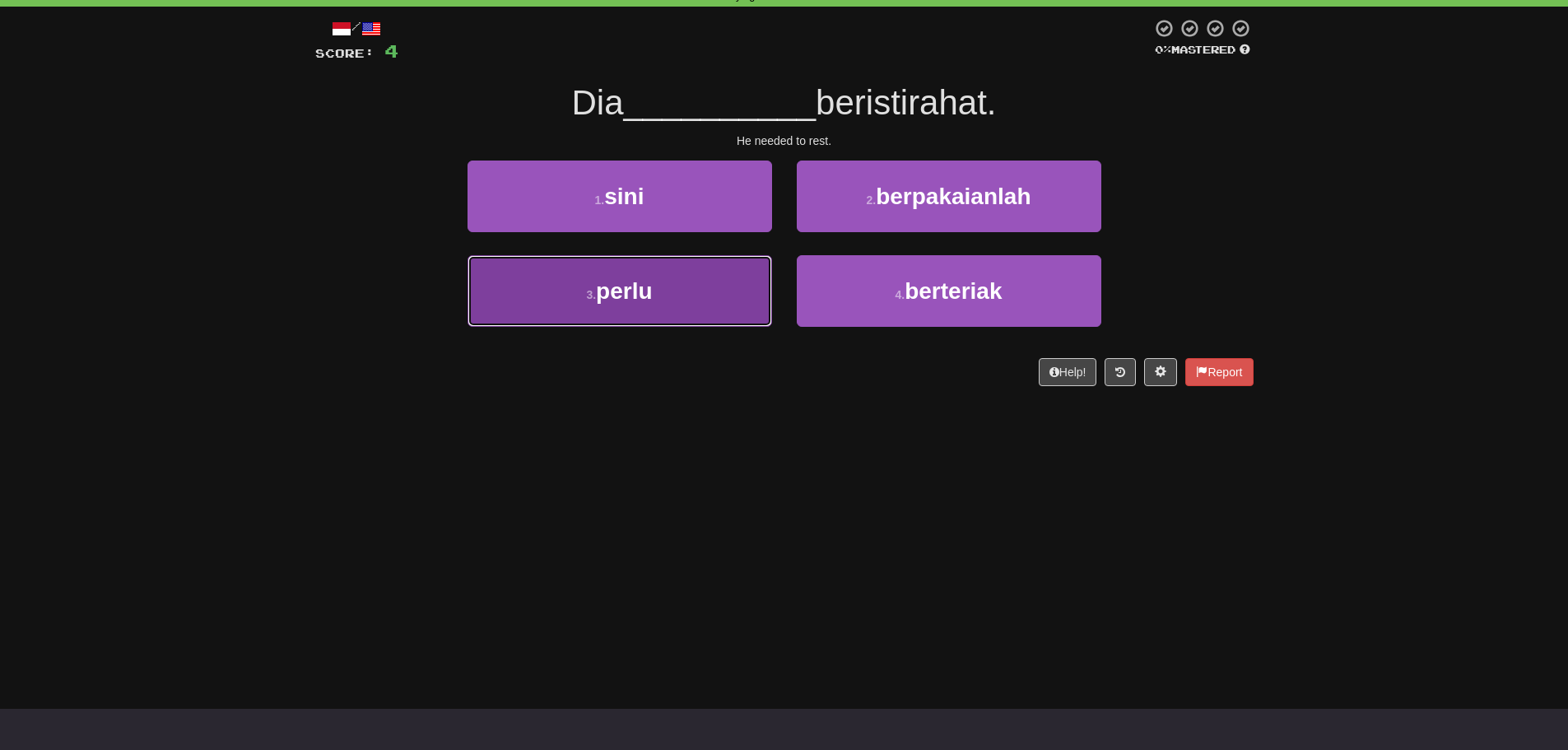
click at [694, 277] on button "3 . perlu" at bounding box center [620, 291] width 305 height 72
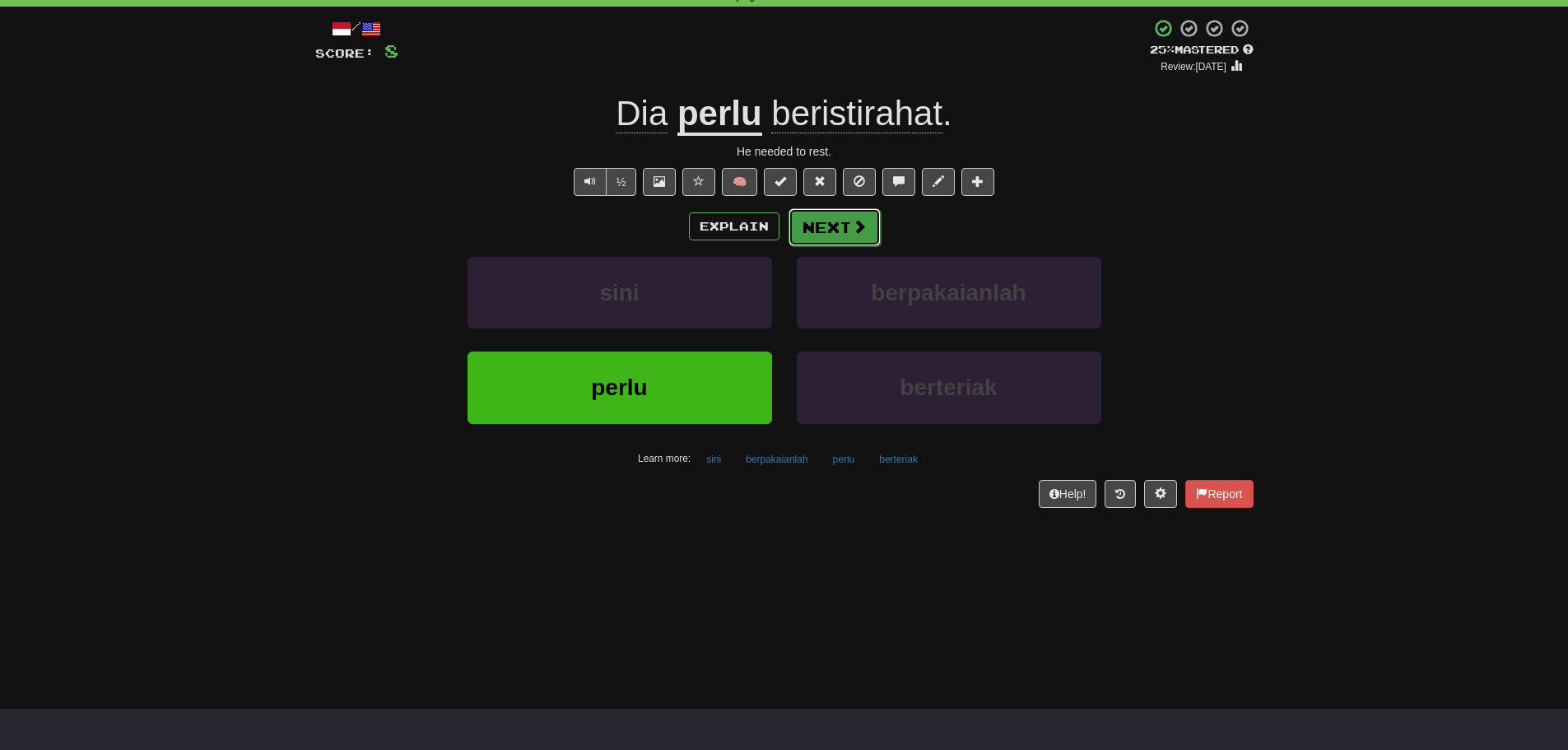
click at [830, 234] on button "Next" at bounding box center [835, 228] width 92 height 38
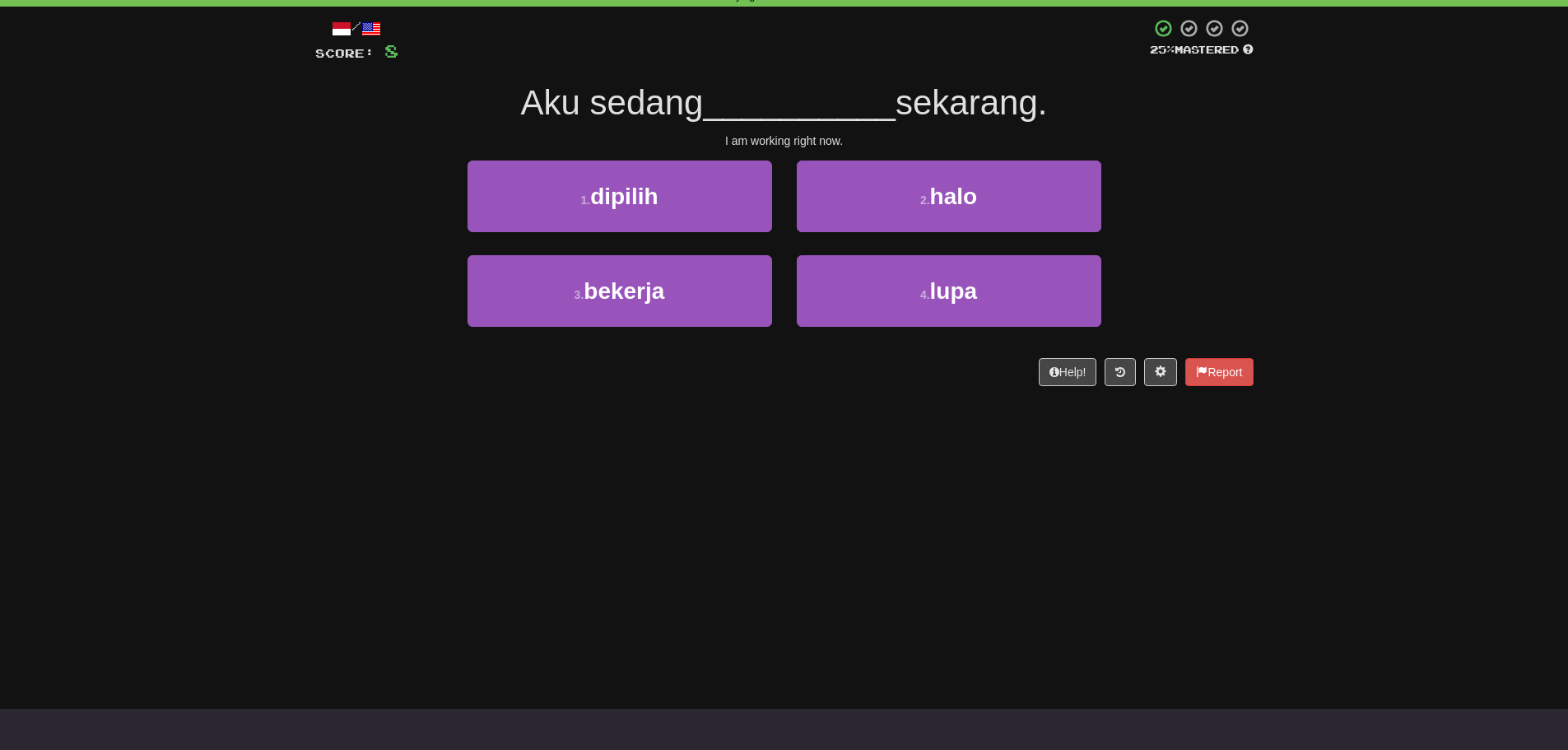
click at [378, 147] on div "I am working right now." at bounding box center [784, 140] width 938 height 16
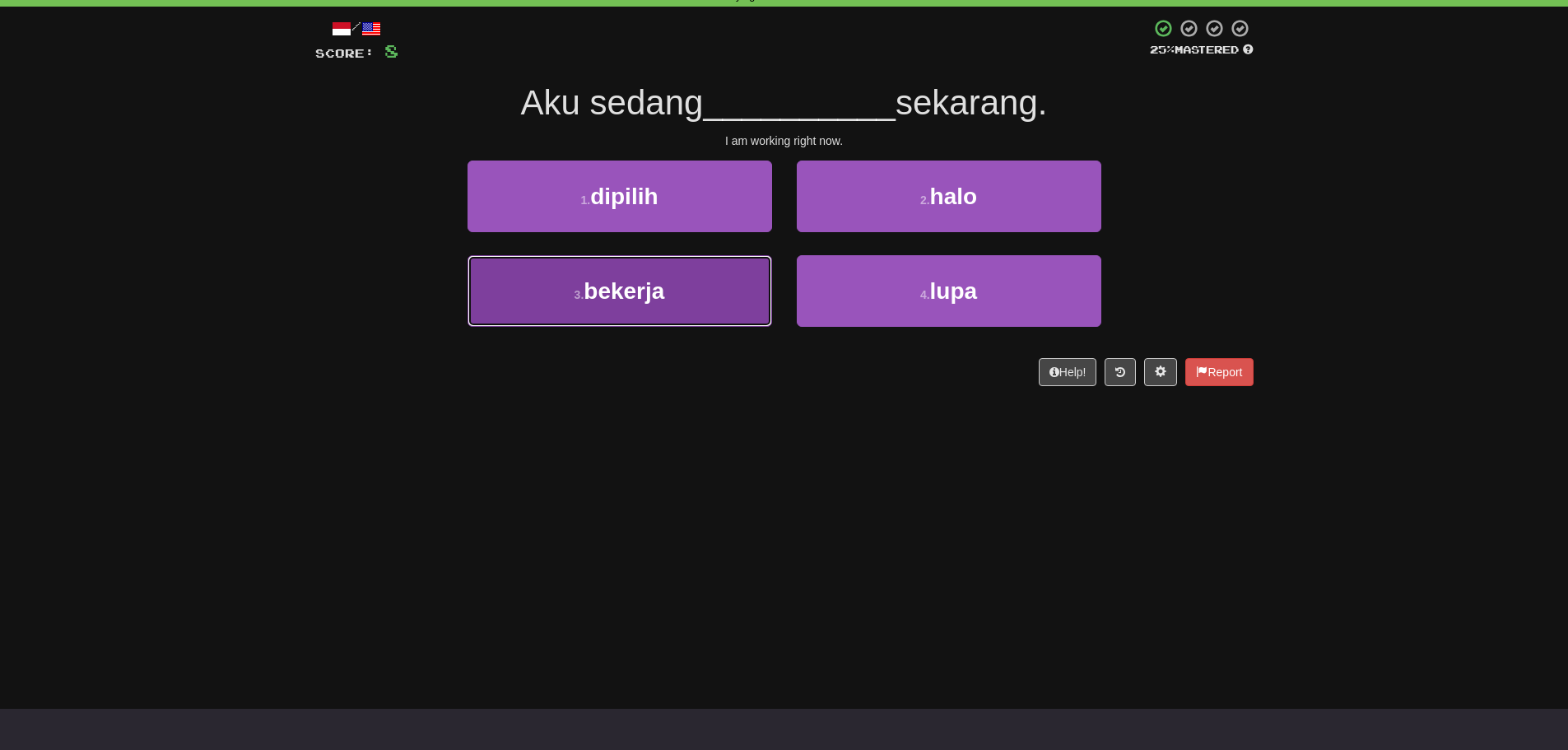
click at [558, 289] on button "3 . bekerja" at bounding box center [620, 291] width 305 height 72
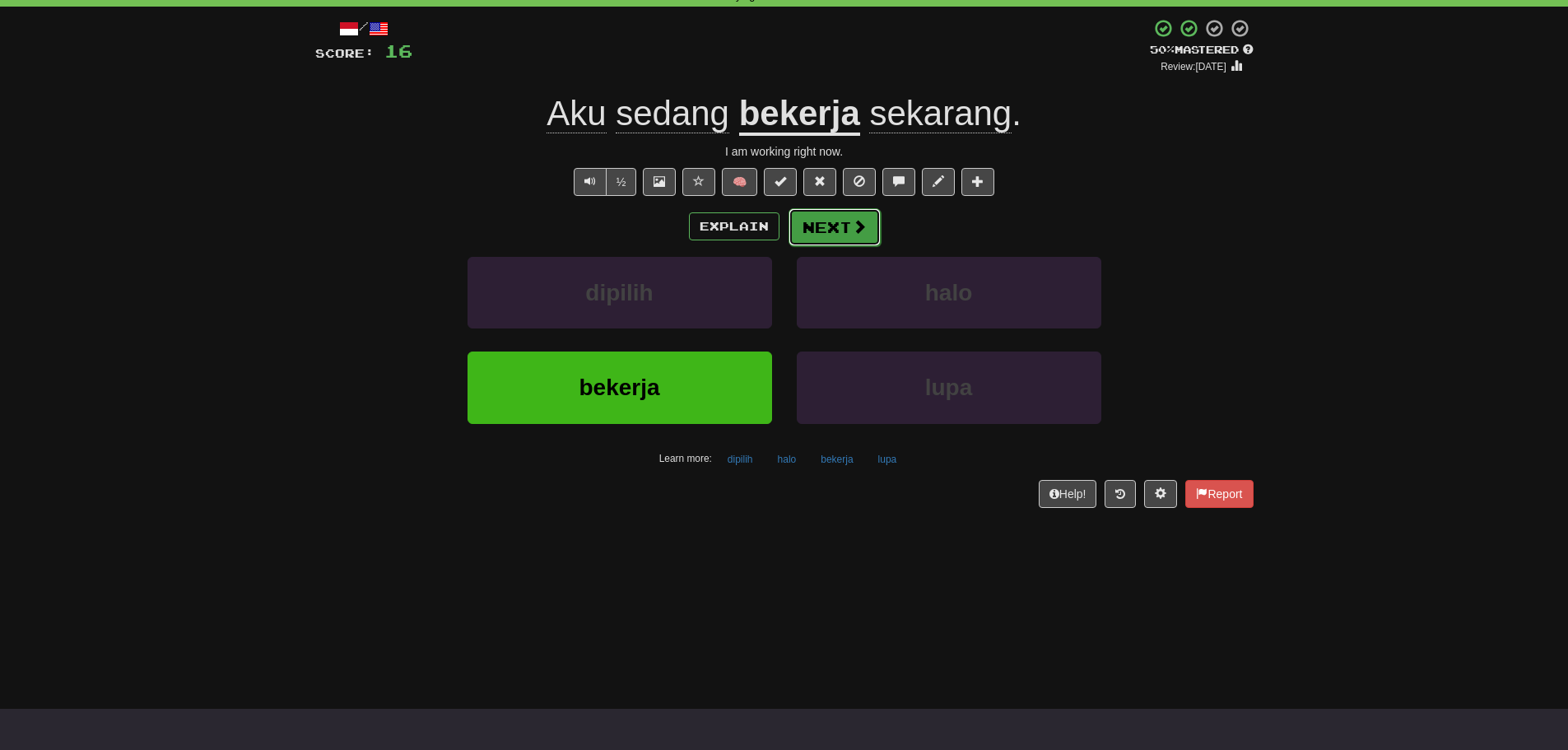
click at [820, 237] on button "Next" at bounding box center [835, 228] width 92 height 38
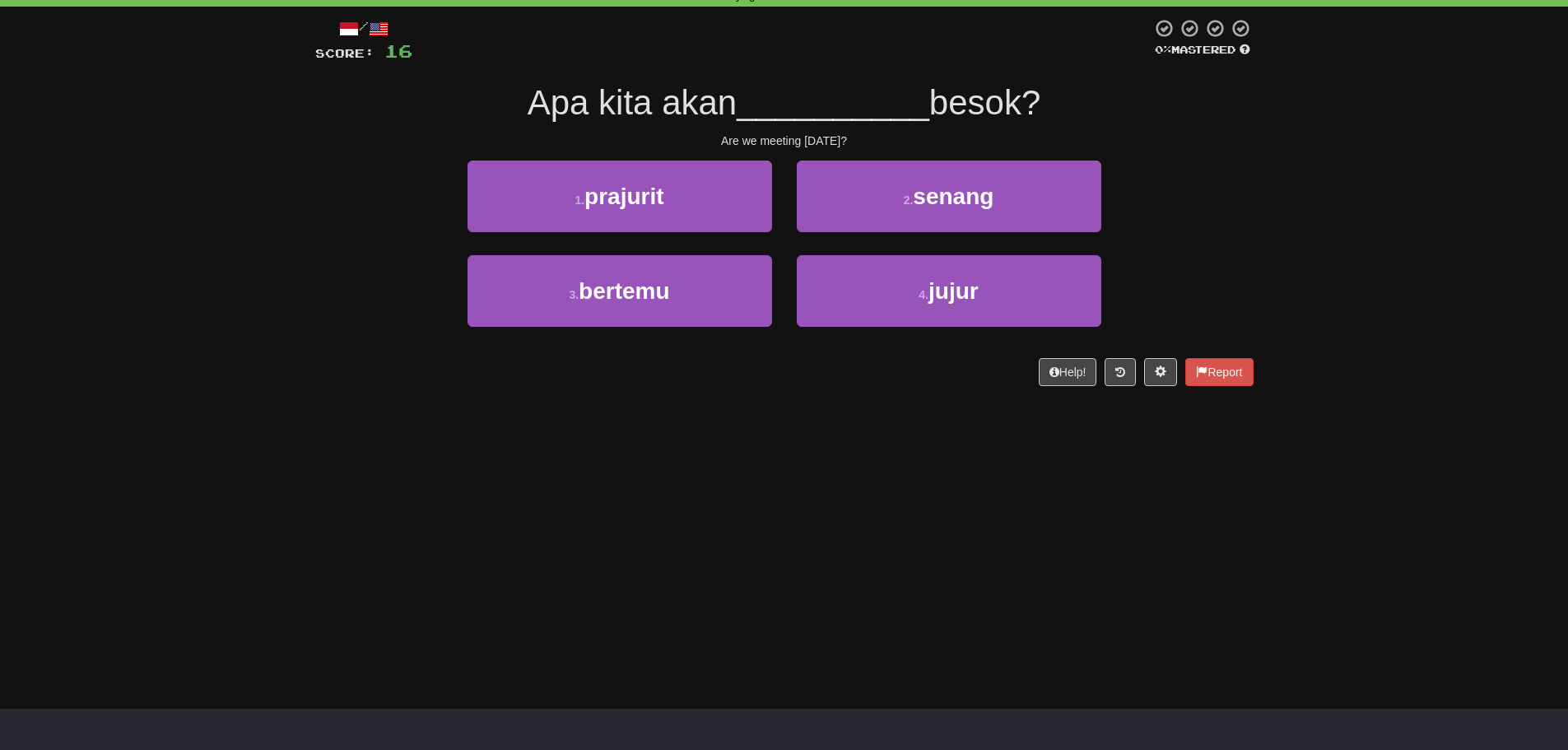
click at [284, 245] on div "Correct : 3 Incorrect : 0 To go : 7 Playing : Fast Track Level 1 / Score: 16 0 …" at bounding box center [784, 184] width 1568 height 450
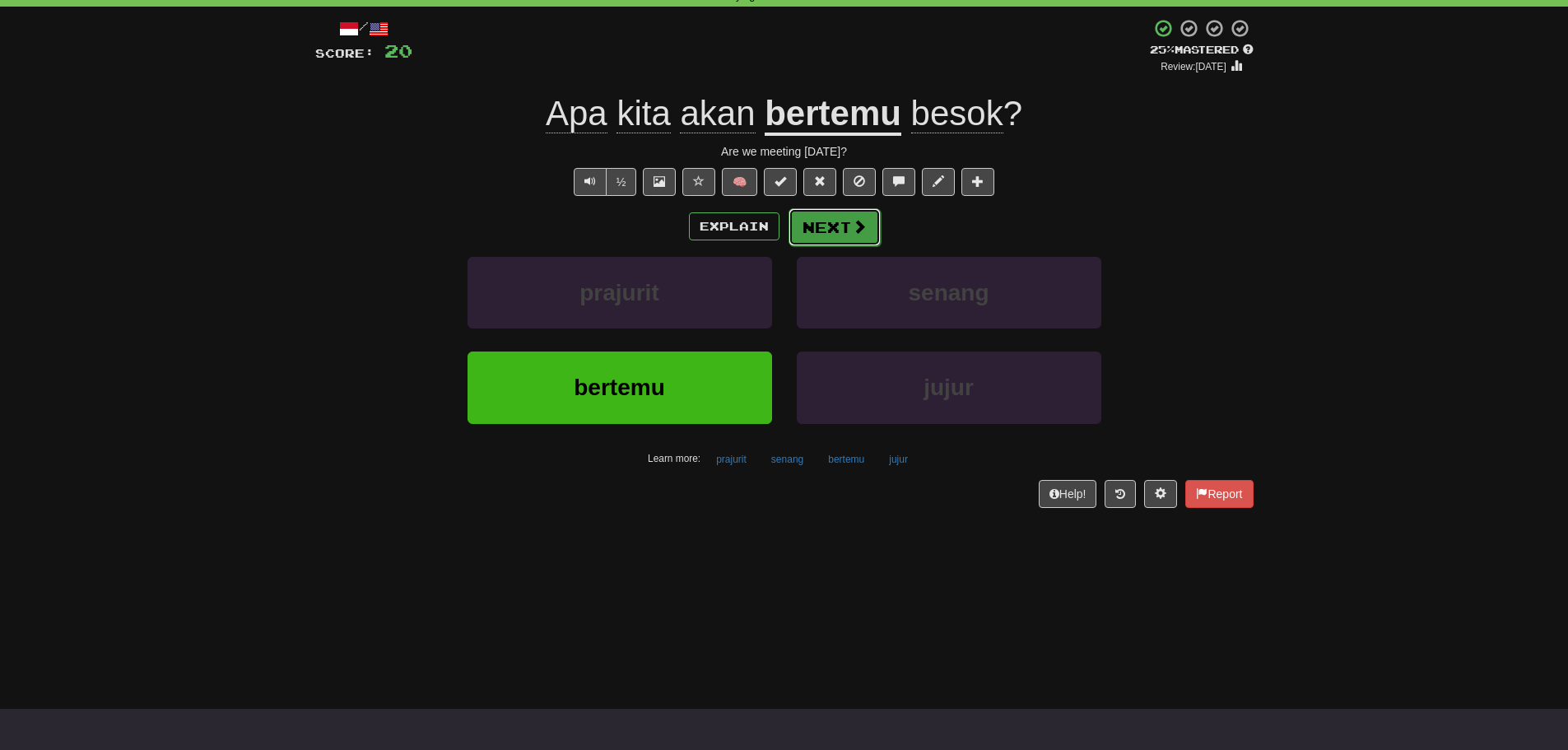
click at [819, 216] on button "Next" at bounding box center [835, 228] width 92 height 38
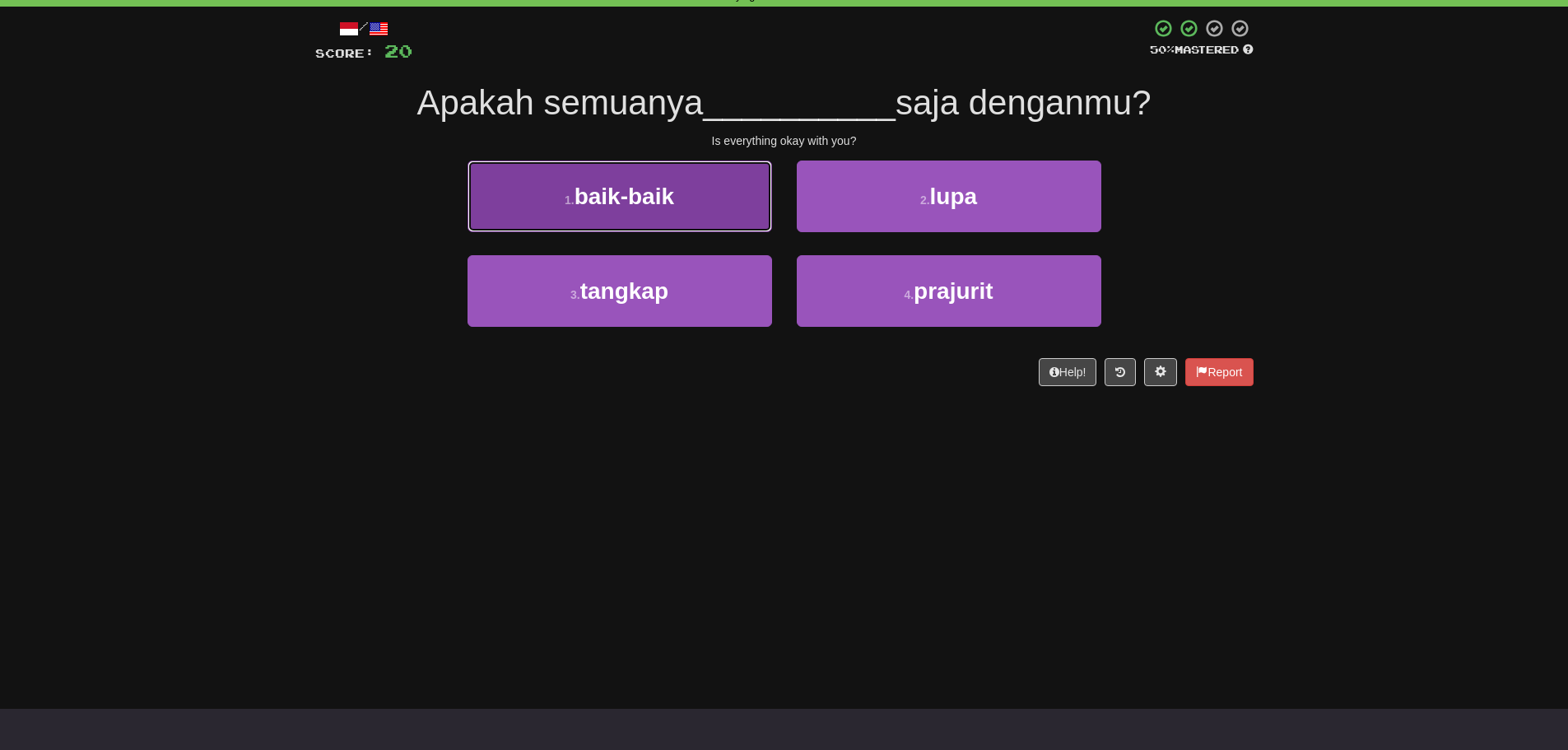
click at [712, 201] on button "1 . baik-baik" at bounding box center [620, 196] width 305 height 72
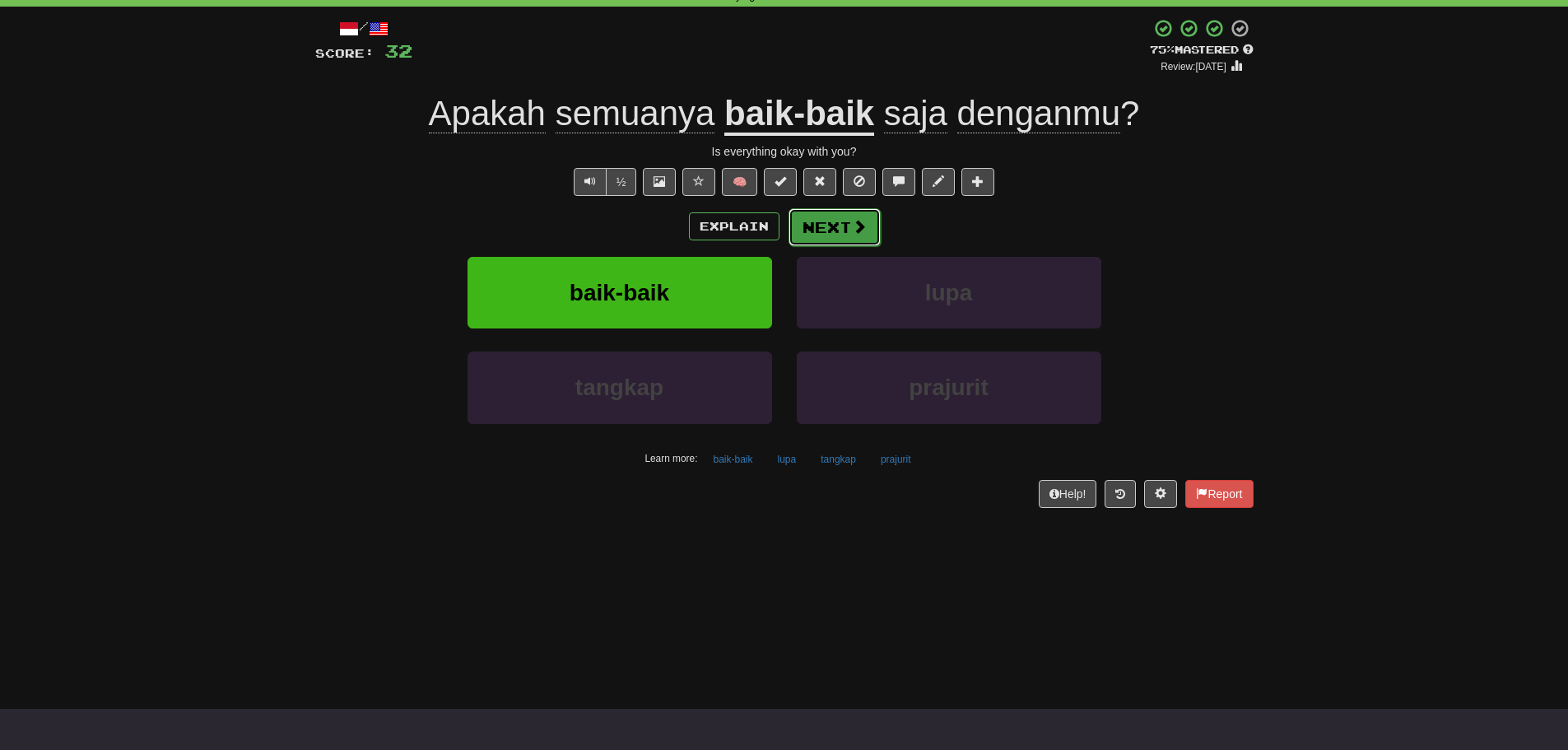
click at [819, 216] on button "Next" at bounding box center [835, 228] width 92 height 38
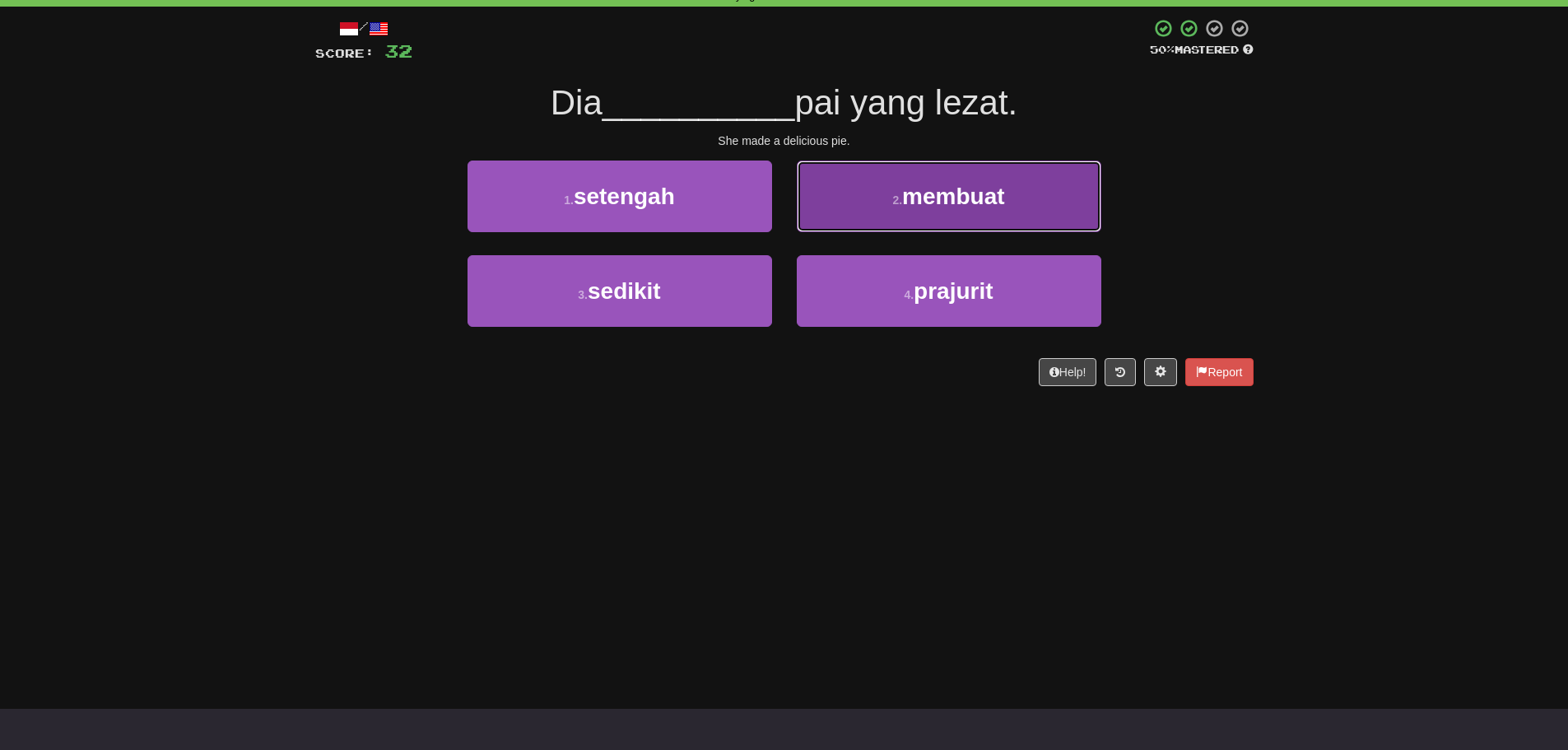
click at [1057, 178] on button "2 . membuat" at bounding box center [949, 196] width 305 height 72
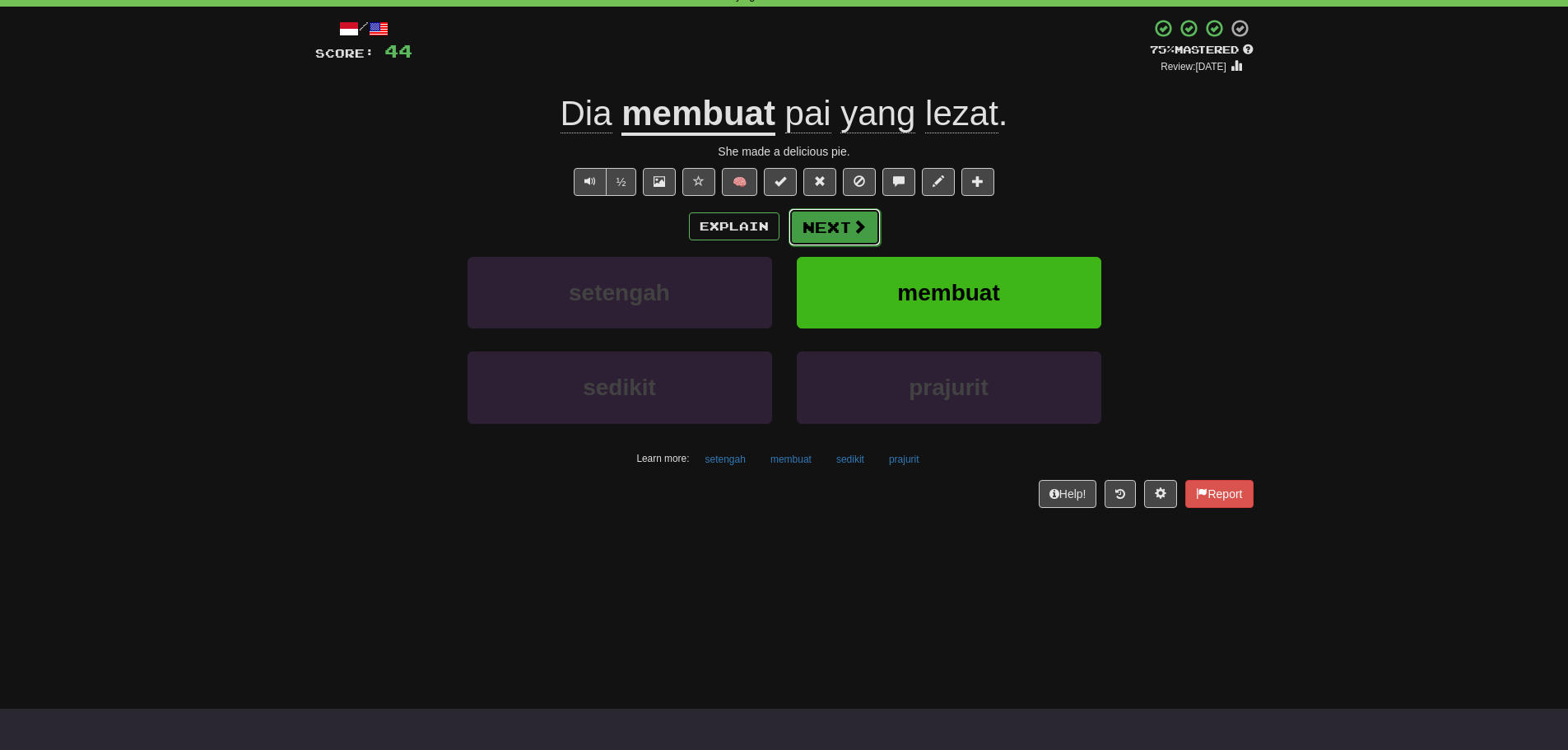
click at [827, 226] on button "Next" at bounding box center [835, 228] width 92 height 38
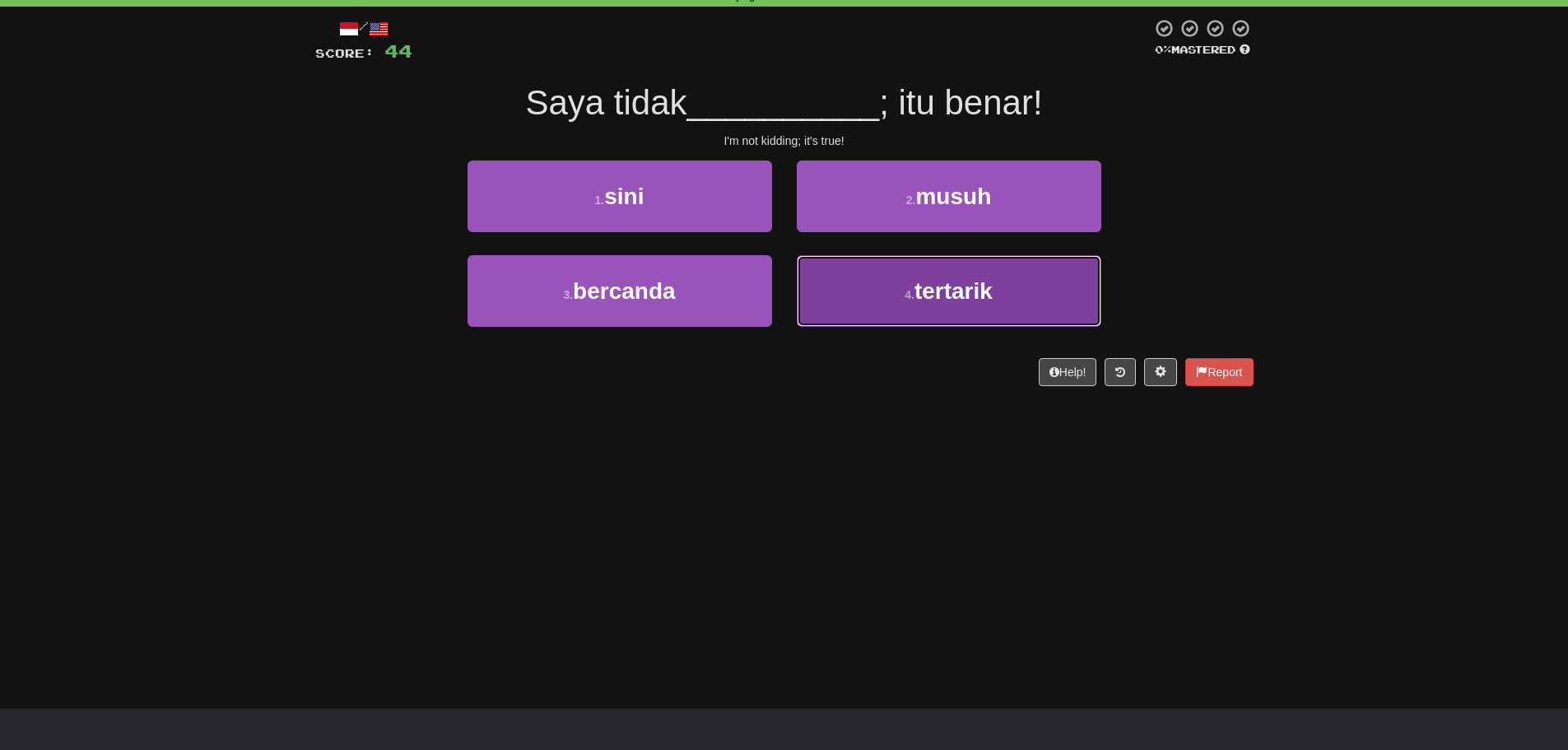
click at [842, 286] on button "4 . tertarik" at bounding box center [949, 291] width 305 height 72
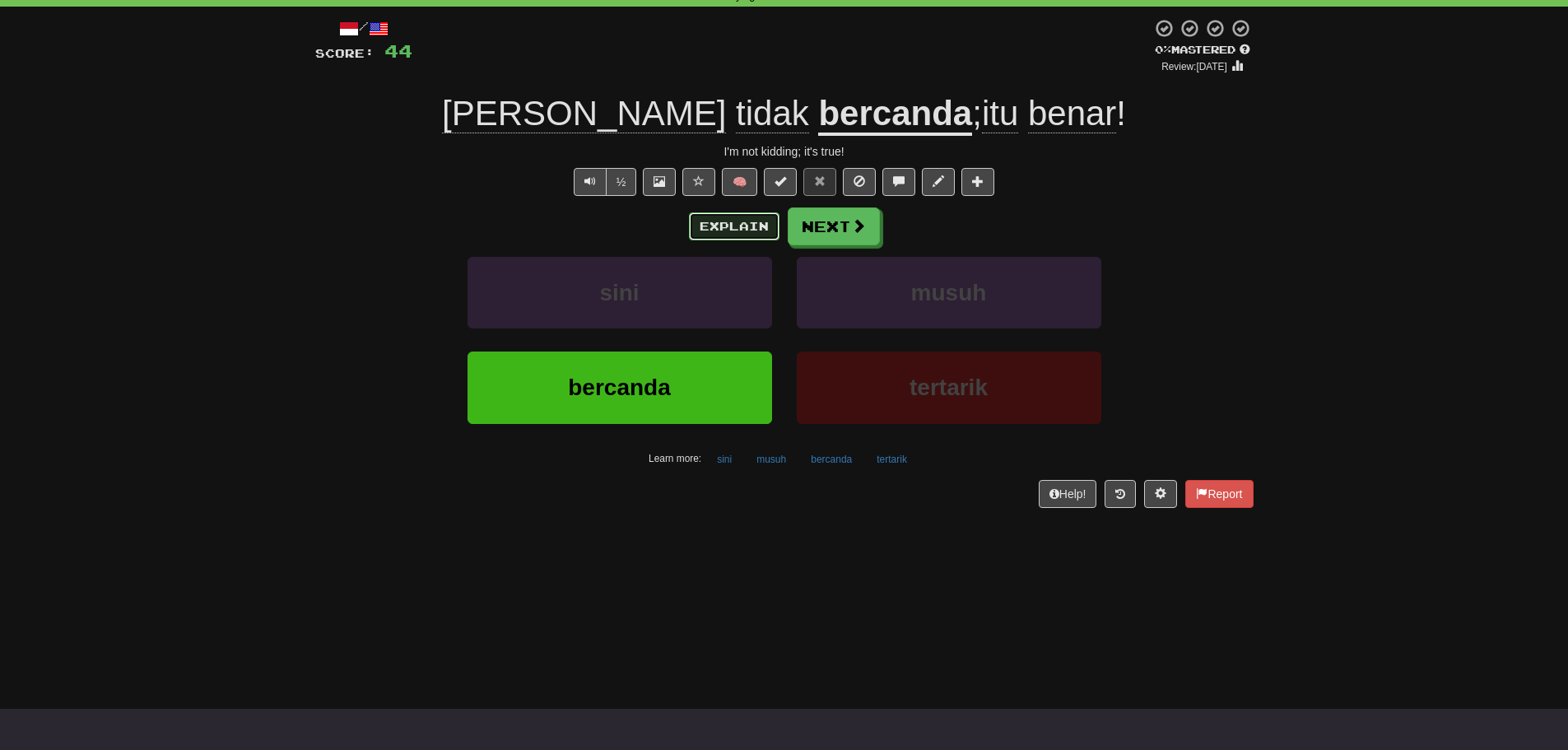
click at [746, 227] on button "Explain" at bounding box center [734, 226] width 91 height 28
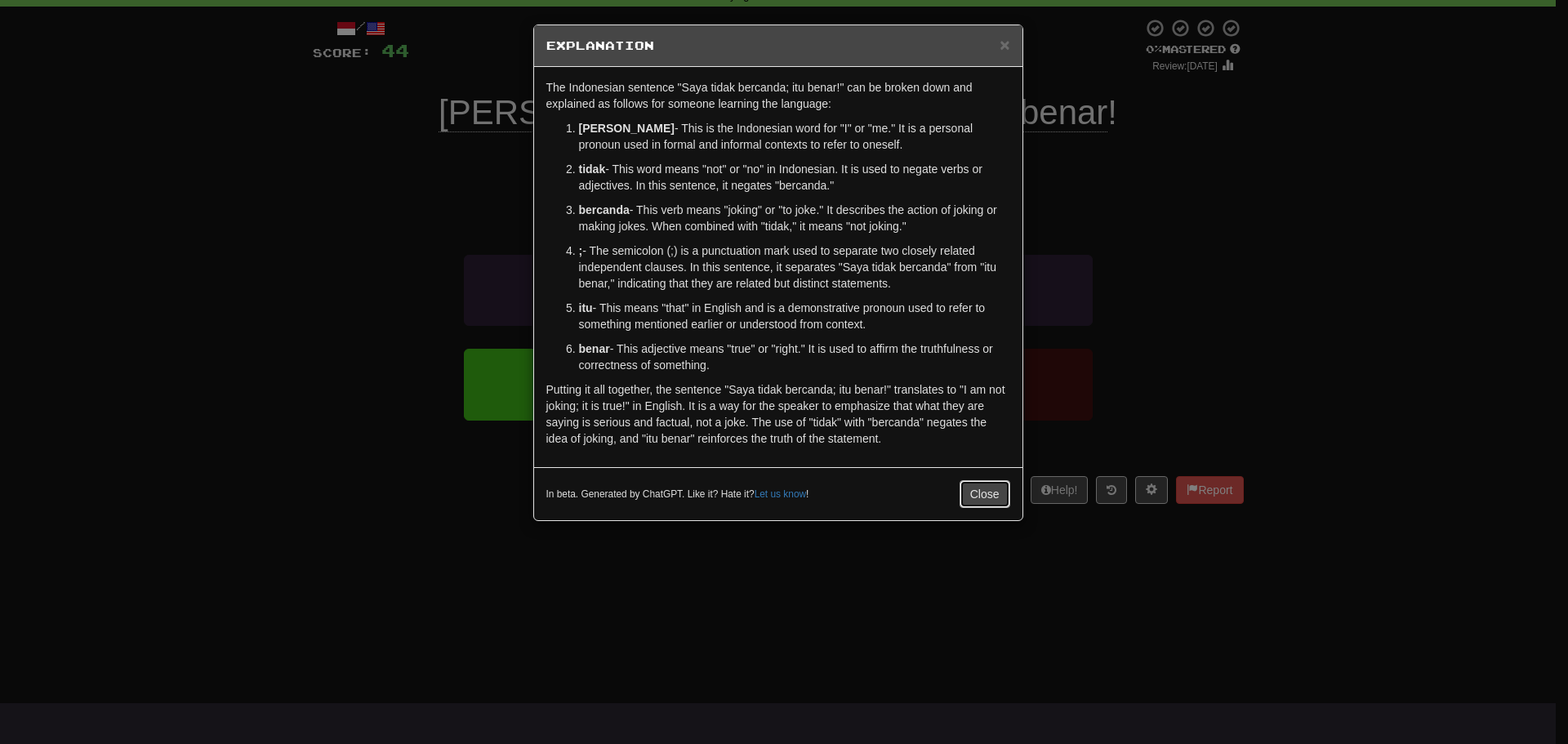
click at [995, 497] on button "Close" at bounding box center [984, 493] width 51 height 28
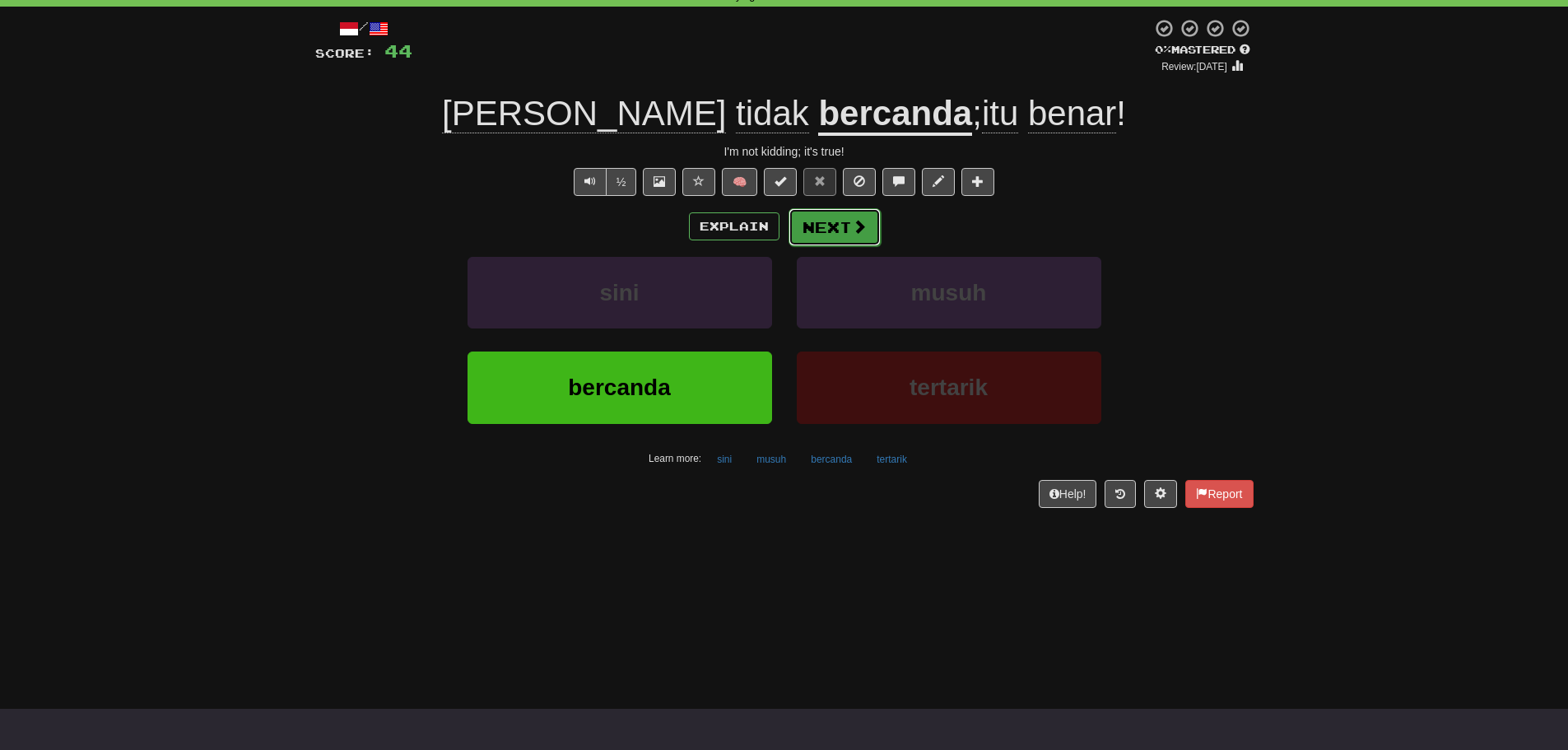
click at [839, 234] on button "Next" at bounding box center [835, 228] width 92 height 38
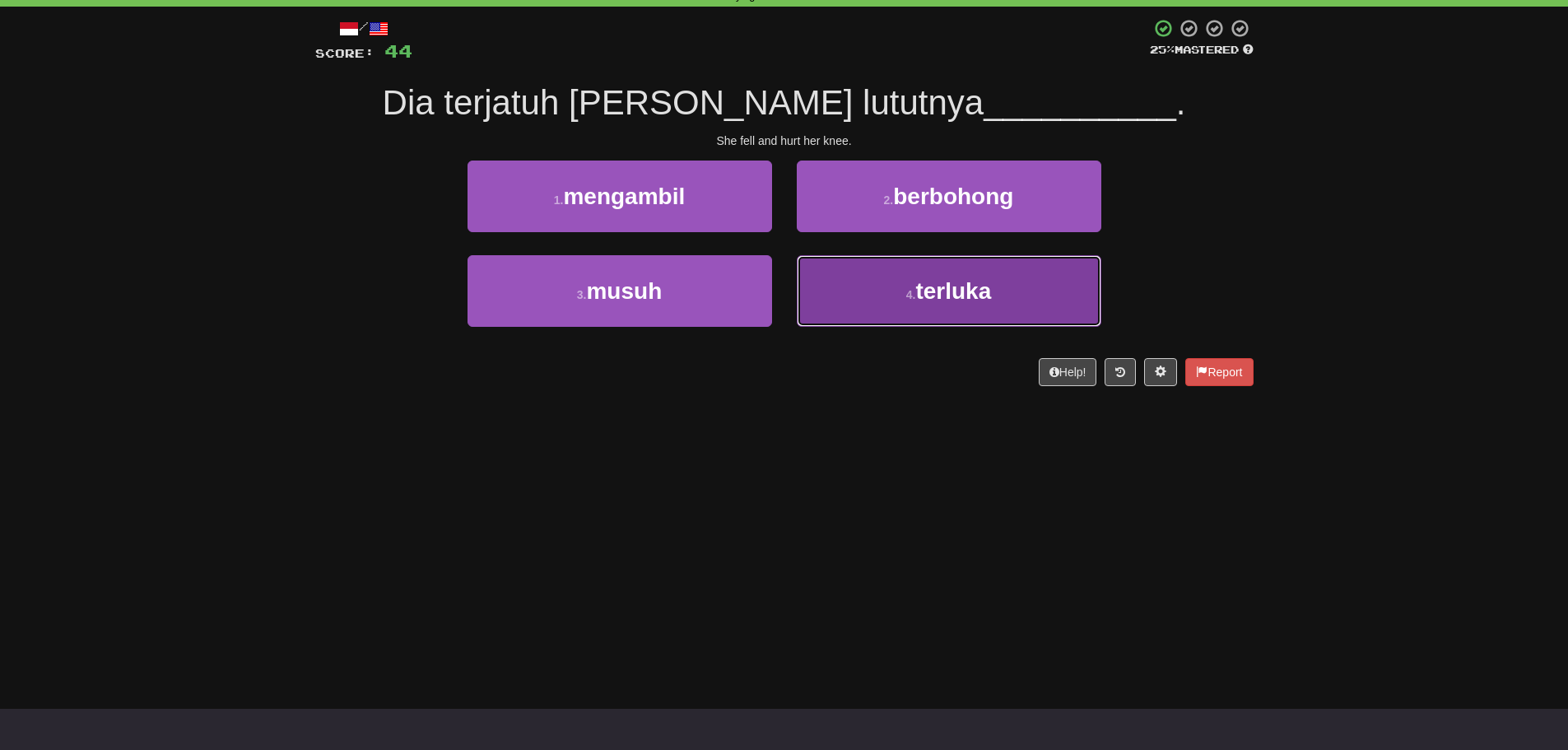
click at [881, 294] on button "4 . terluka" at bounding box center [949, 291] width 305 height 72
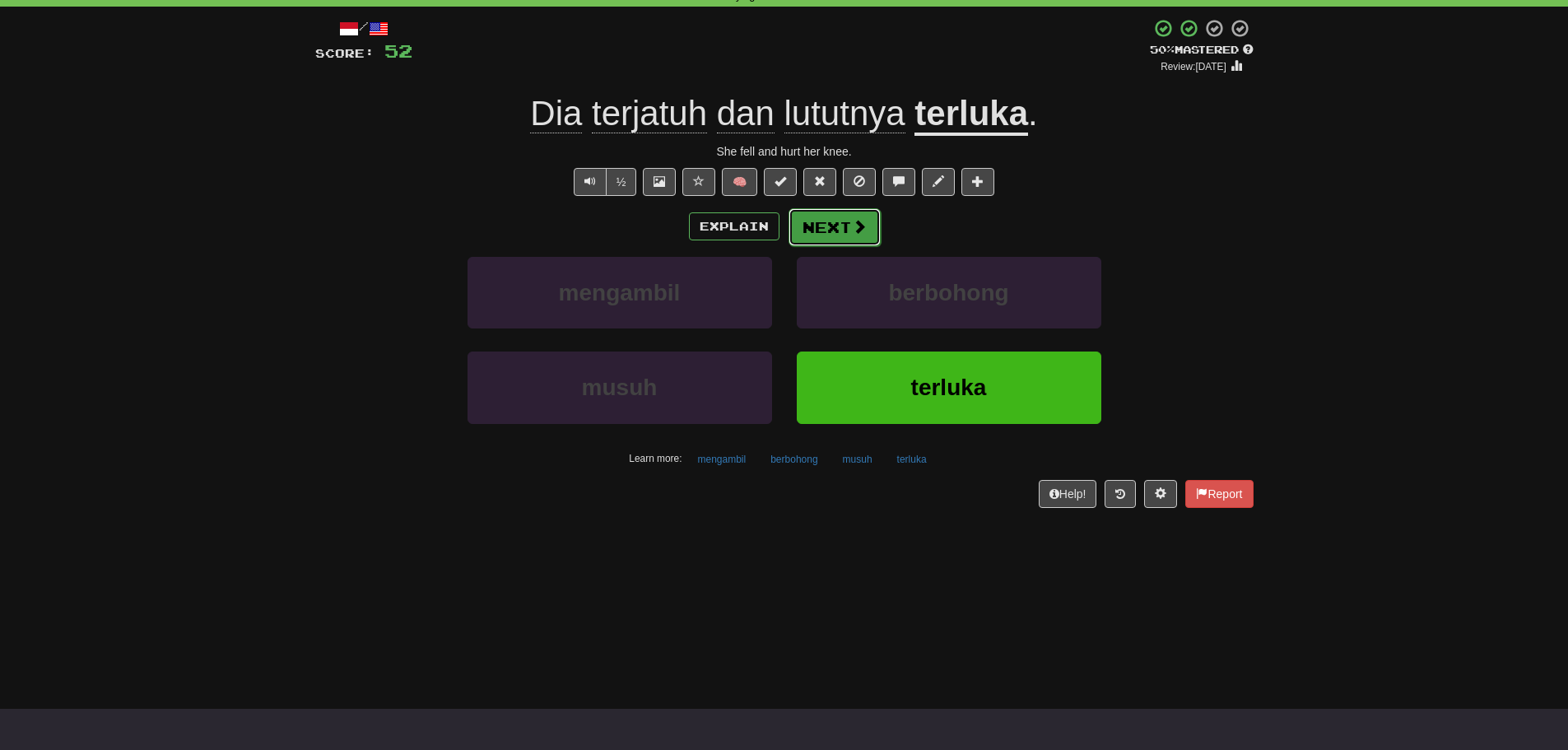
click at [861, 228] on span at bounding box center [859, 226] width 14 height 14
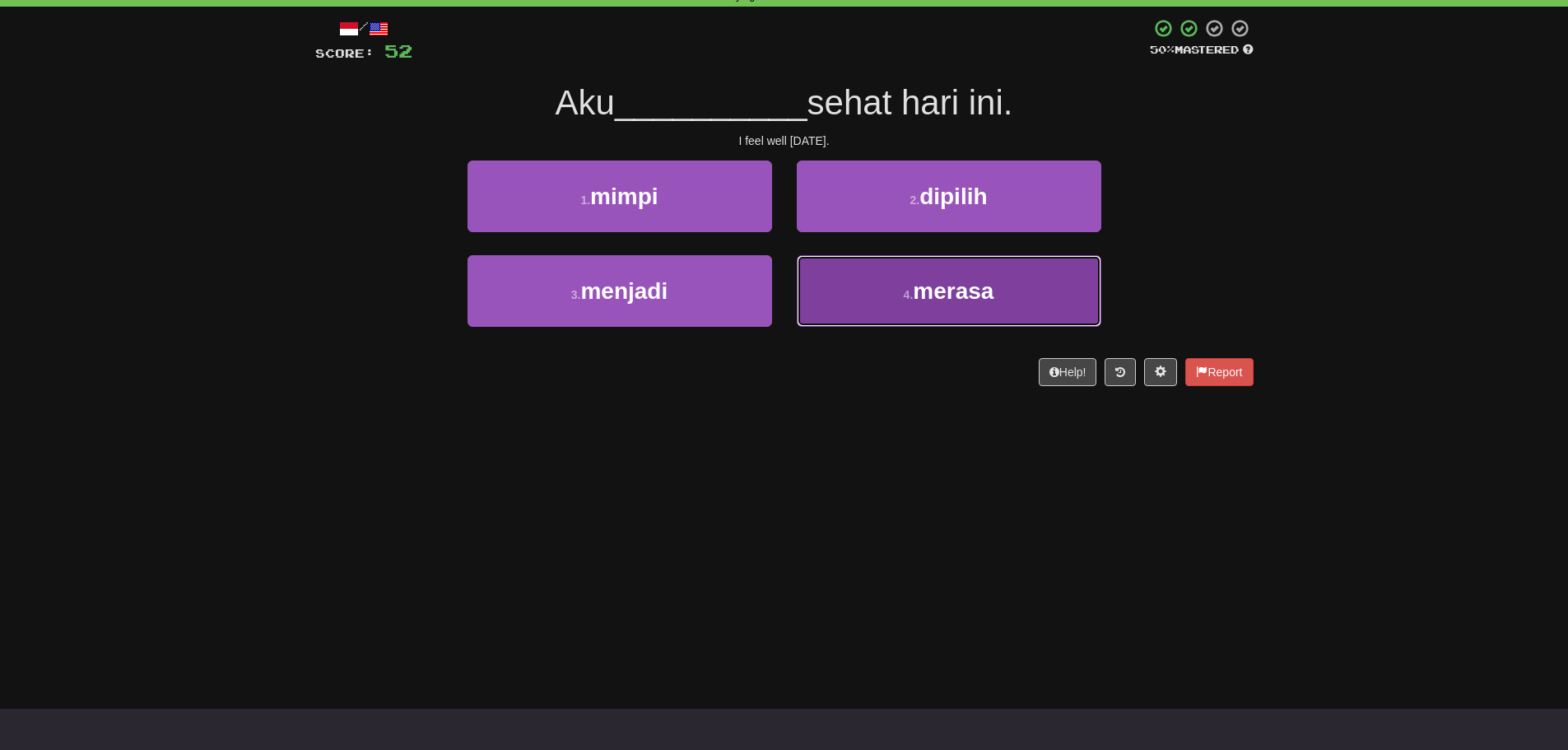
click at [883, 301] on button "4 . merasa" at bounding box center [949, 291] width 305 height 72
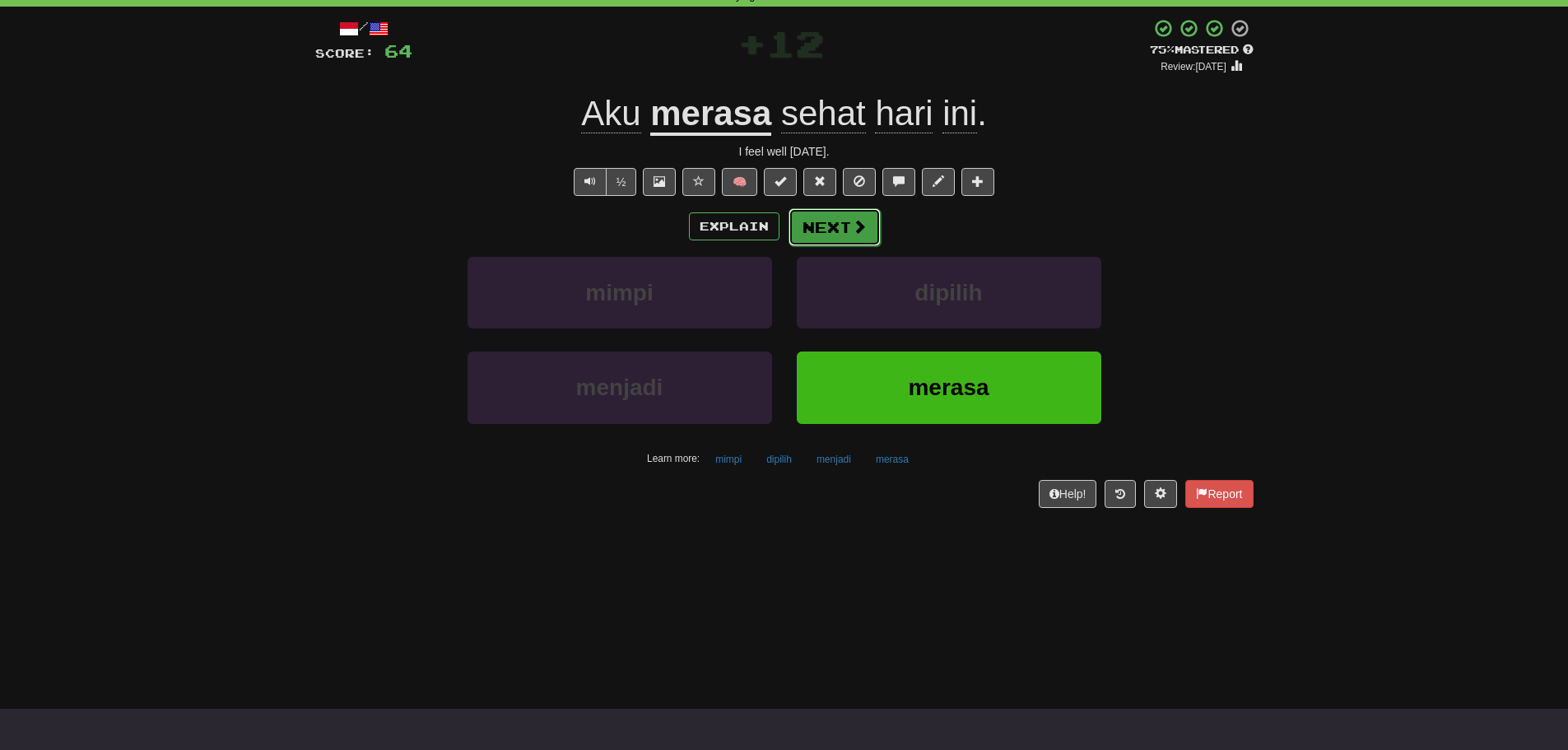
click at [838, 228] on button "Next" at bounding box center [835, 228] width 92 height 38
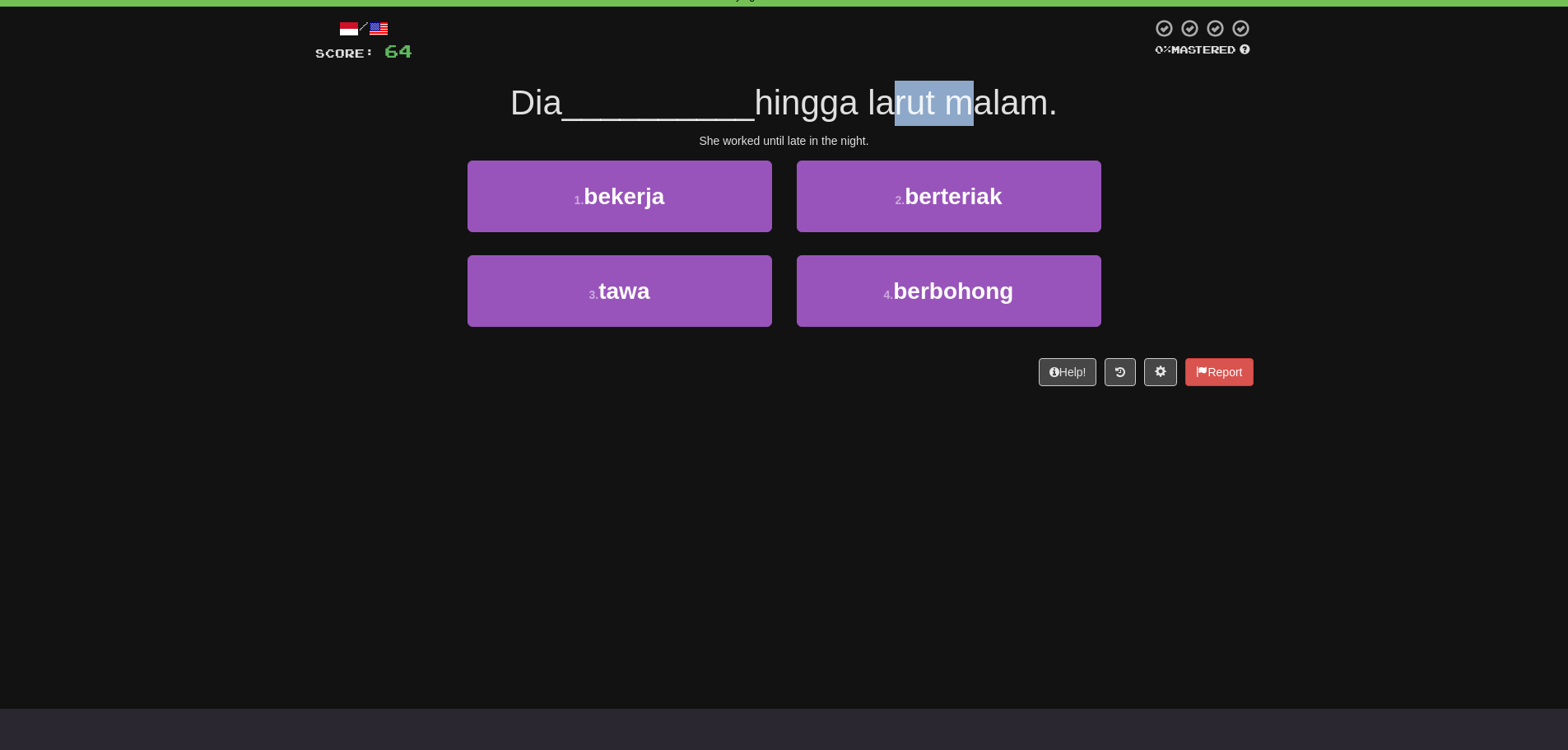
drag, startPoint x: 892, startPoint y: 106, endPoint x: 953, endPoint y: 107, distance: 61.0
click at [953, 107] on span "hingga larut malam." at bounding box center [906, 102] width 304 height 39
click at [901, 112] on span "hingga larut malam." at bounding box center [906, 102] width 304 height 39
drag, startPoint x: 884, startPoint y: 108, endPoint x: 964, endPoint y: 112, distance: 80.1
click at [964, 112] on span "hingga larut malam." at bounding box center [906, 102] width 304 height 39
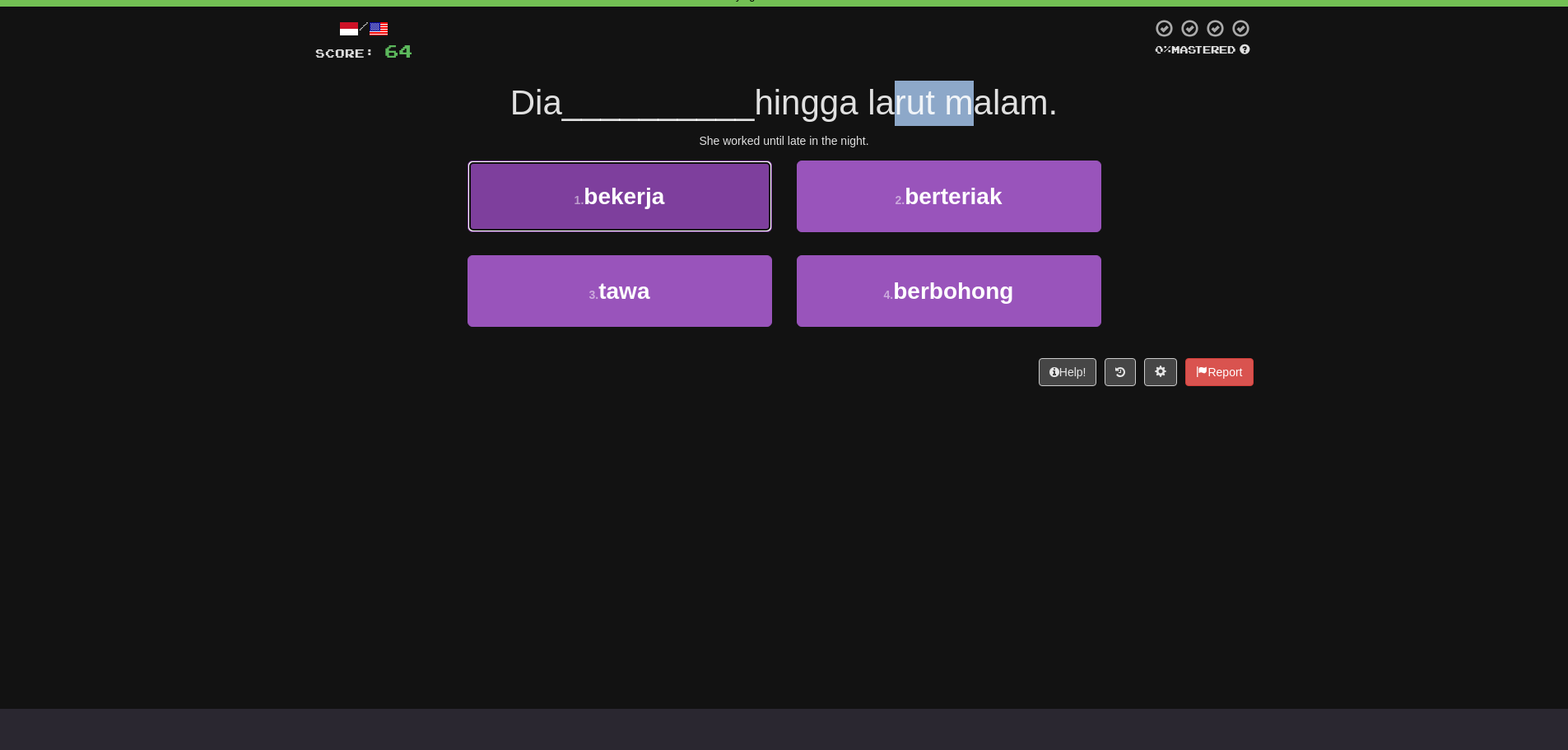
click at [713, 193] on button "1 . bekerja" at bounding box center [620, 196] width 305 height 72
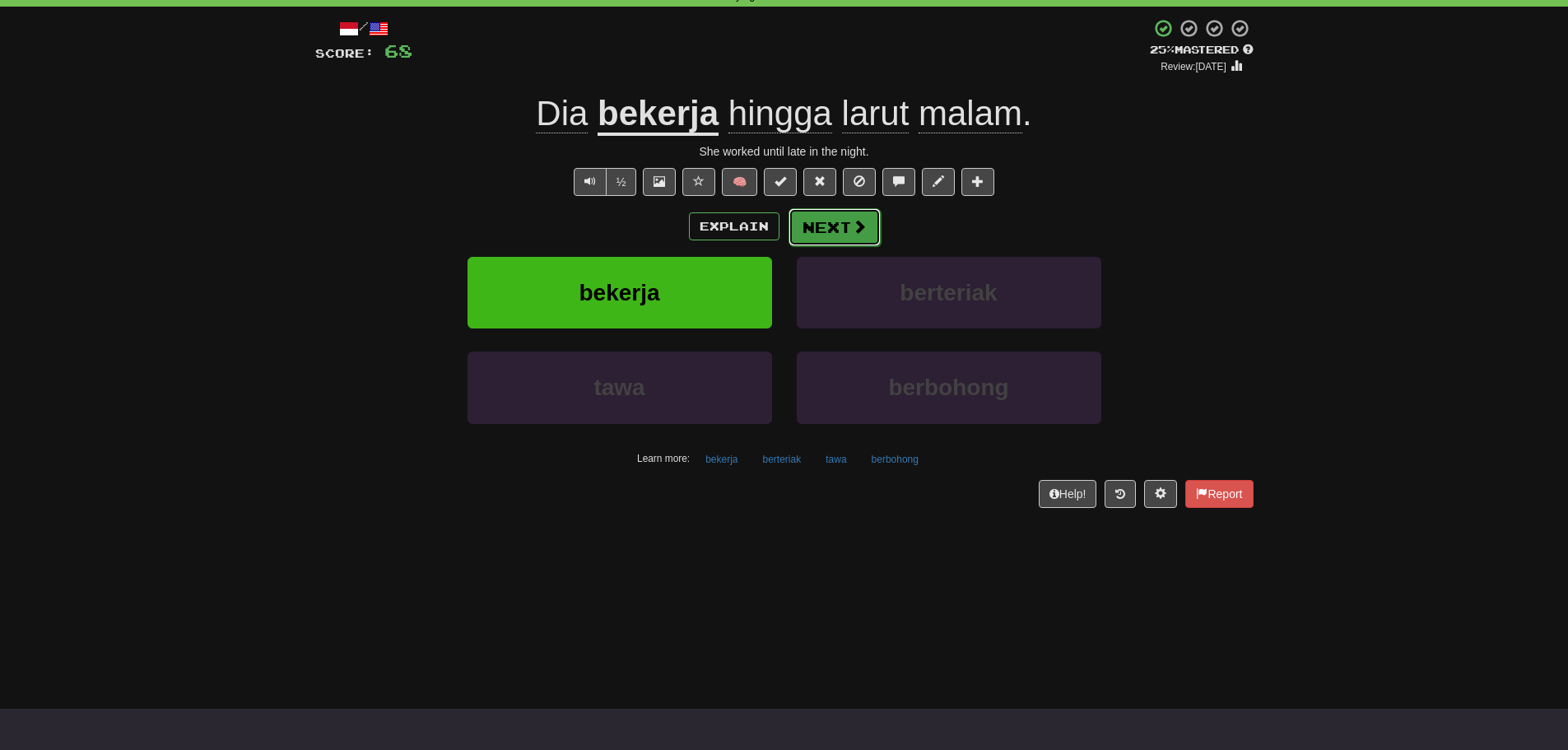
click at [816, 226] on button "Next" at bounding box center [835, 228] width 92 height 38
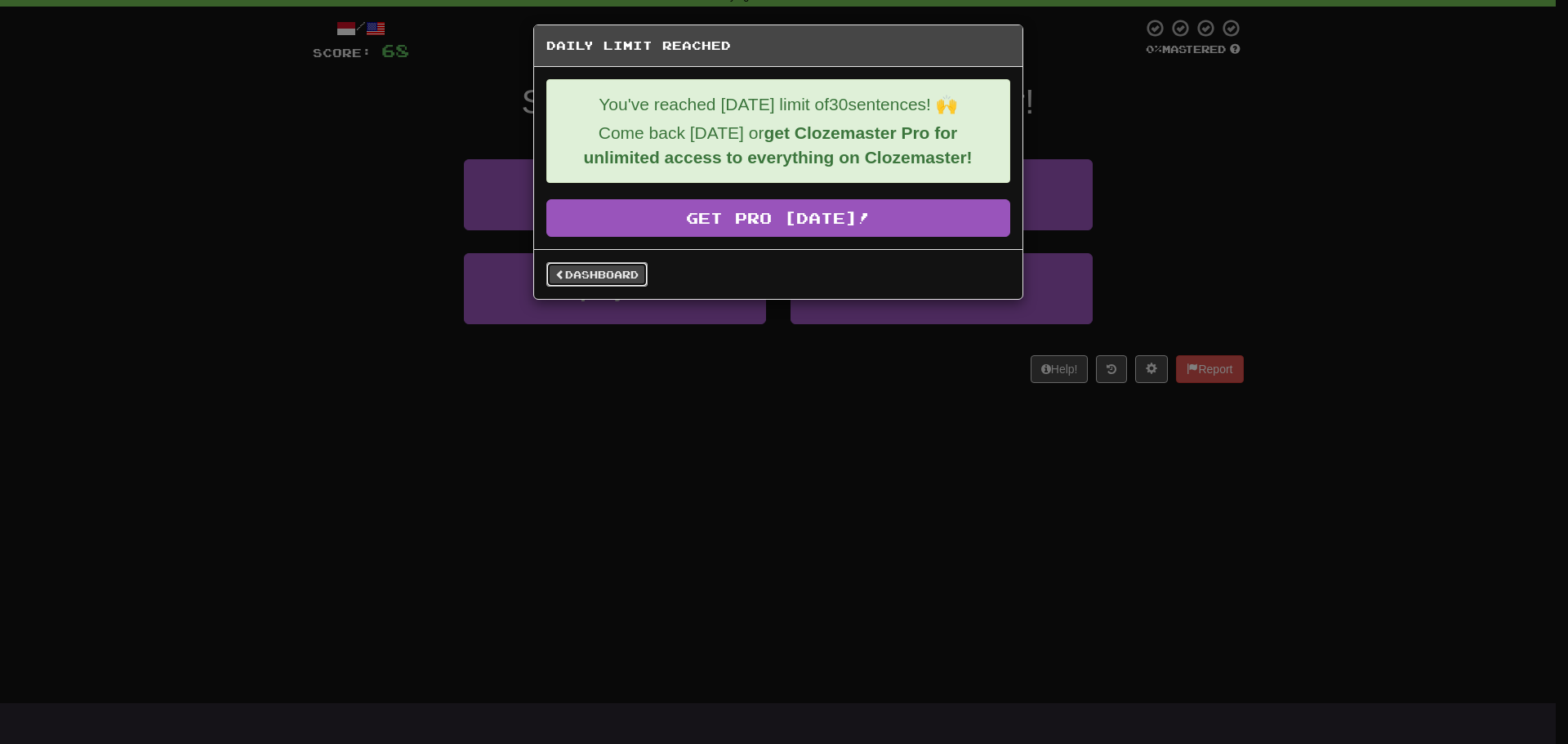
click at [588, 284] on link "Dashboard" at bounding box center [596, 274] width 101 height 24
